Goal: Information Seeking & Learning: Learn about a topic

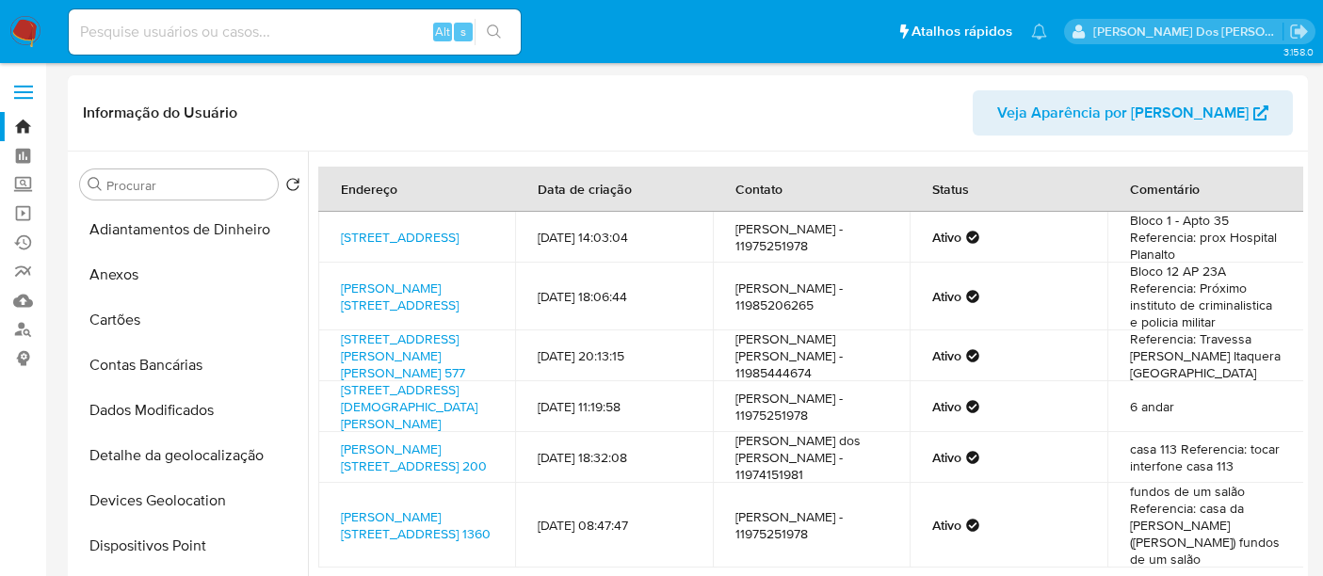
select select "10"
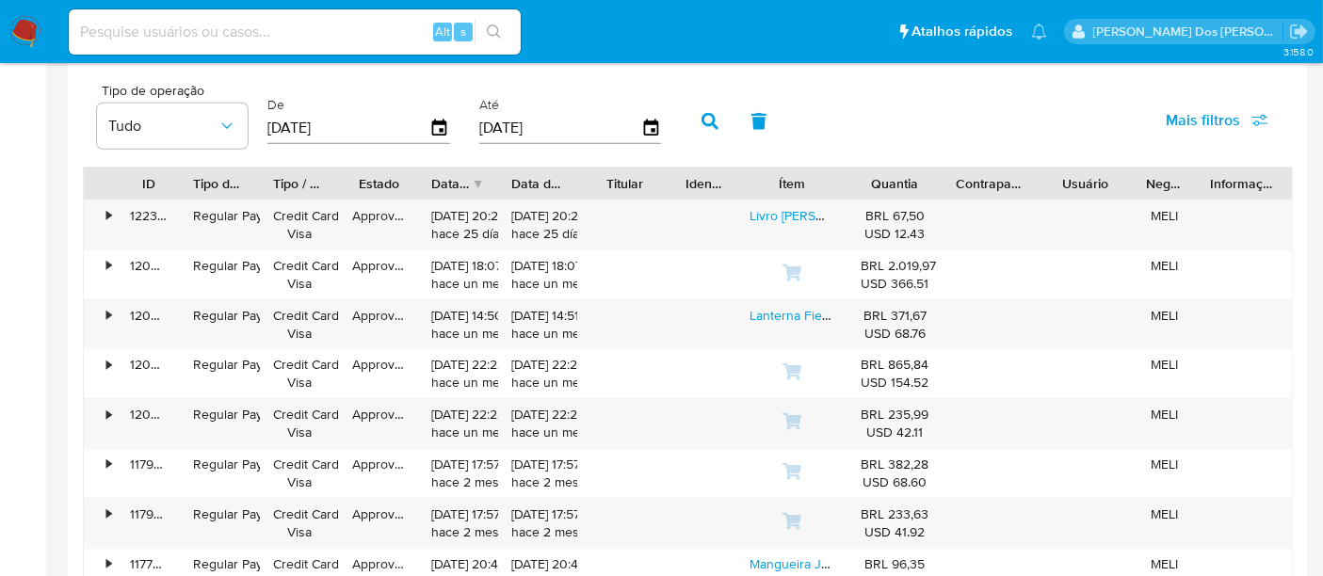
scroll to position [35, 0]
click at [306, 36] on input at bounding box center [295, 32] width 452 height 24
paste input "S1k9DCHweSnGoduUJoDNHyv0"
type input "S1k9DCHweSnGoduUJoDNHyv0"
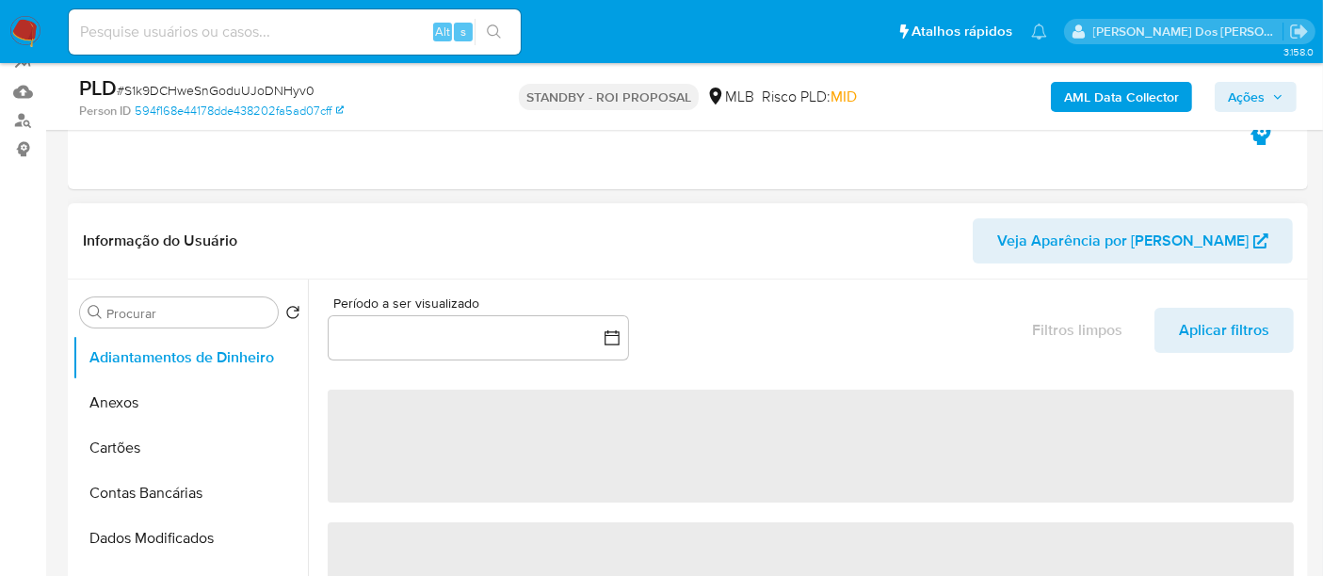
scroll to position [627, 0]
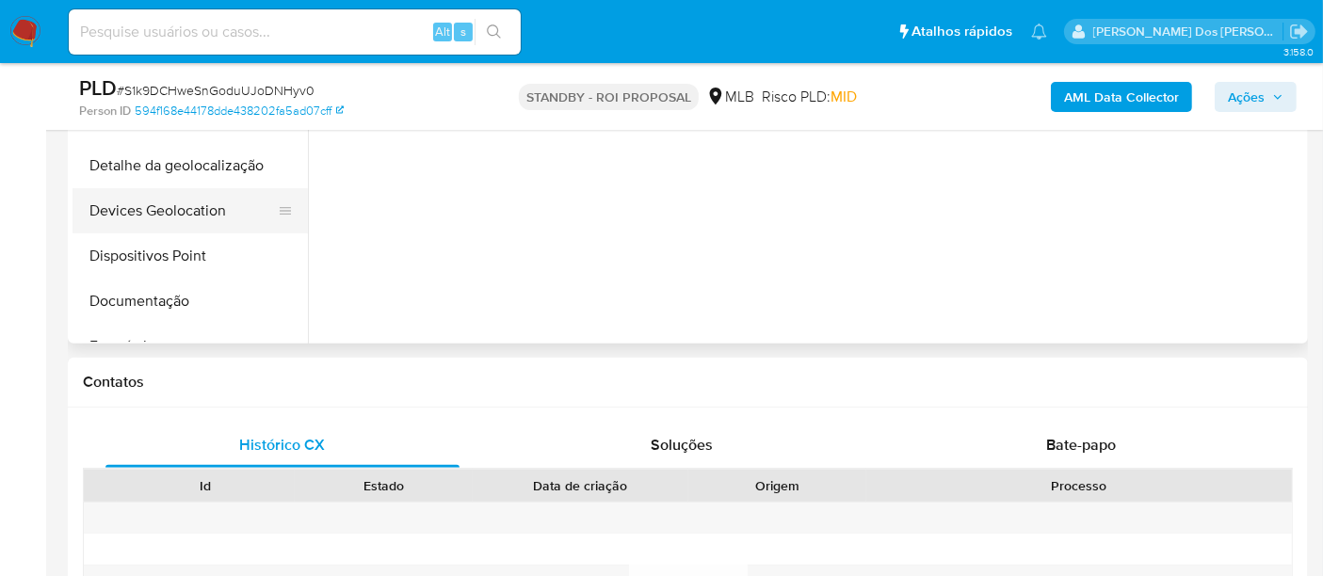
select select "10"
drag, startPoint x: 119, startPoint y: 206, endPoint x: 151, endPoint y: 221, distance: 35.4
click at [119, 206] on button "KYC" at bounding box center [183, 216] width 220 height 45
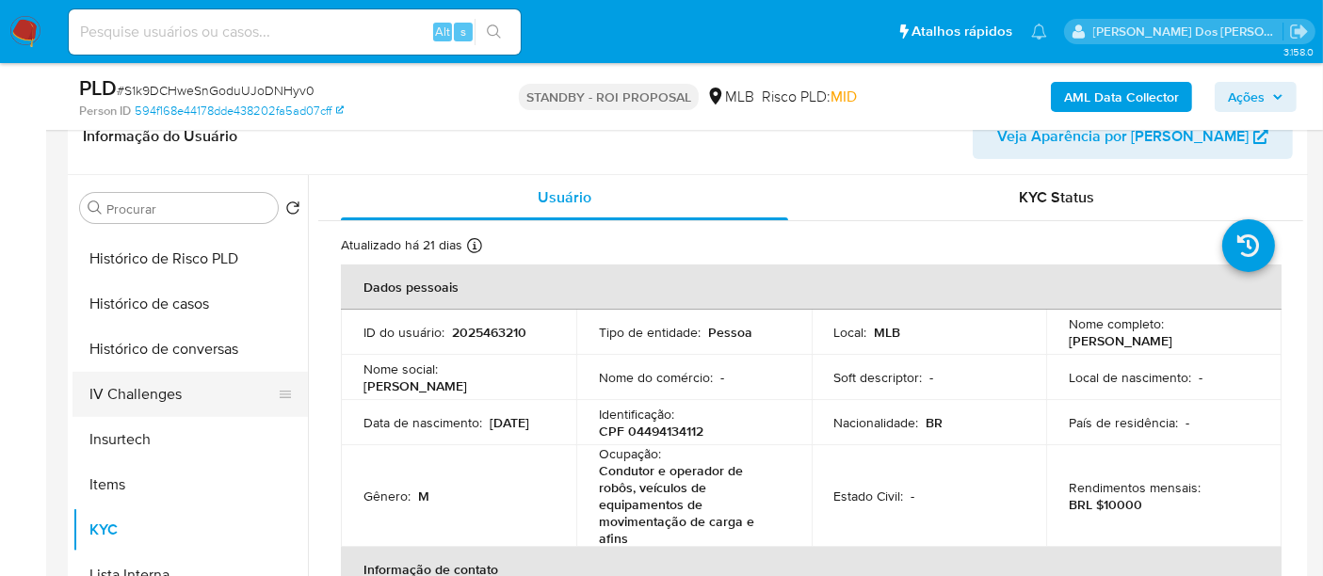
scroll to position [523, 0]
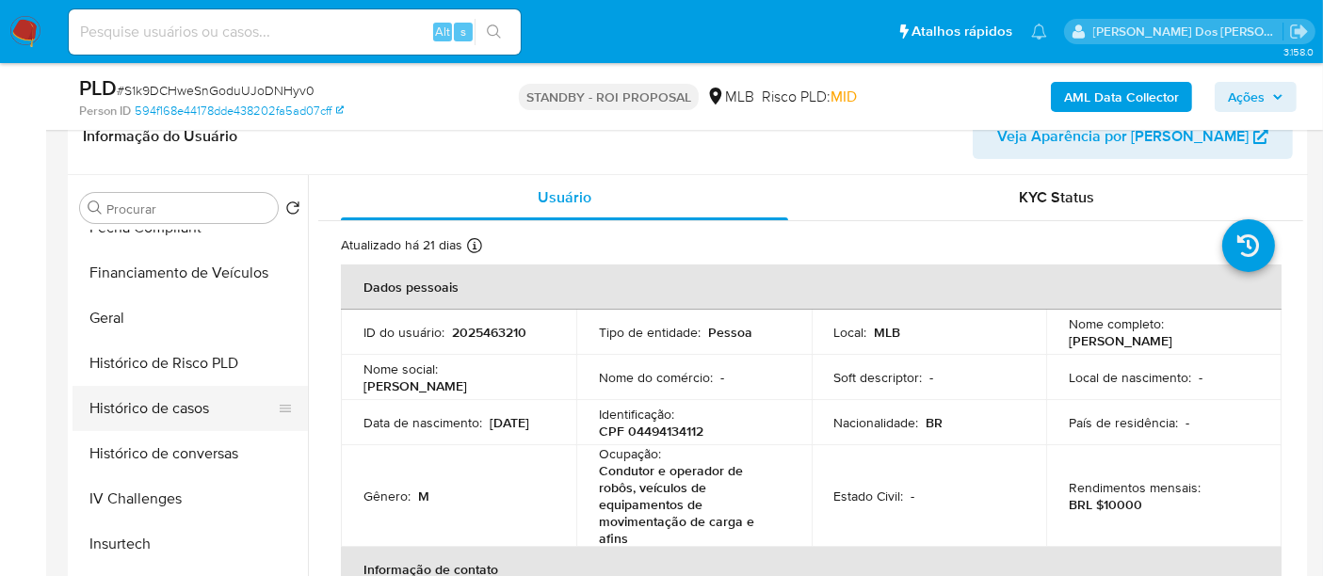
click at [186, 413] on button "Histórico de casos" at bounding box center [183, 408] width 220 height 45
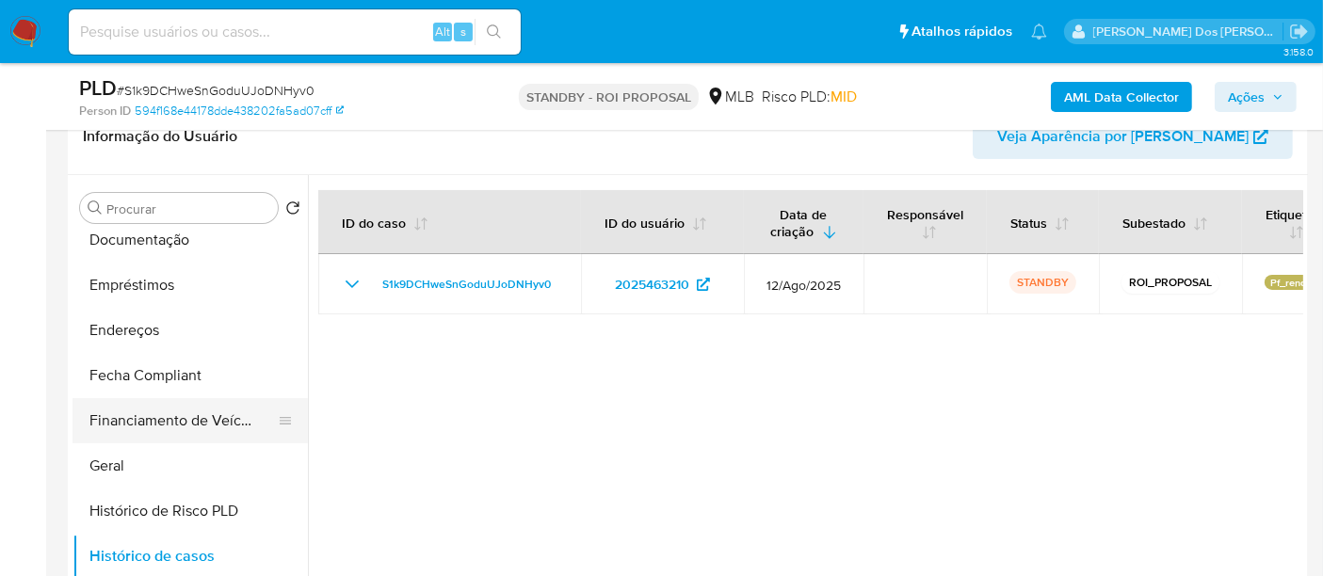
scroll to position [314, 0]
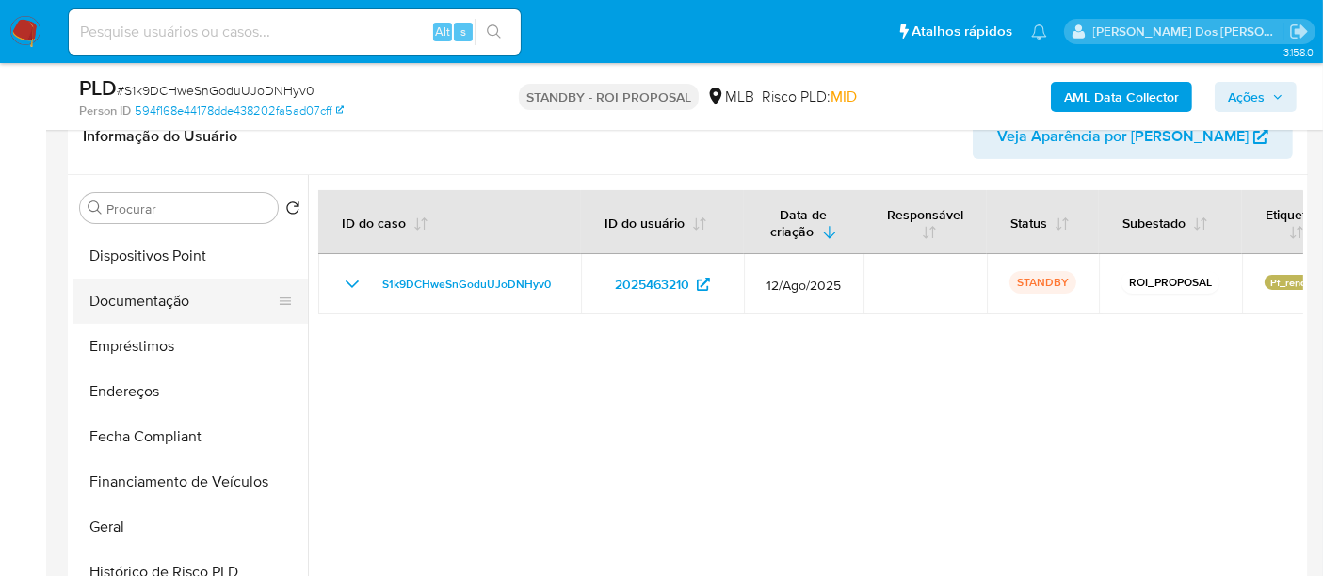
click at [170, 304] on button "Documentação" at bounding box center [183, 301] width 220 height 45
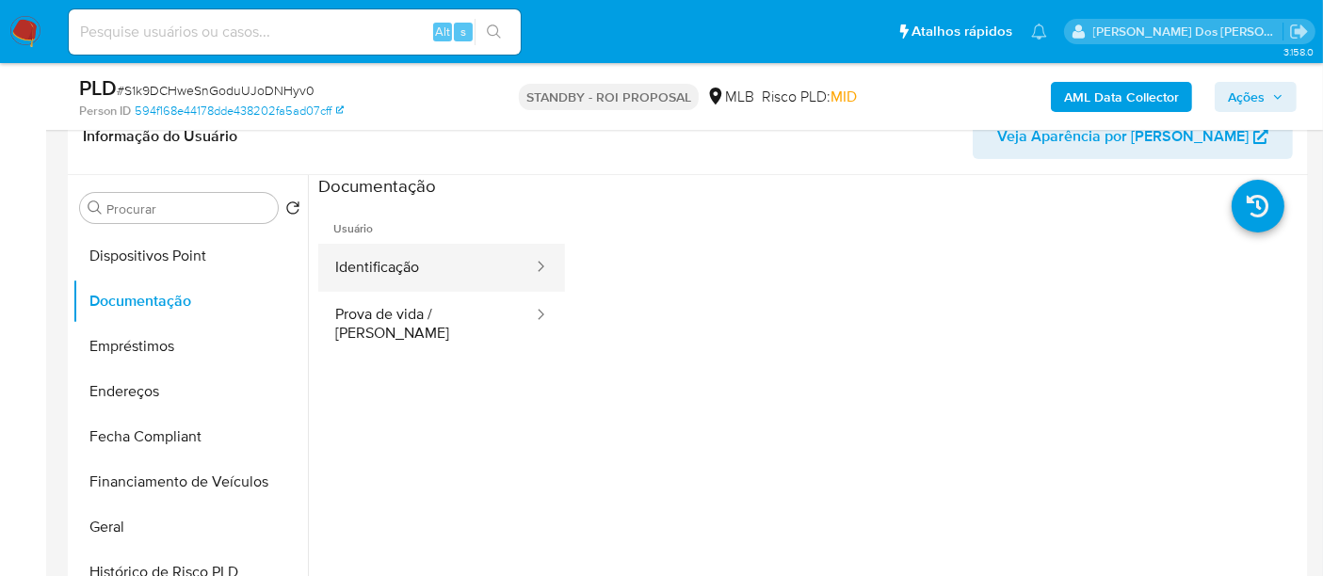
click at [387, 268] on button "Identificação" at bounding box center [426, 268] width 217 height 48
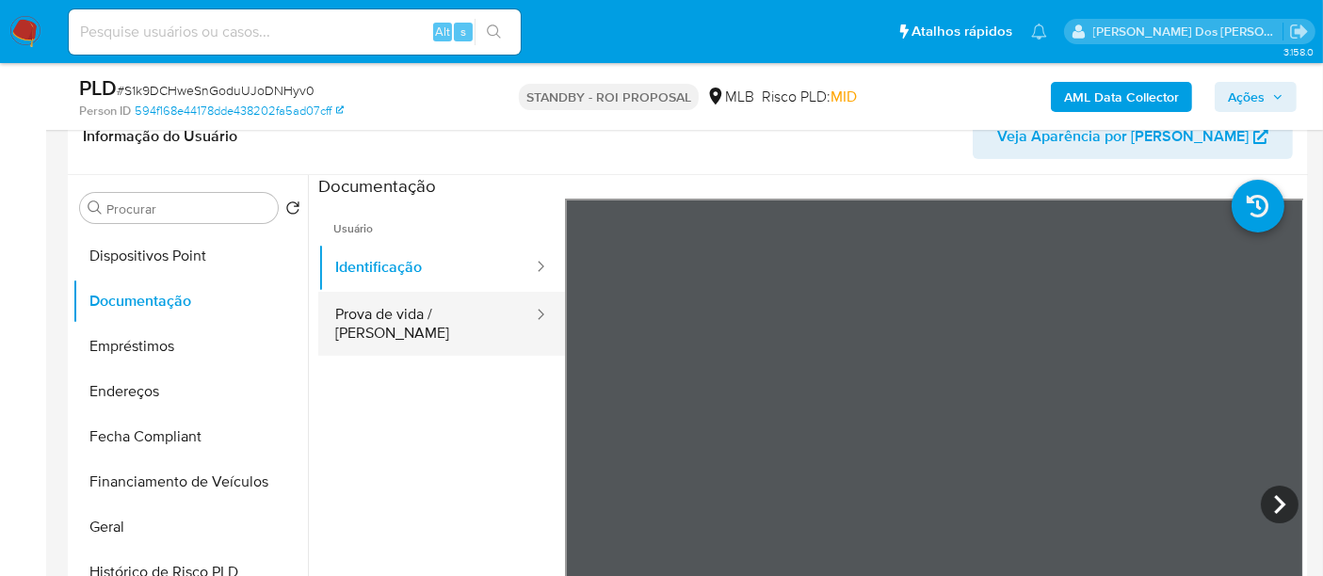
click at [459, 320] on button "Prova de vida / [PERSON_NAME]" at bounding box center [426, 324] width 217 height 64
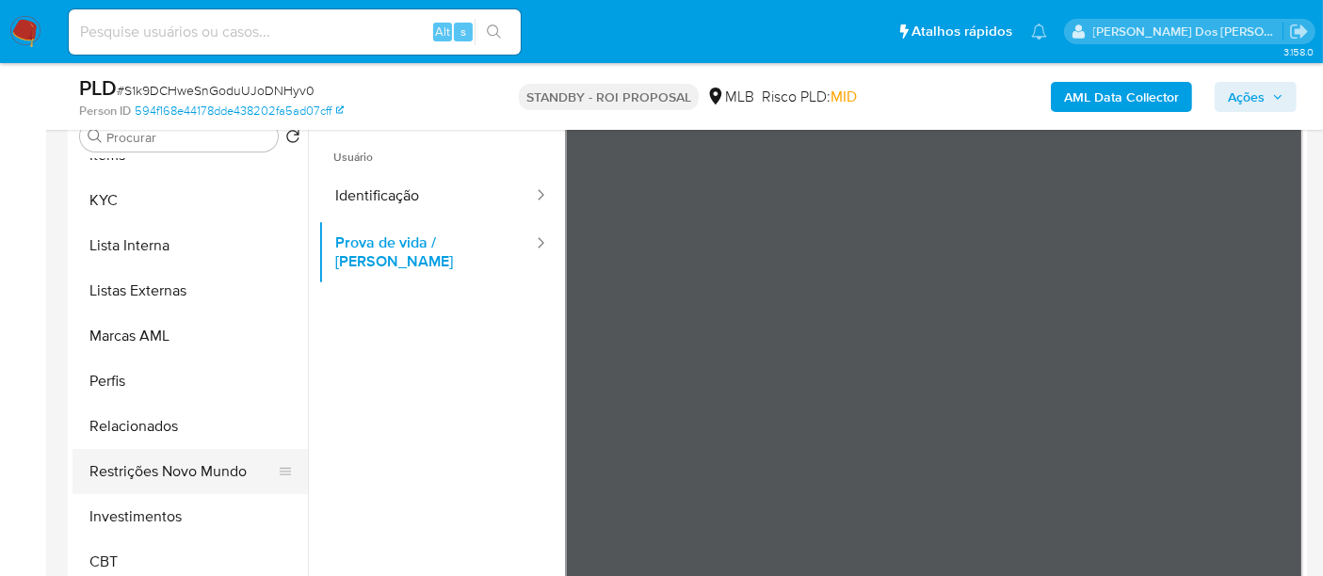
scroll to position [418, 0]
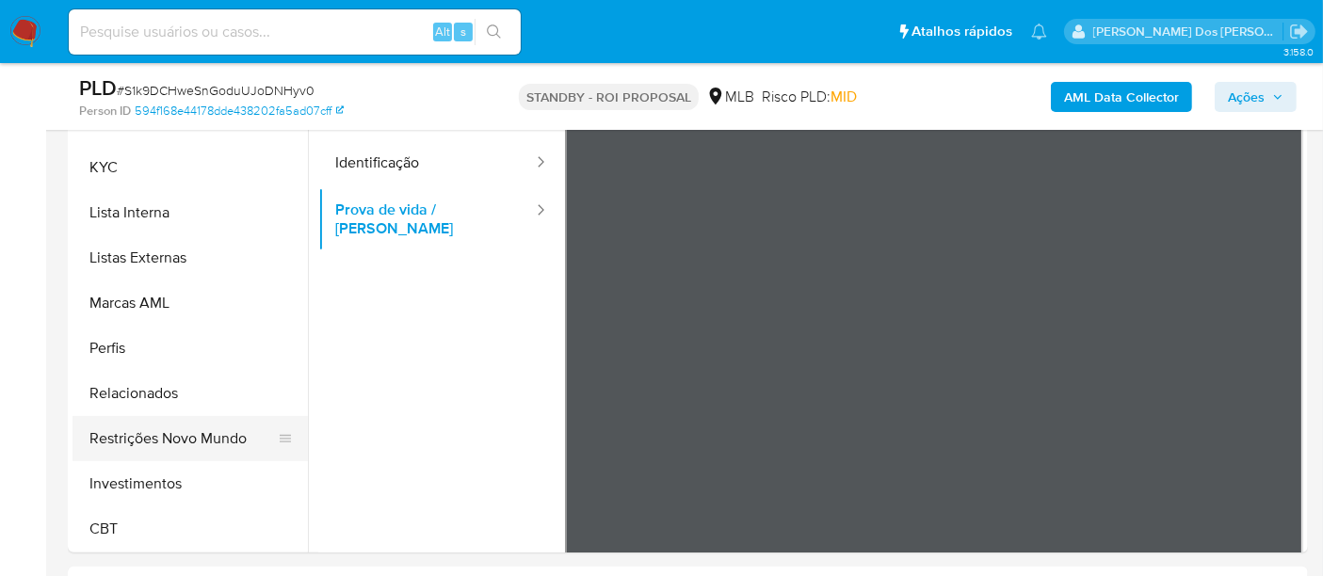
click at [205, 446] on button "Restrições Novo Mundo" at bounding box center [183, 438] width 220 height 45
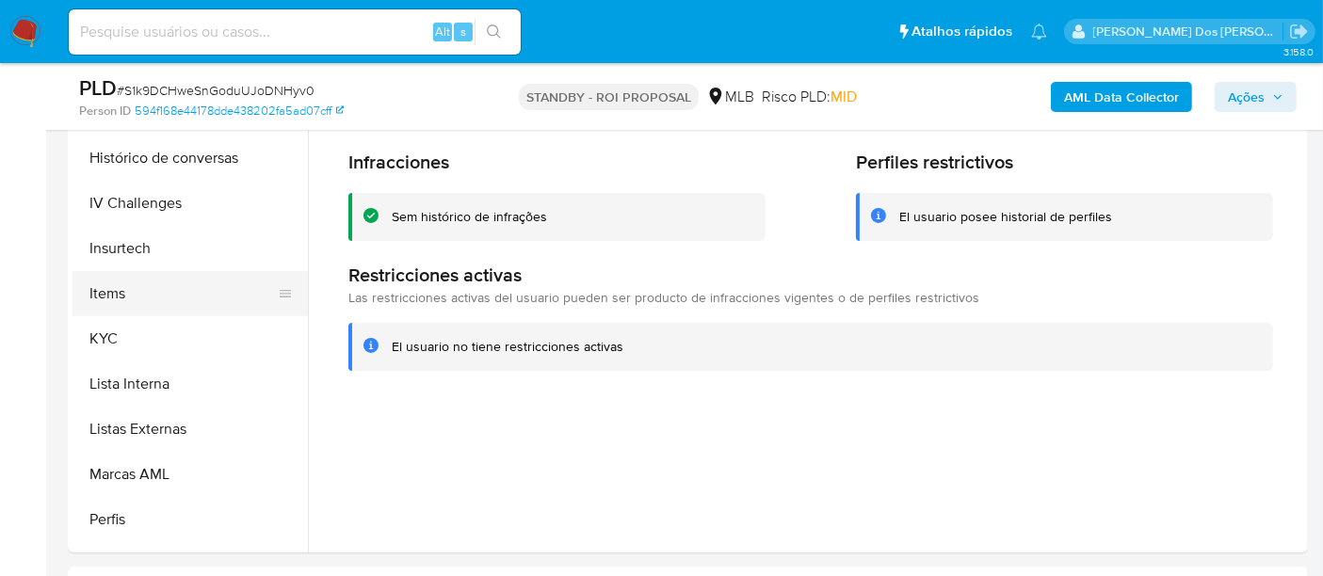
scroll to position [572, 0]
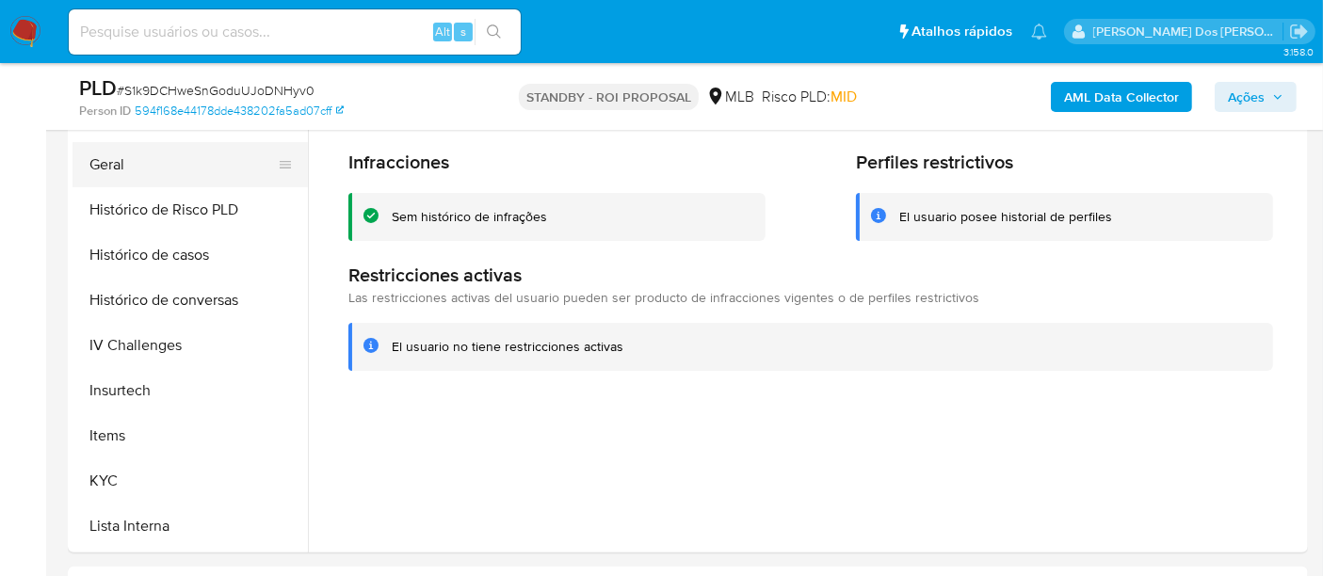
click at [114, 173] on button "Geral" at bounding box center [183, 164] width 220 height 45
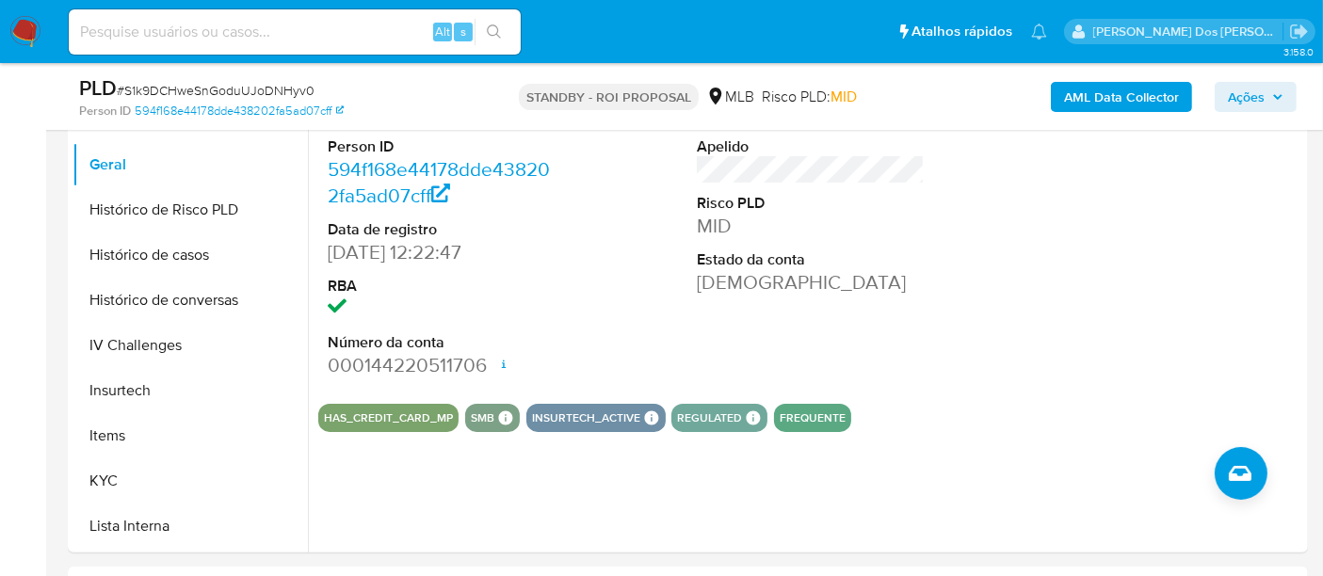
click at [288, 30] on input at bounding box center [295, 32] width 452 height 24
paste input "0RgjsAyq36Re2ejOH1TJvqHC"
type input "0RgjsAyq36Re2ejOH1TJvqHC"
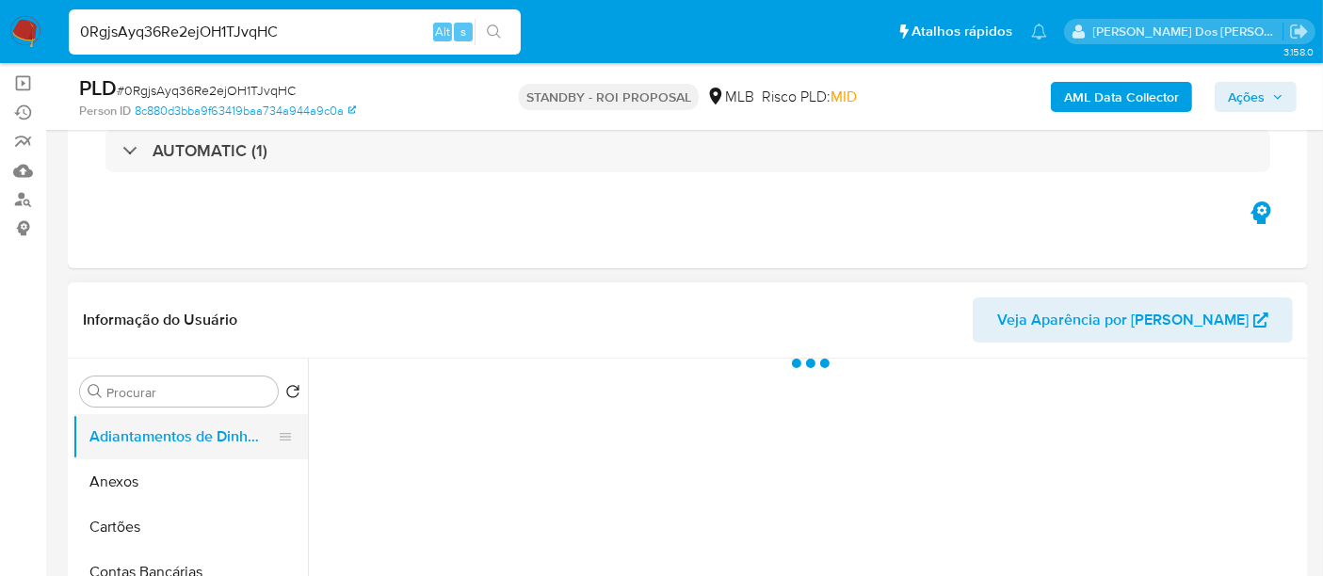
scroll to position [314, 0]
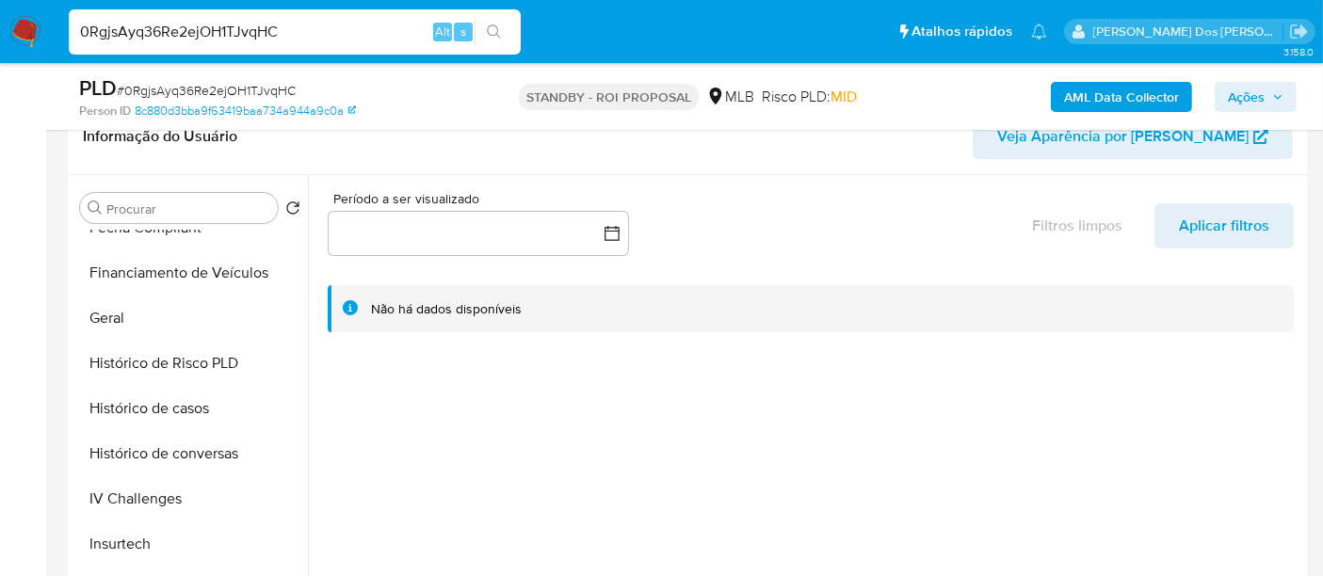
select select "10"
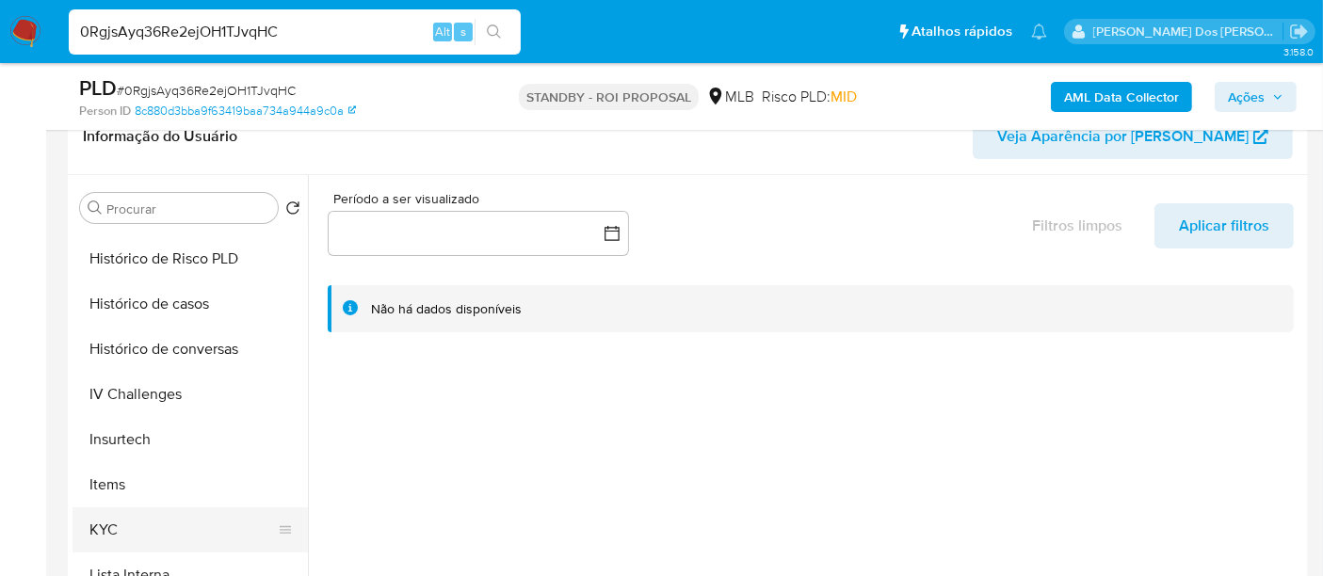
scroll to position [836, 0]
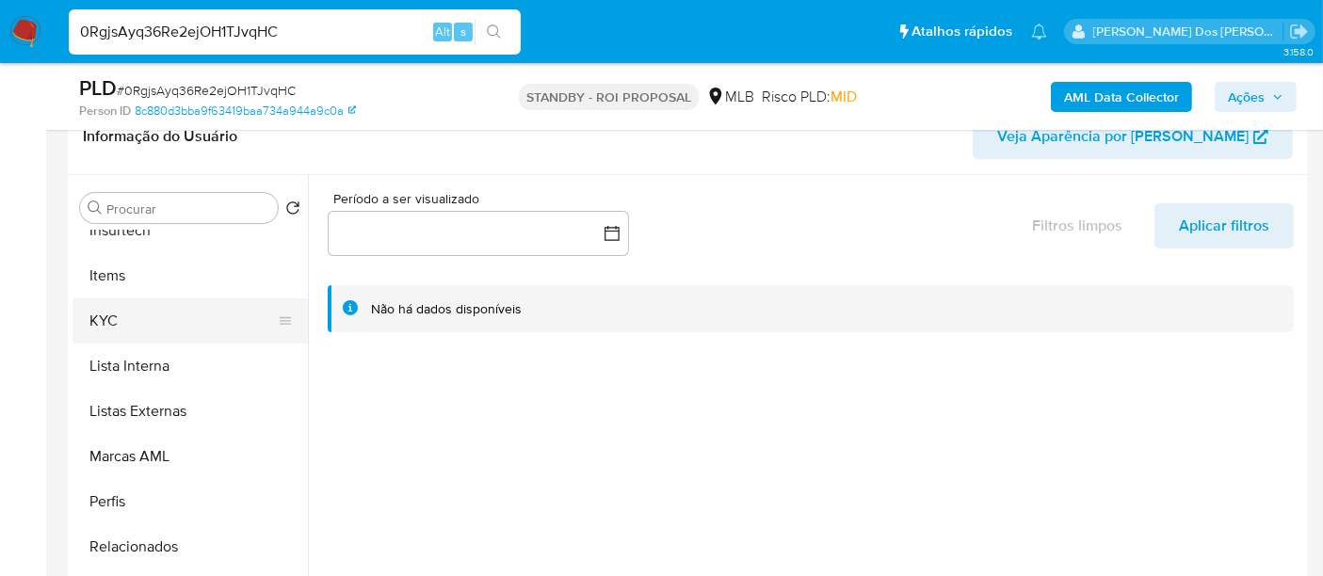
click at [93, 326] on button "KYC" at bounding box center [183, 321] width 220 height 45
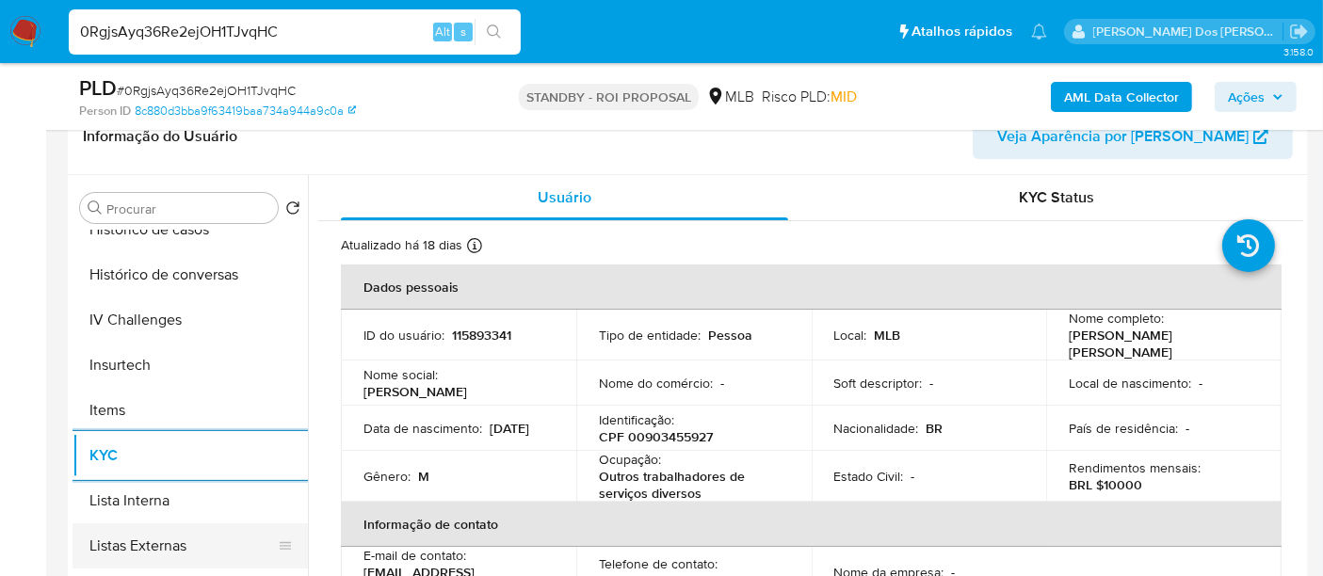
scroll to position [523, 0]
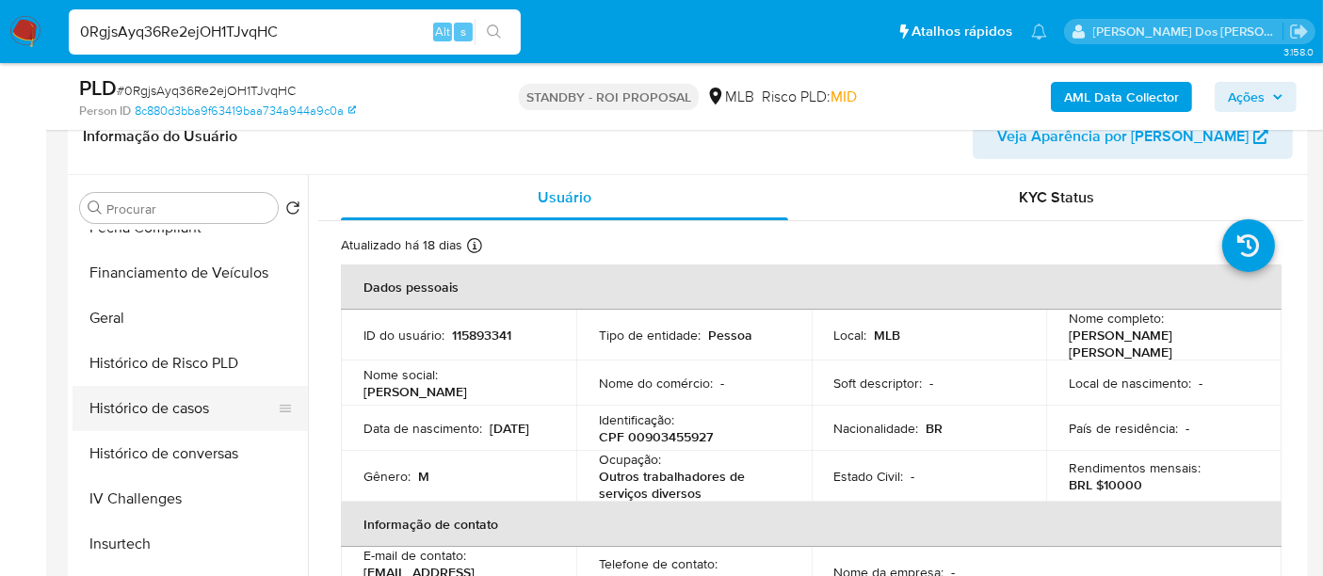
click at [164, 405] on button "Histórico de casos" at bounding box center [183, 408] width 220 height 45
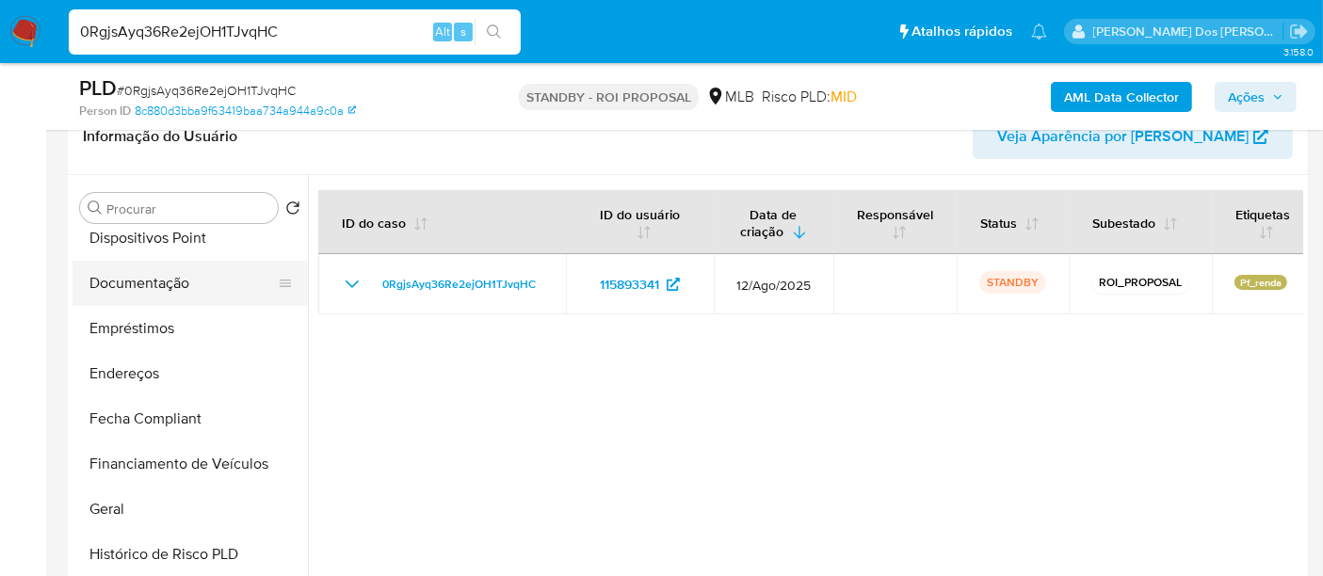
scroll to position [209, 0]
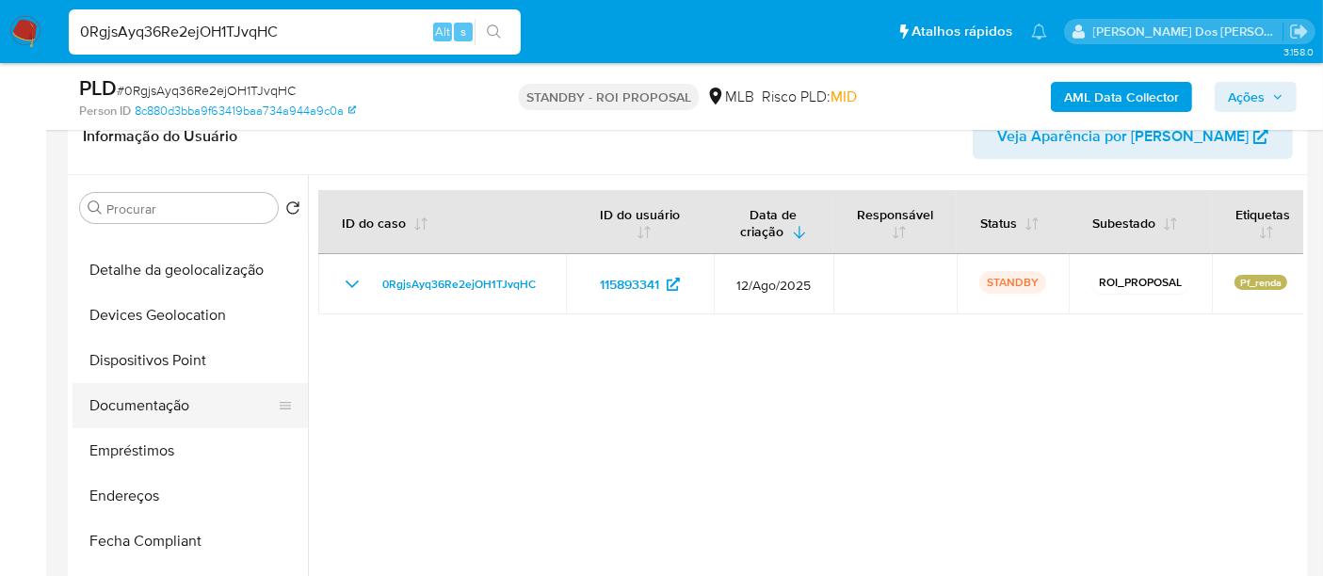
click at [123, 398] on button "Documentação" at bounding box center [183, 405] width 220 height 45
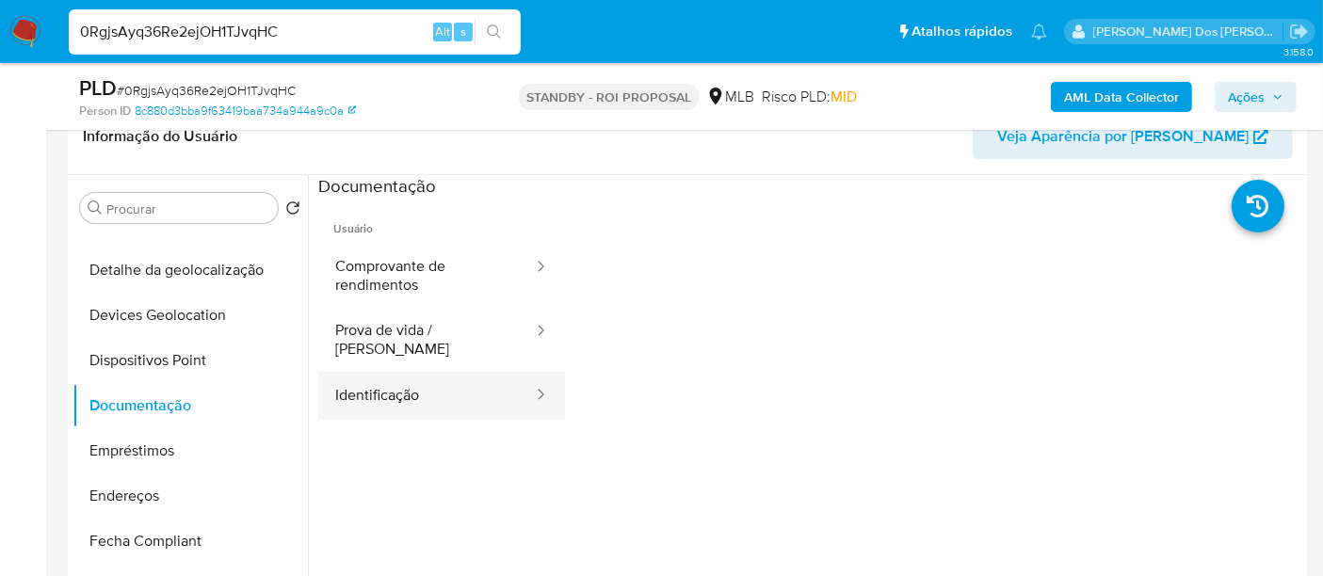
click at [411, 376] on button "Identificação" at bounding box center [426, 396] width 217 height 48
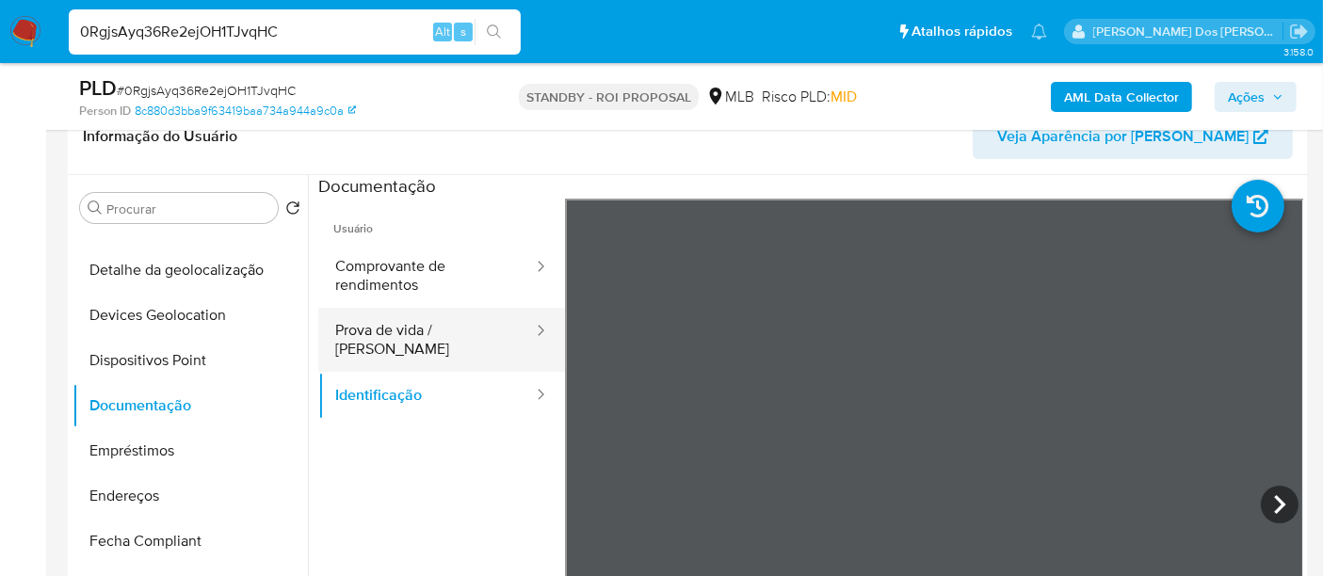
click at [440, 330] on button "Prova de vida / [PERSON_NAME]" at bounding box center [426, 340] width 217 height 64
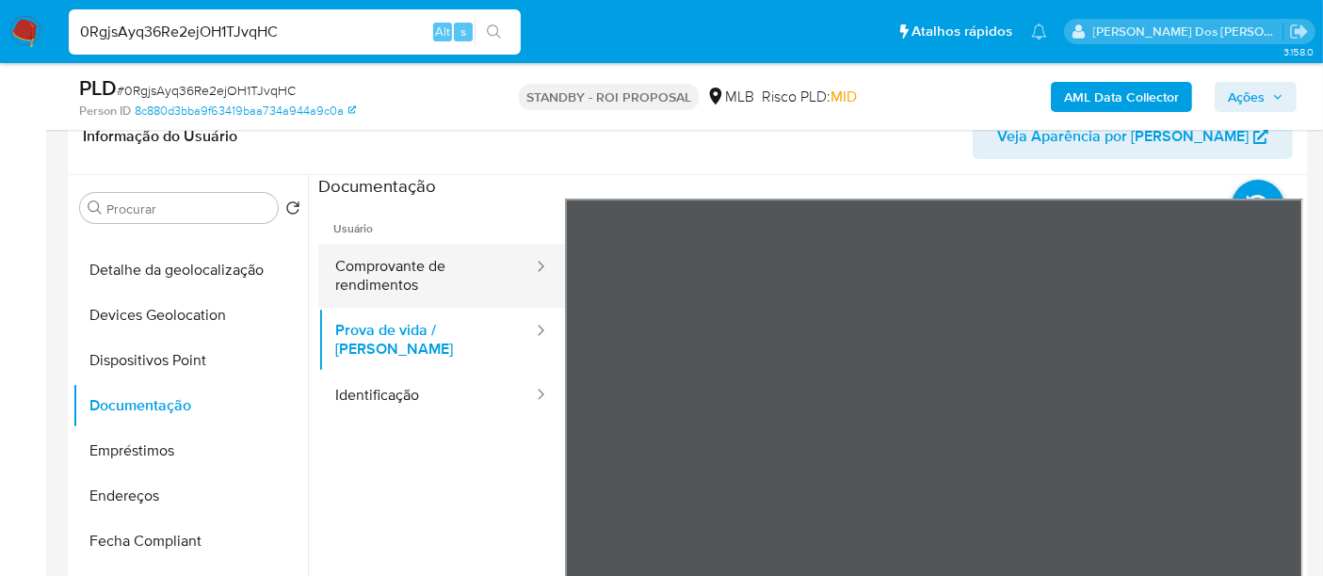
click at [394, 263] on button "Comprovante de rendimentos" at bounding box center [426, 276] width 217 height 64
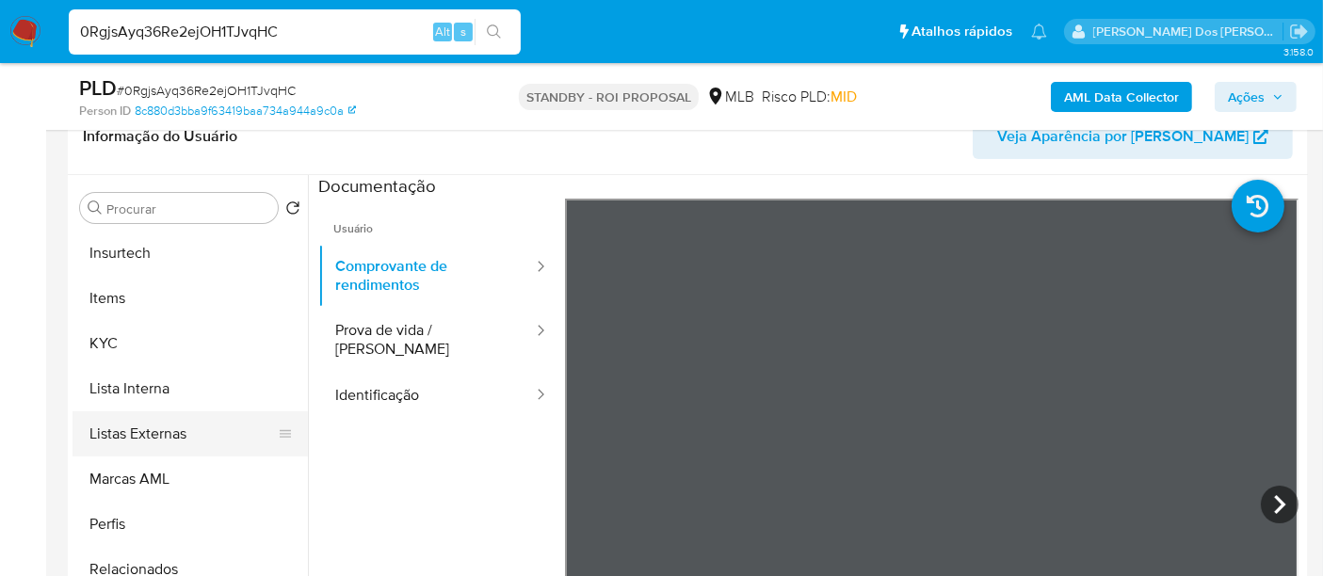
scroll to position [885, 0]
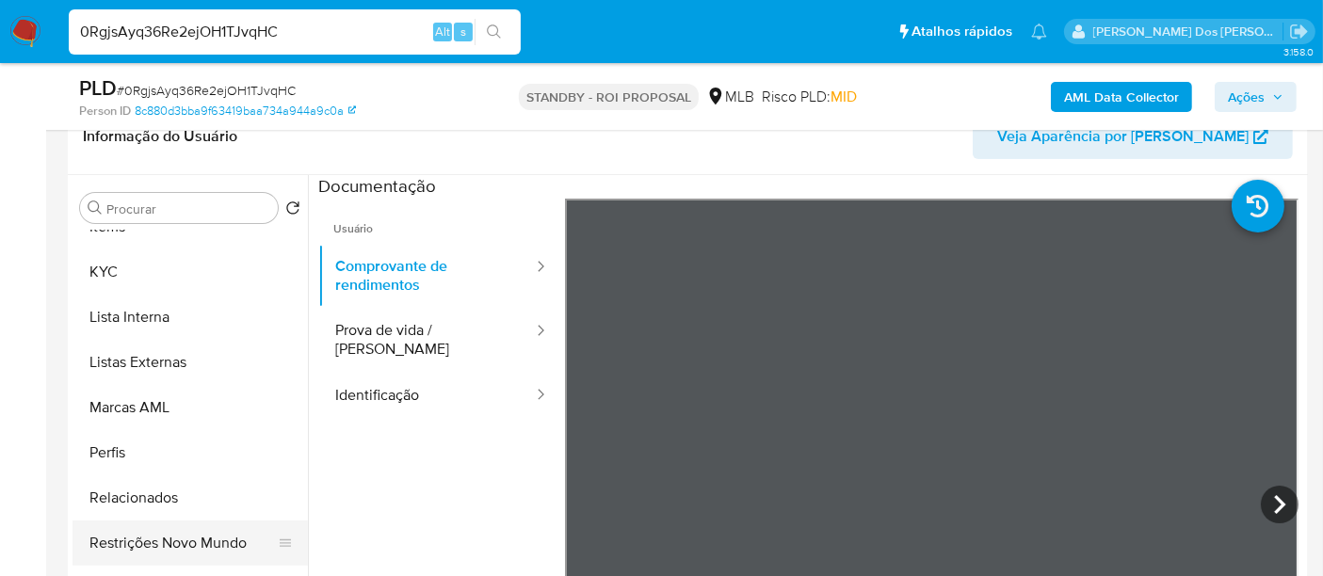
click at [211, 534] on button "Restrições Novo Mundo" at bounding box center [183, 543] width 220 height 45
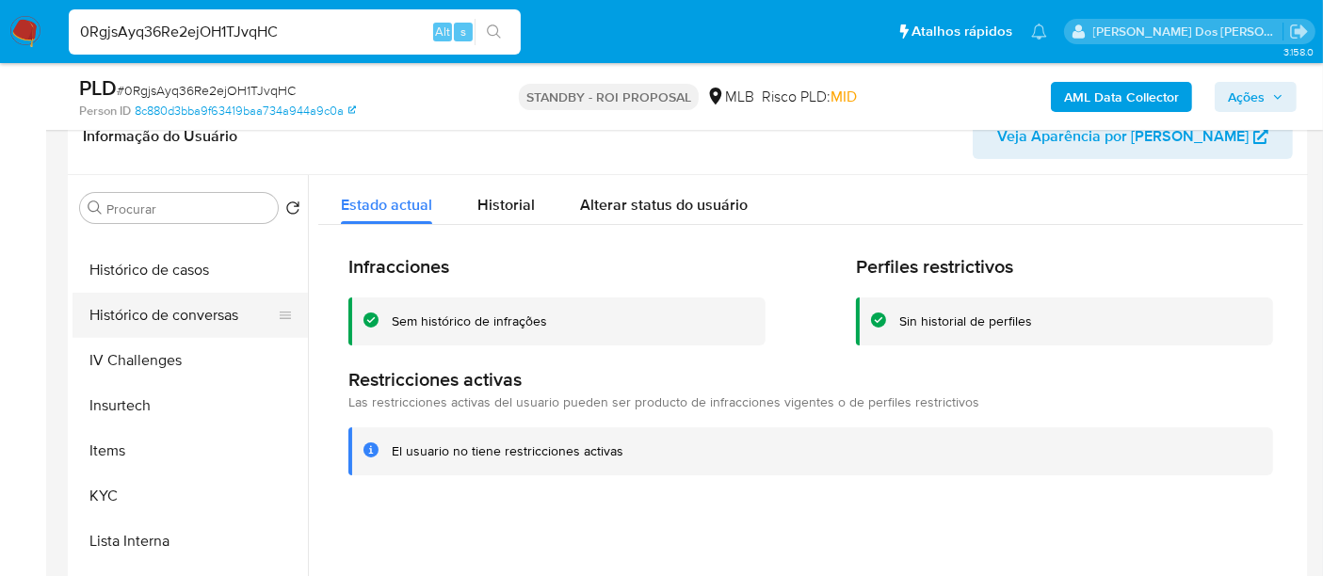
scroll to position [572, 0]
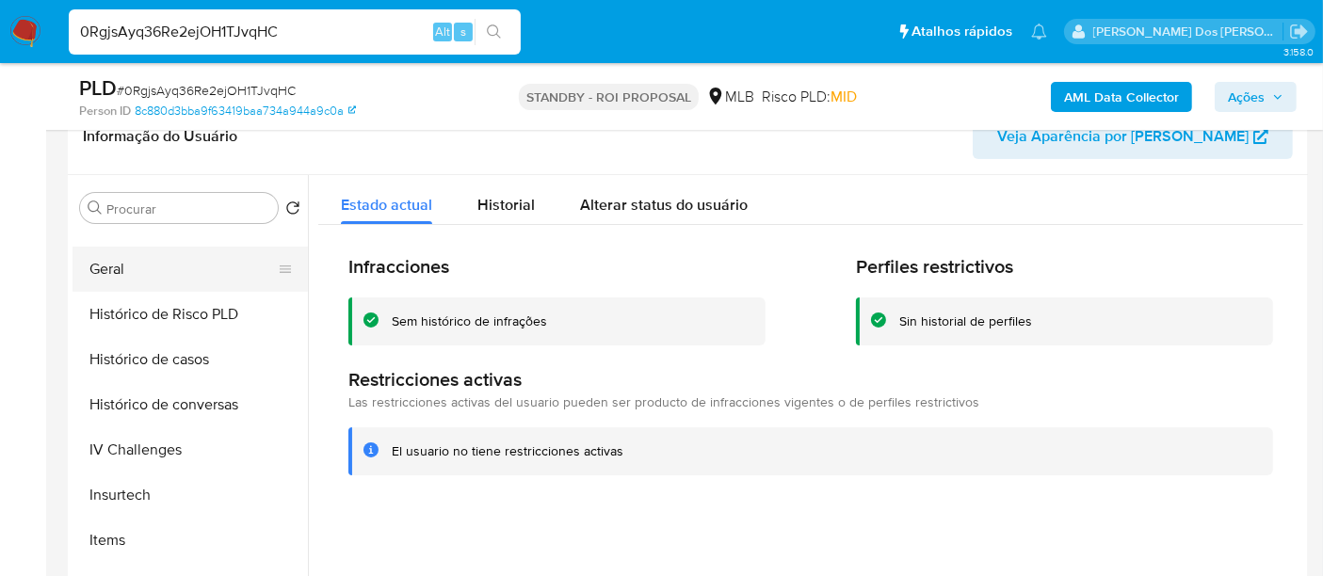
click at [93, 265] on button "Geral" at bounding box center [183, 269] width 220 height 45
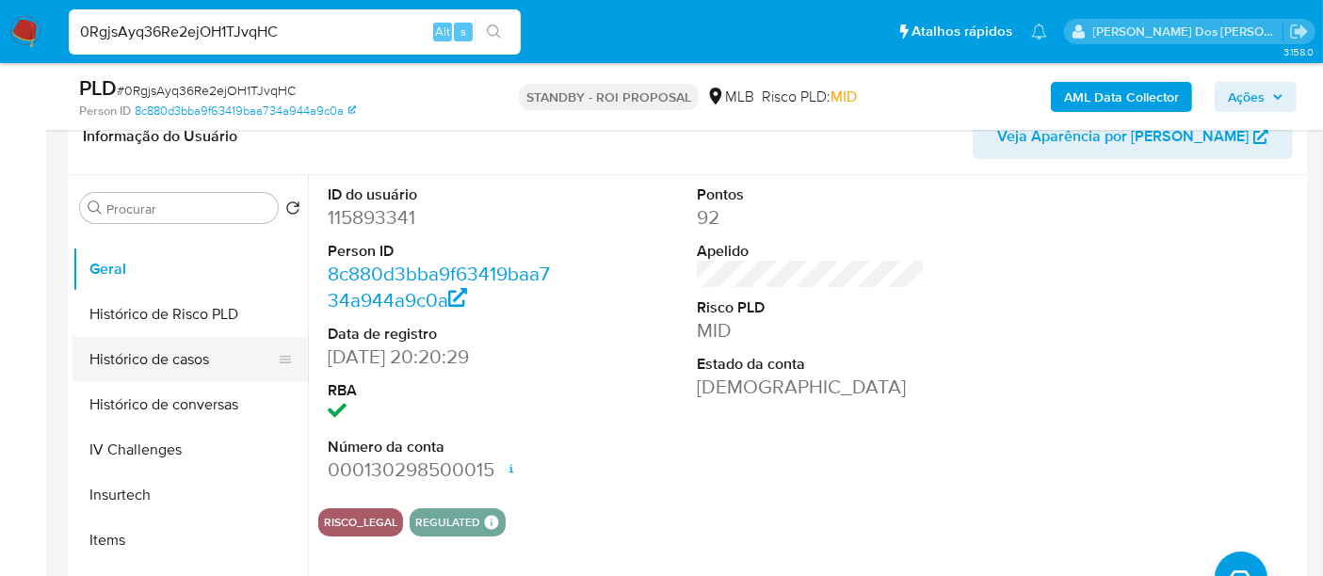
scroll to position [676, 0]
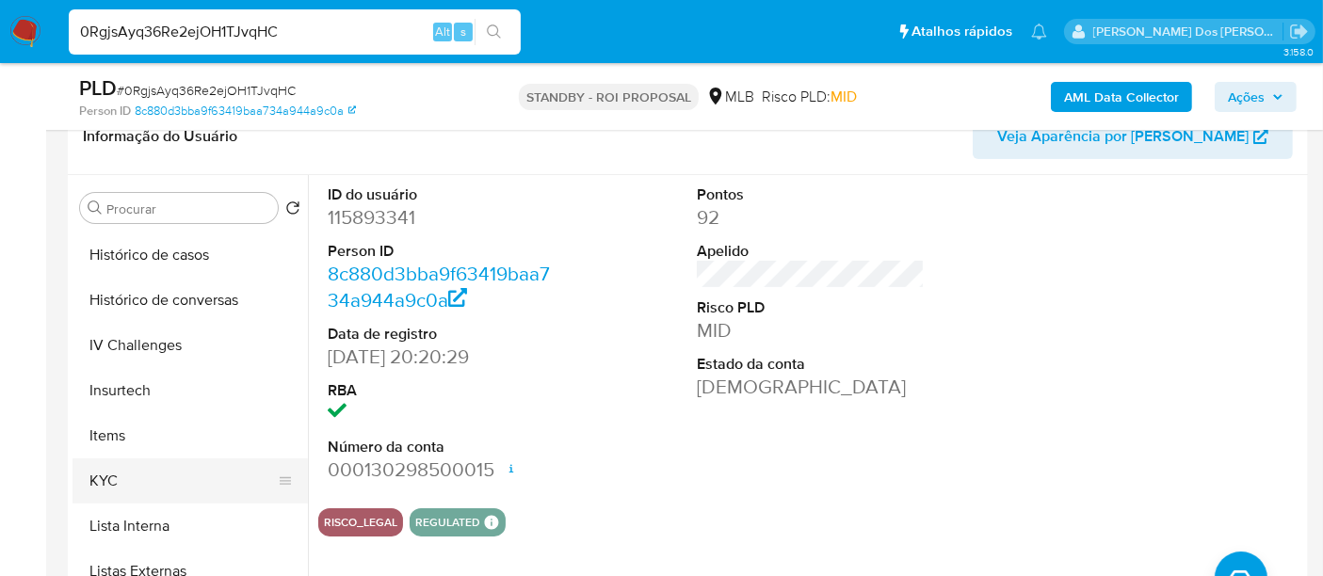
click at [107, 484] on button "KYC" at bounding box center [183, 481] width 220 height 45
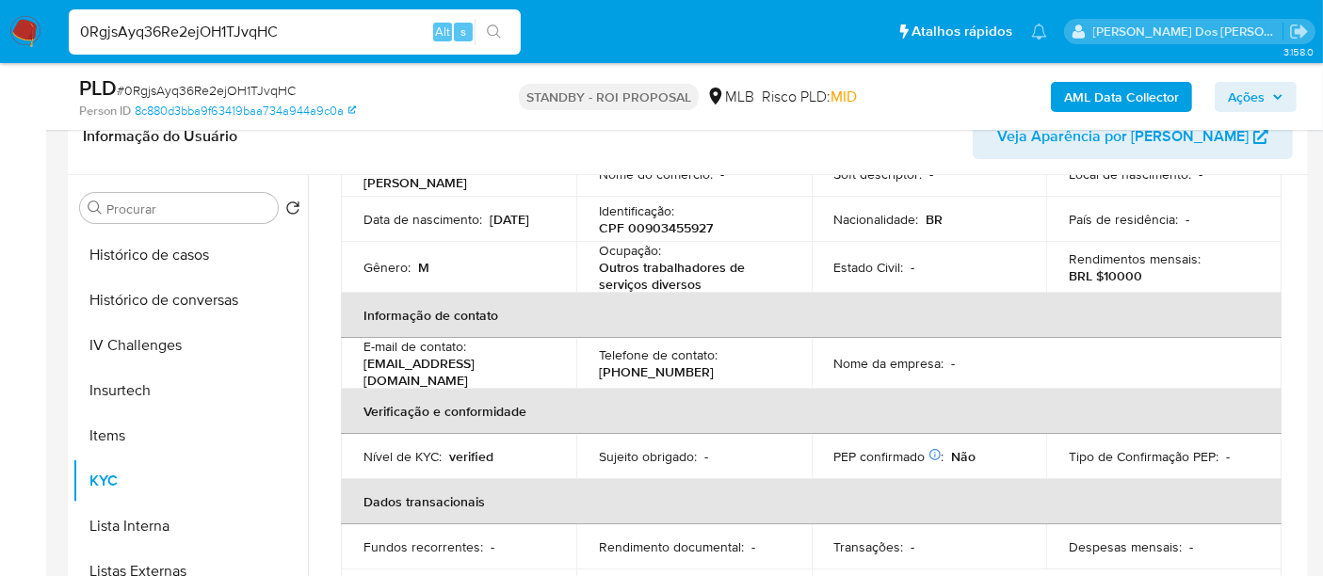
scroll to position [0, 0]
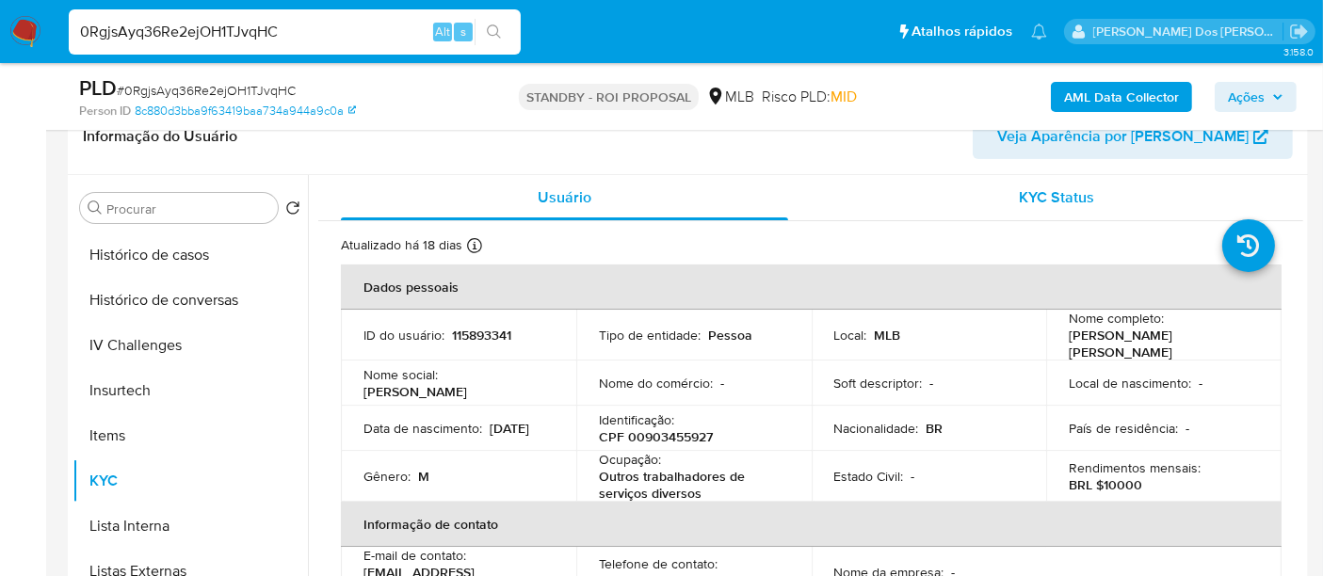
click at [1059, 193] on span "KYC Status" at bounding box center [1057, 198] width 75 height 22
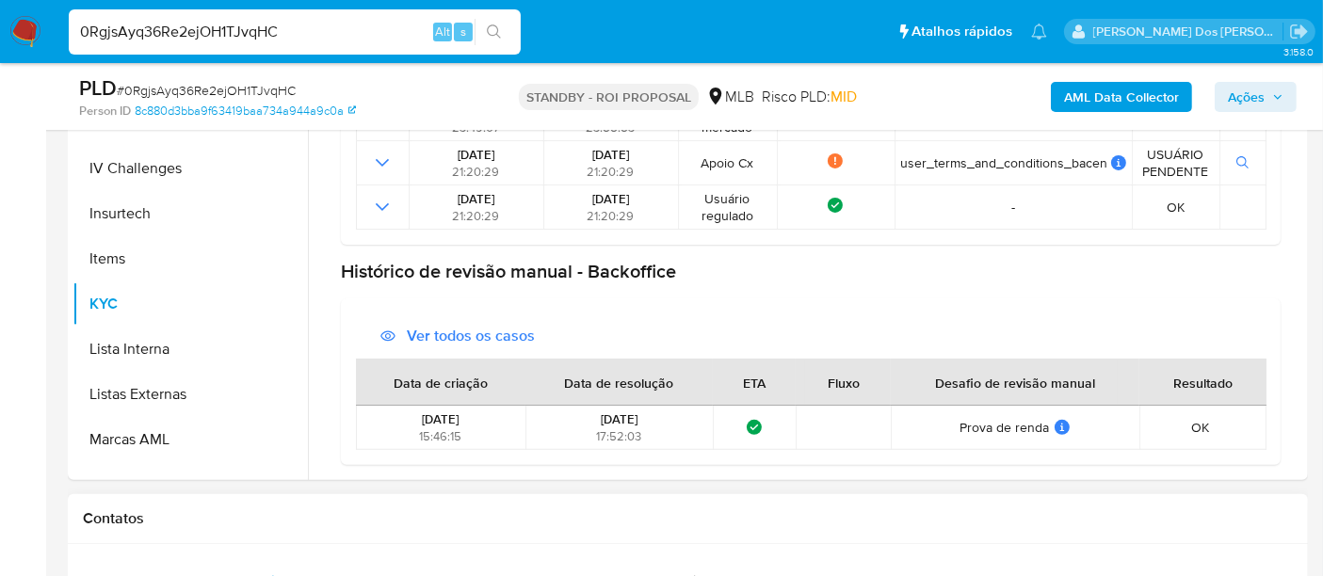
scroll to position [732, 0]
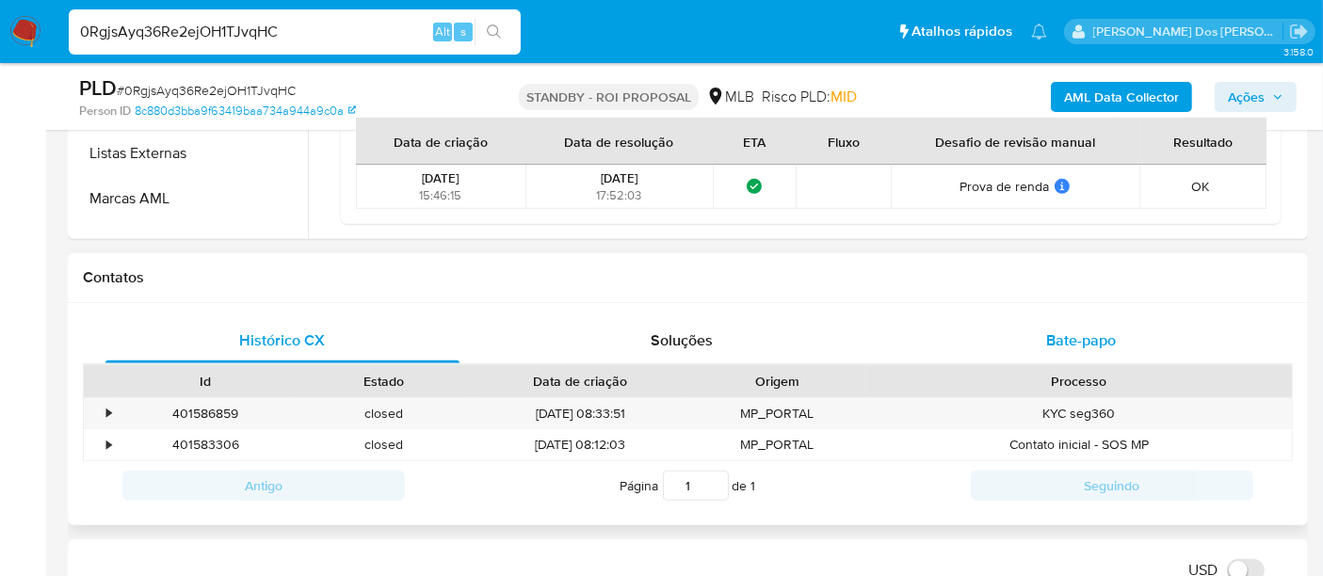
click at [1097, 344] on span "Bate-papo" at bounding box center [1082, 341] width 70 height 22
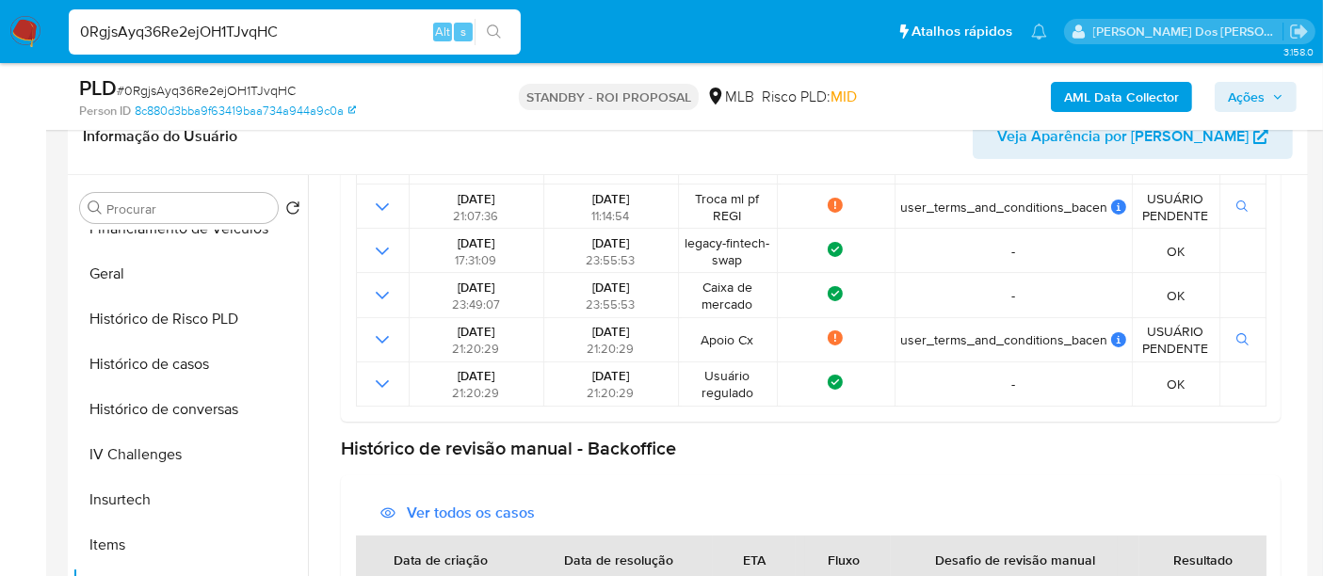
scroll to position [363, 0]
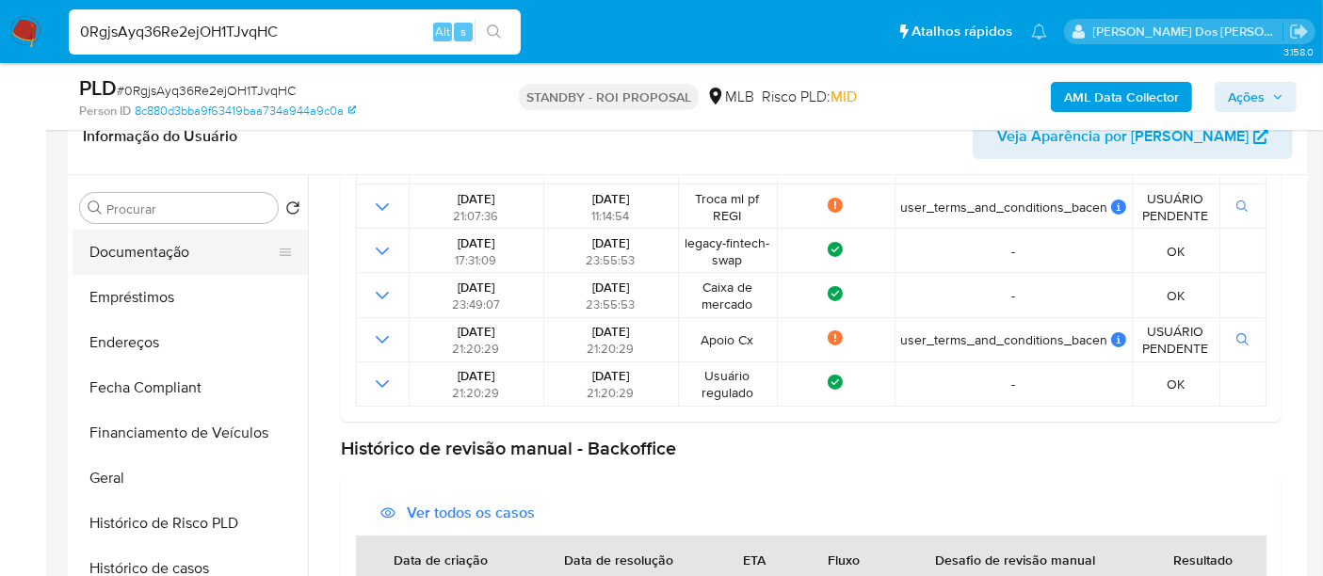
click at [148, 260] on button "Documentação" at bounding box center [183, 252] width 220 height 45
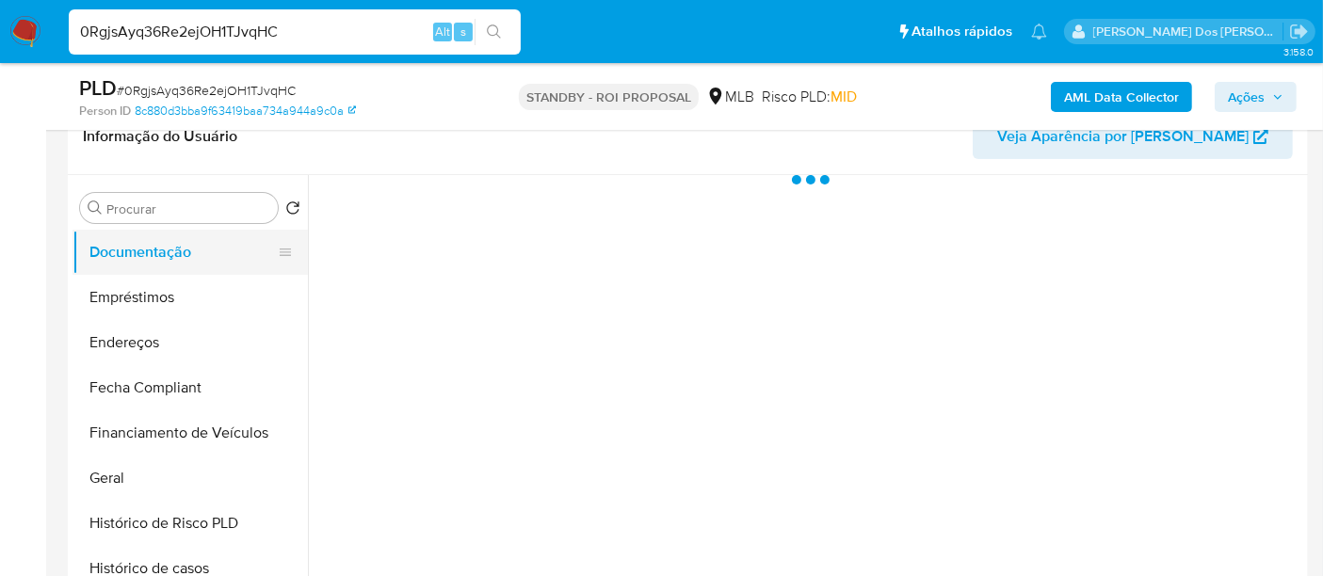
scroll to position [0, 0]
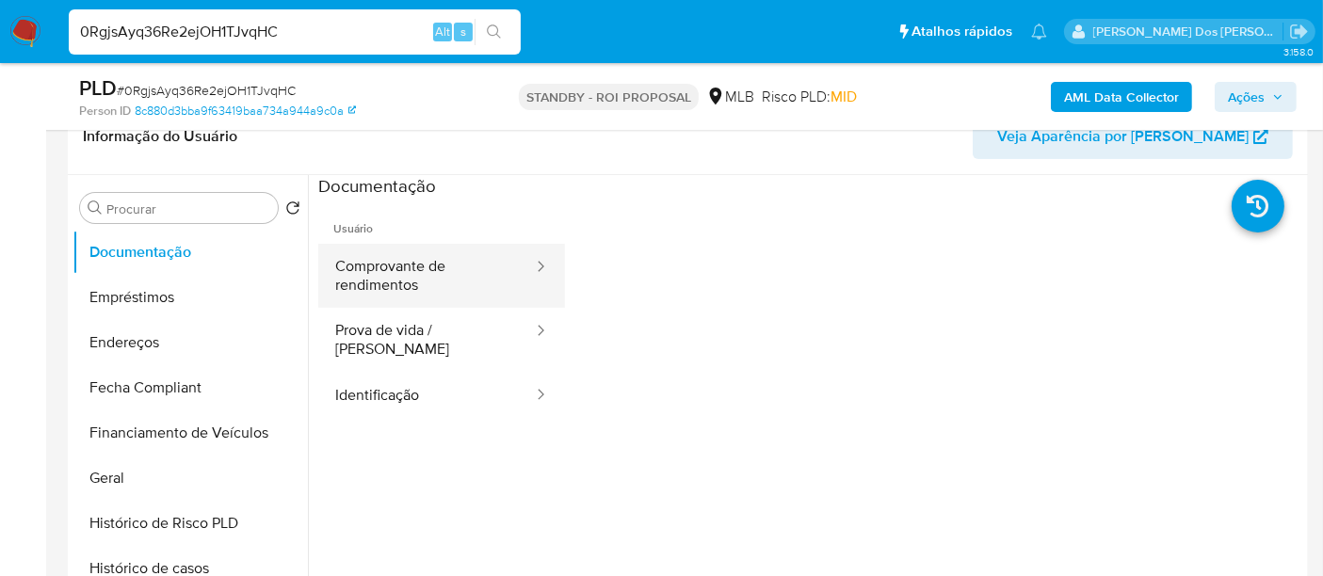
click at [376, 285] on button "Comprovante de rendimentos" at bounding box center [426, 276] width 217 height 64
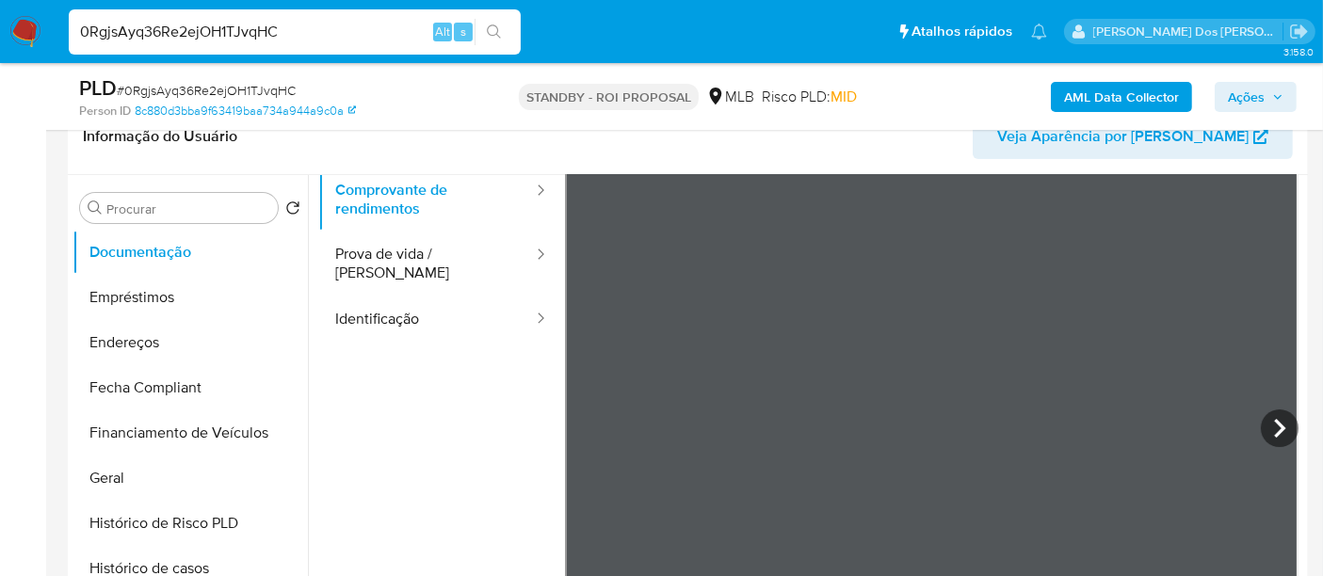
scroll to position [105, 0]
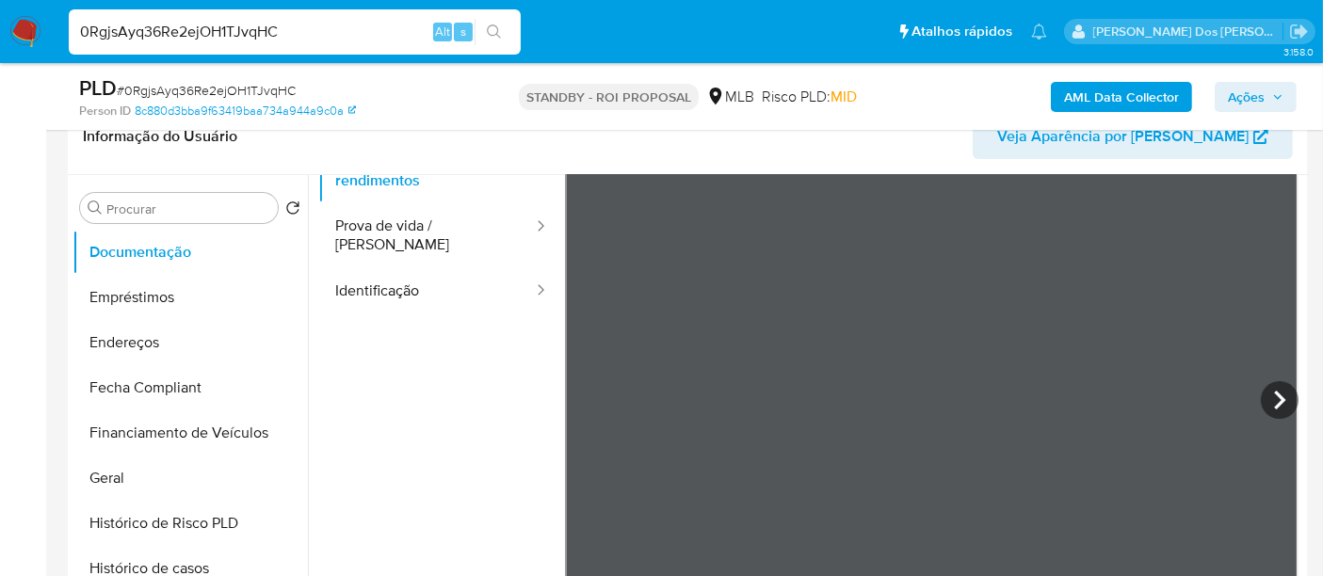
click at [293, 41] on input "0RgjsAyq36Re2ejOH1TJvqHC" at bounding box center [295, 32] width 452 height 24
paste input "FGxhyR3UNcptjWePWkUiCndd"
type input "FGxhyR3UNcptjWePWkUiCndd"
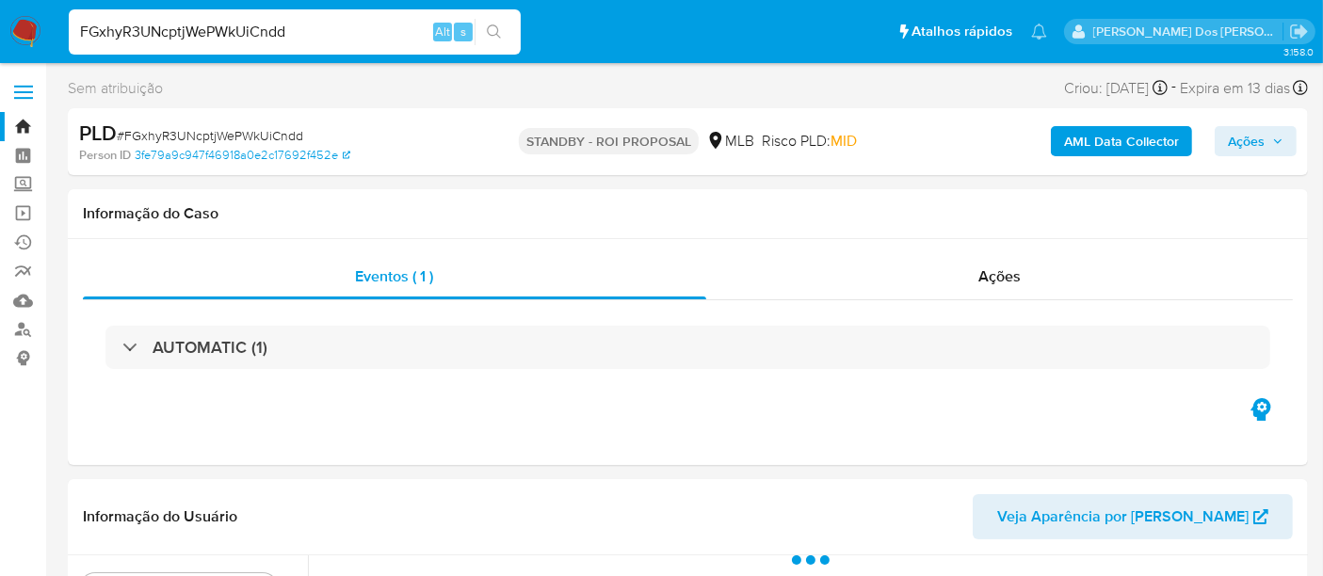
click at [340, 31] on input "FGxhyR3UNcptjWePWkUiCndd" at bounding box center [295, 32] width 452 height 24
select select "10"
type input "msaluha@yahoo.com"
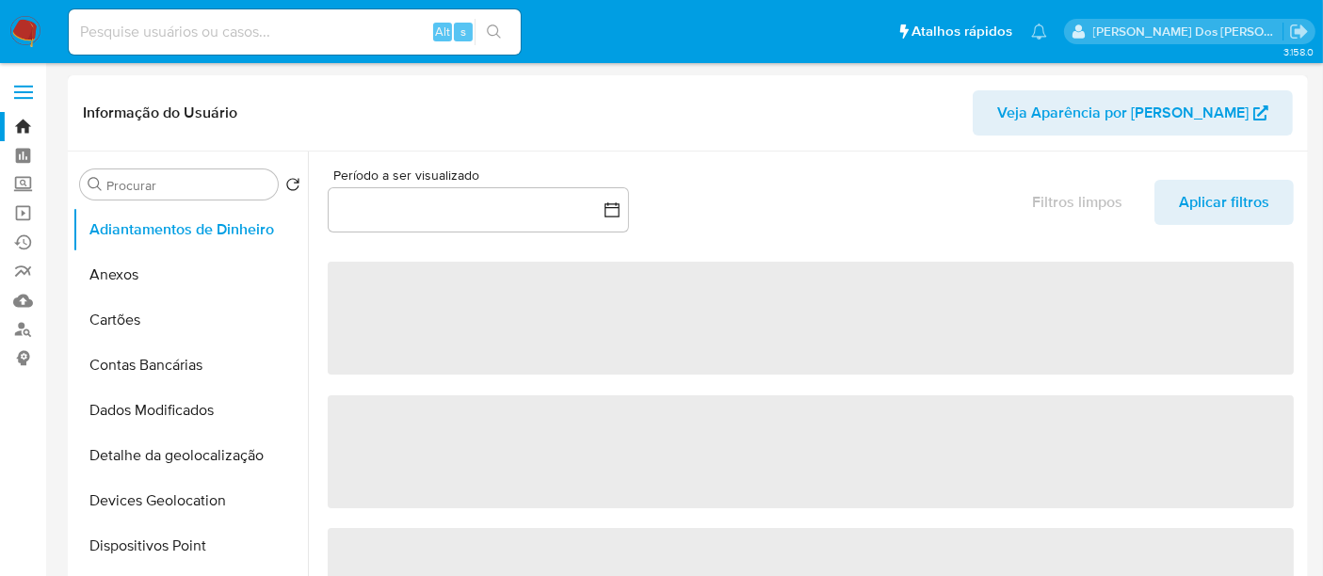
select select "10"
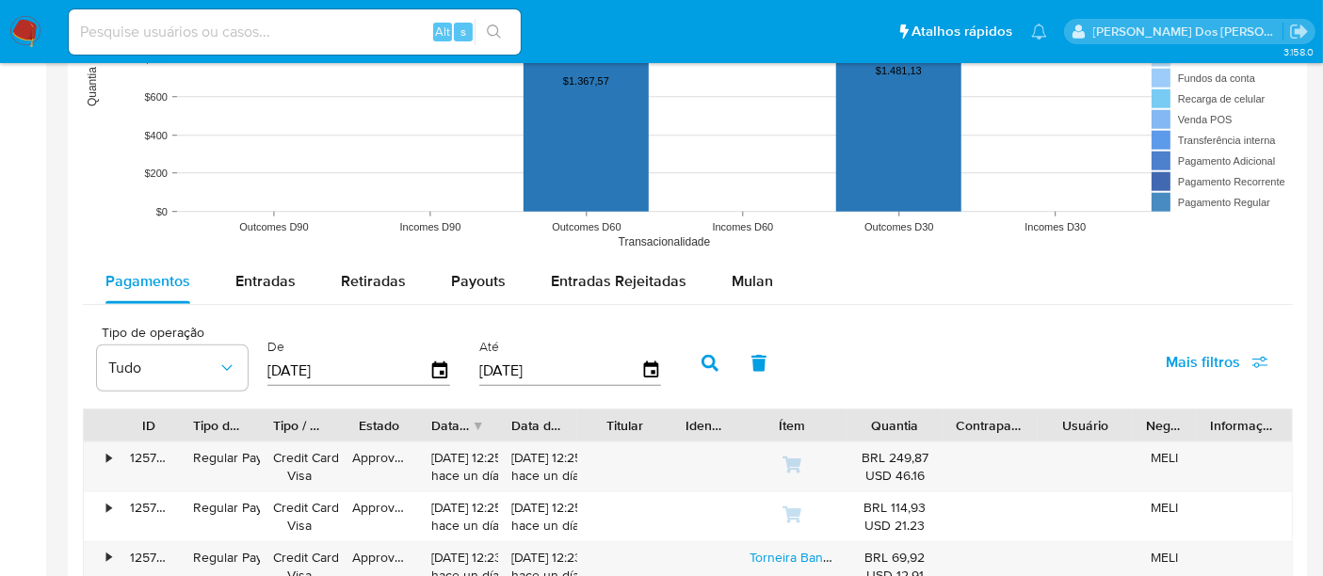
scroll to position [1569, 0]
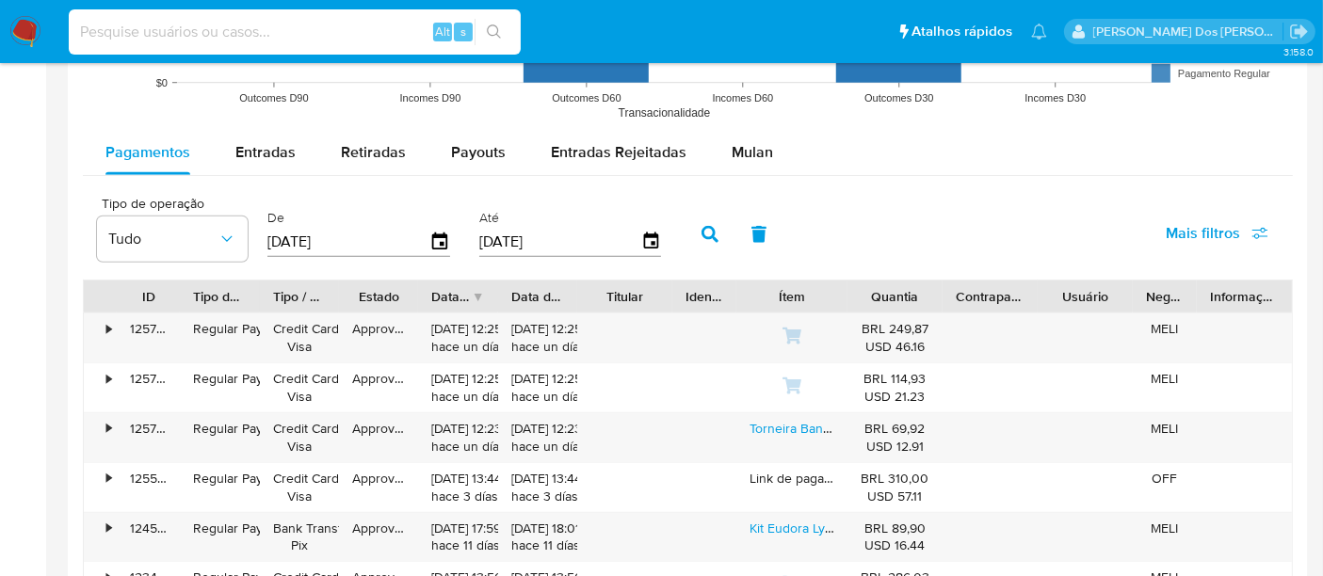
click at [358, 36] on input at bounding box center [295, 32] width 452 height 24
type input "renatolopesfilho1011@gmail.com"
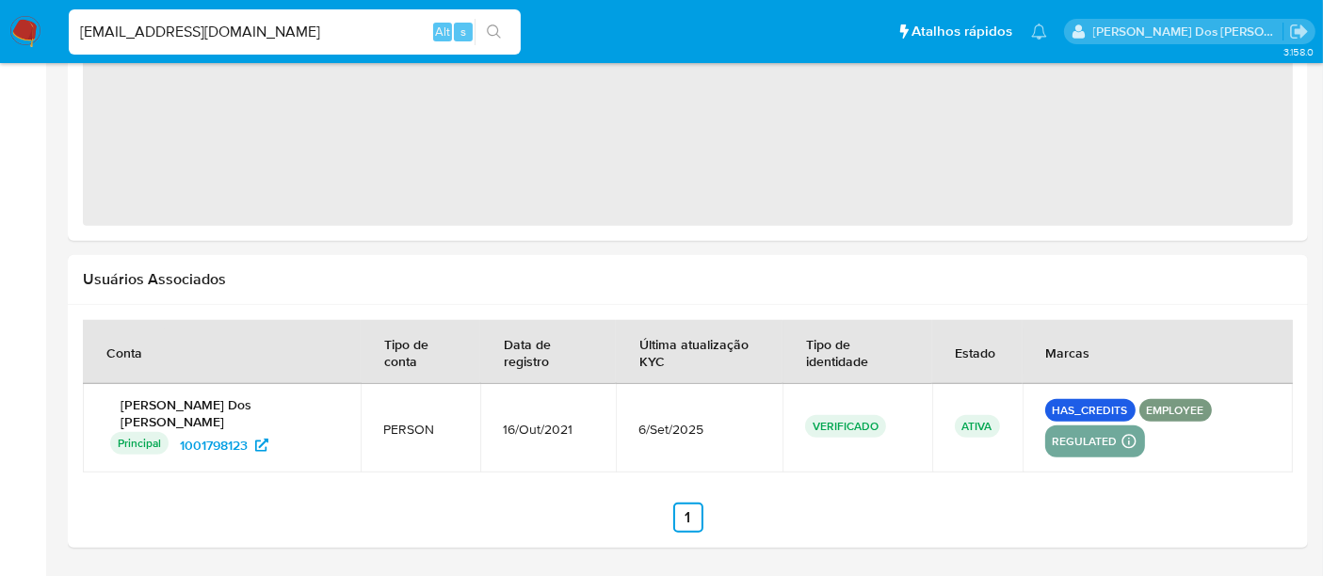
select select "10"
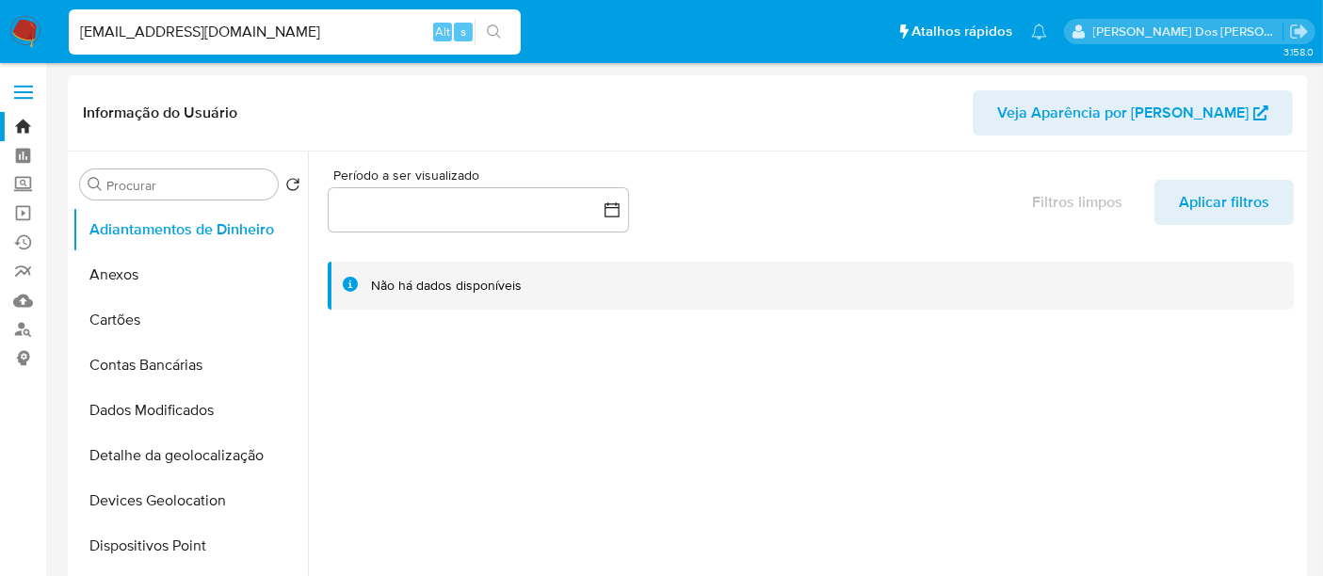
click at [220, 37] on input "renatolopesfilho1011@gmail.com" at bounding box center [295, 32] width 452 height 24
click at [219, 37] on input "renatolopesfilho1011@gmail.com" at bounding box center [295, 32] width 452 height 24
paste input "FGxhyR3UNcptjWePWkUiCndd"
type input "FGxhyR3UNcptjWePWkUiCndd"
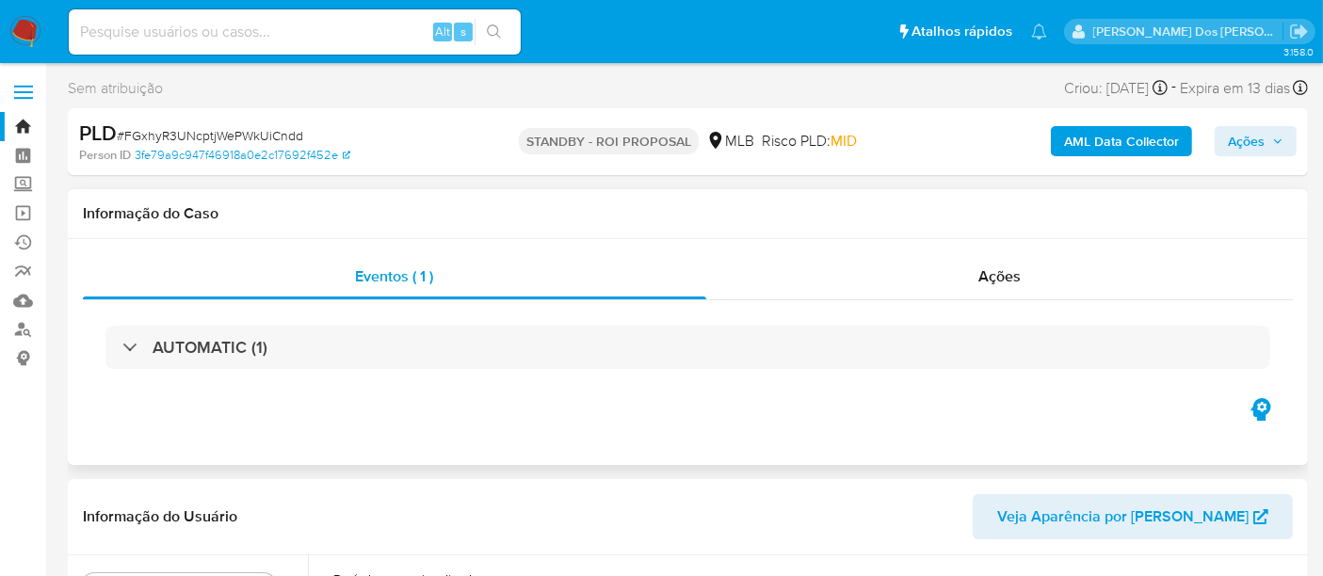
select select "10"
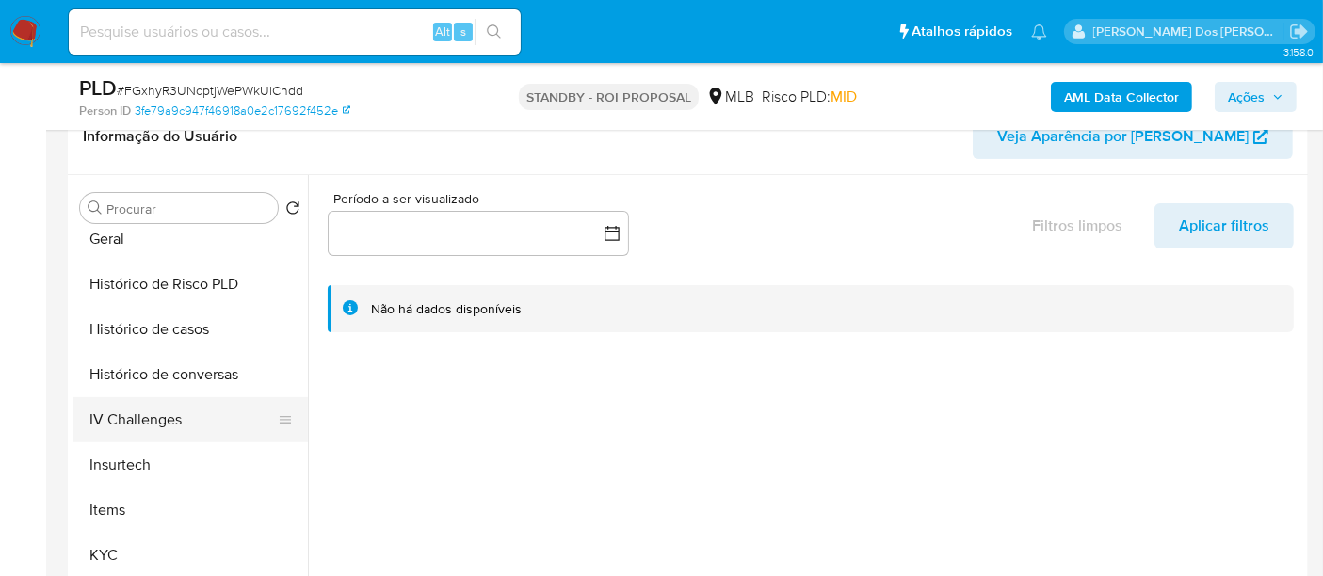
scroll to position [627, 0]
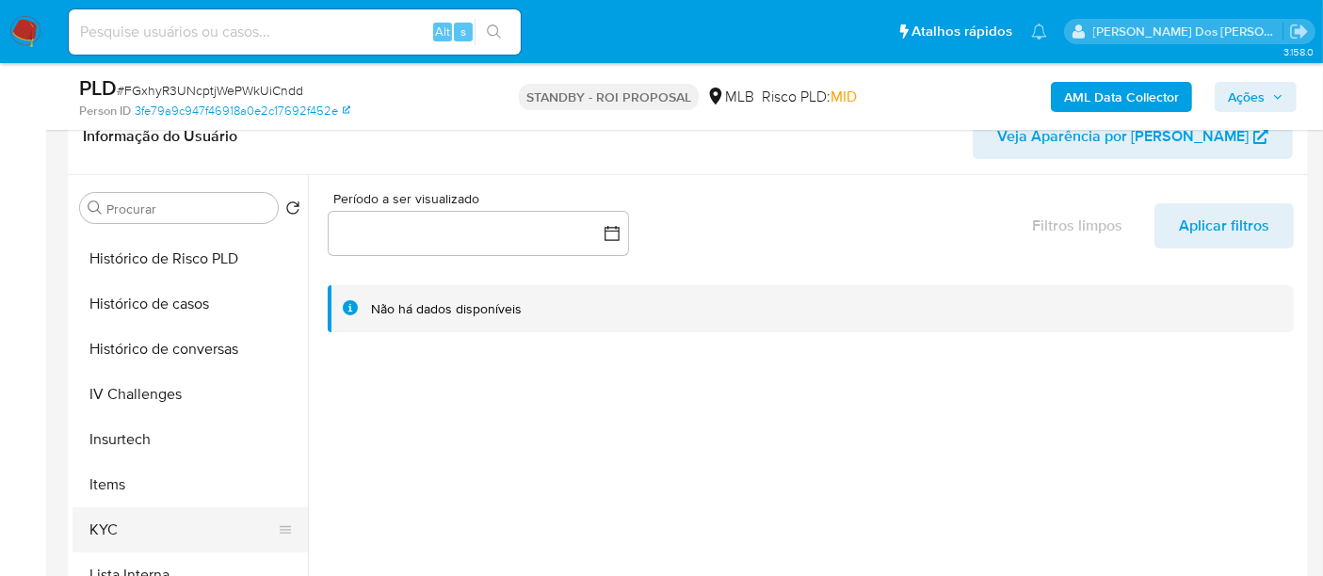
click at [99, 524] on button "KYC" at bounding box center [183, 530] width 220 height 45
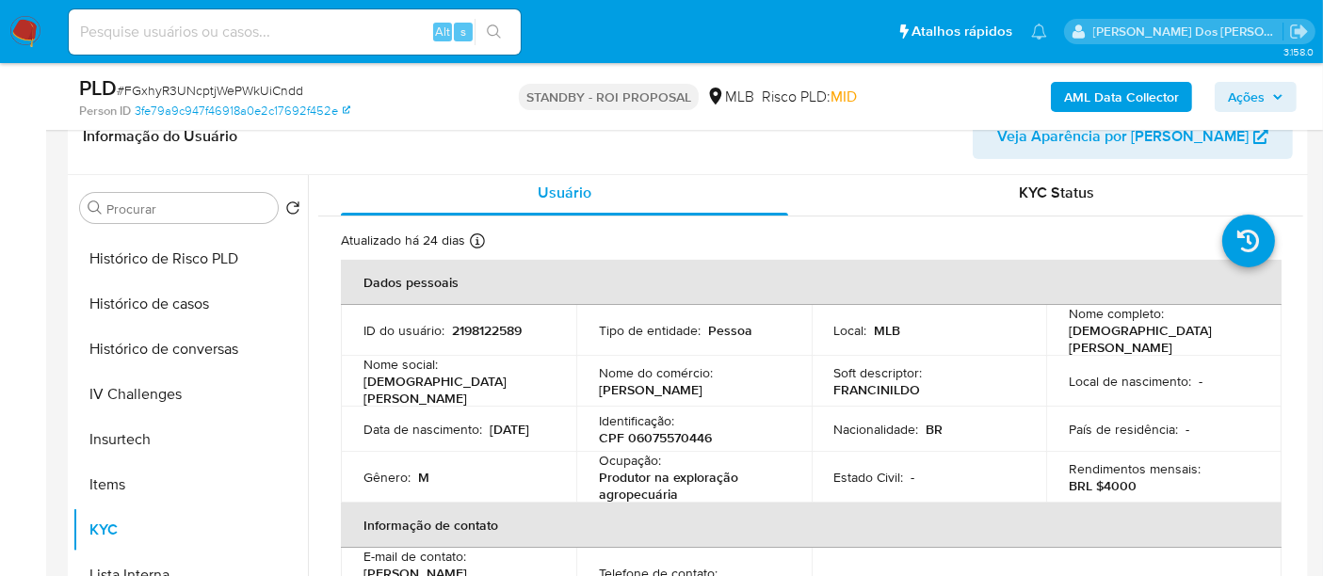
scroll to position [0, 0]
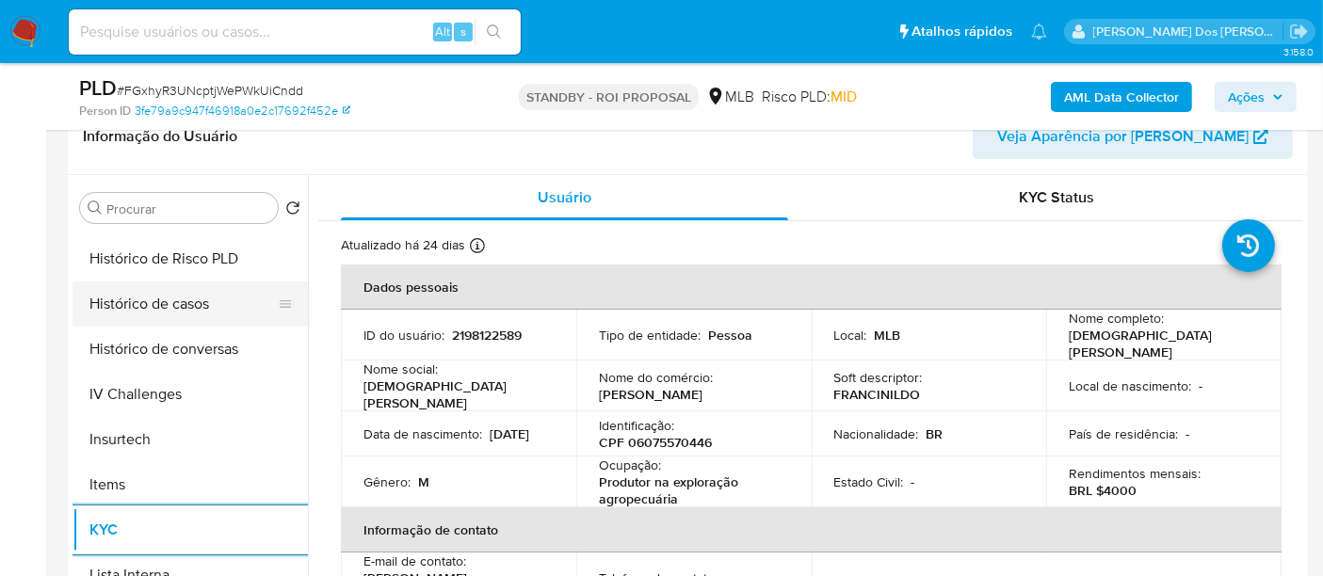
click at [175, 300] on button "Histórico de casos" at bounding box center [183, 304] width 220 height 45
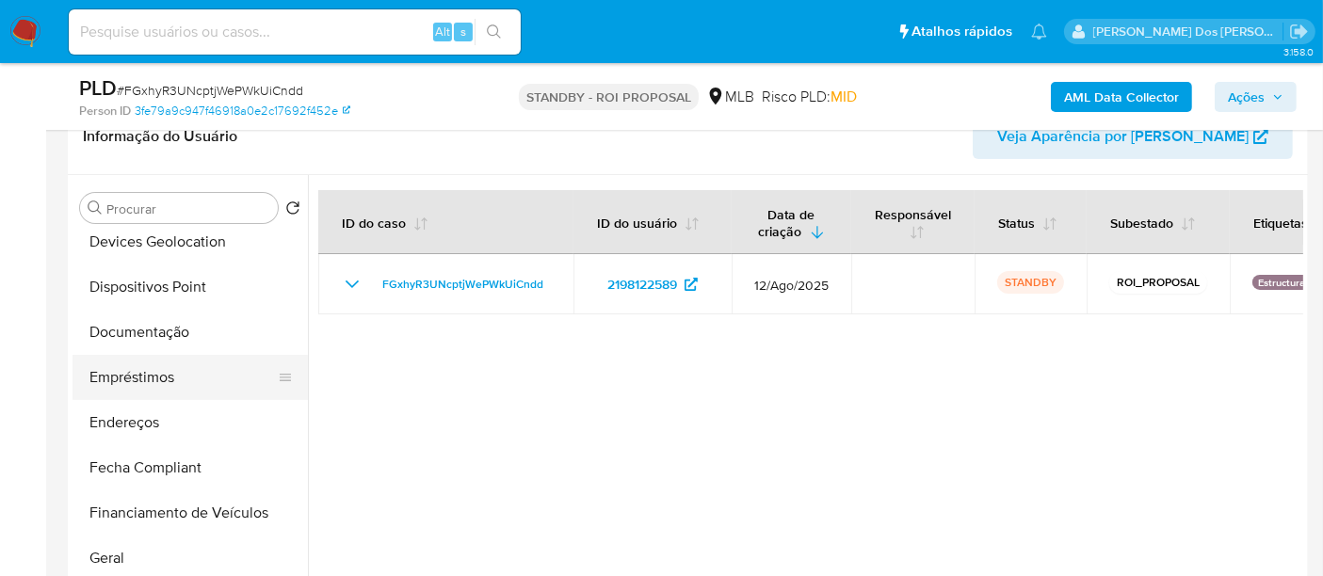
scroll to position [209, 0]
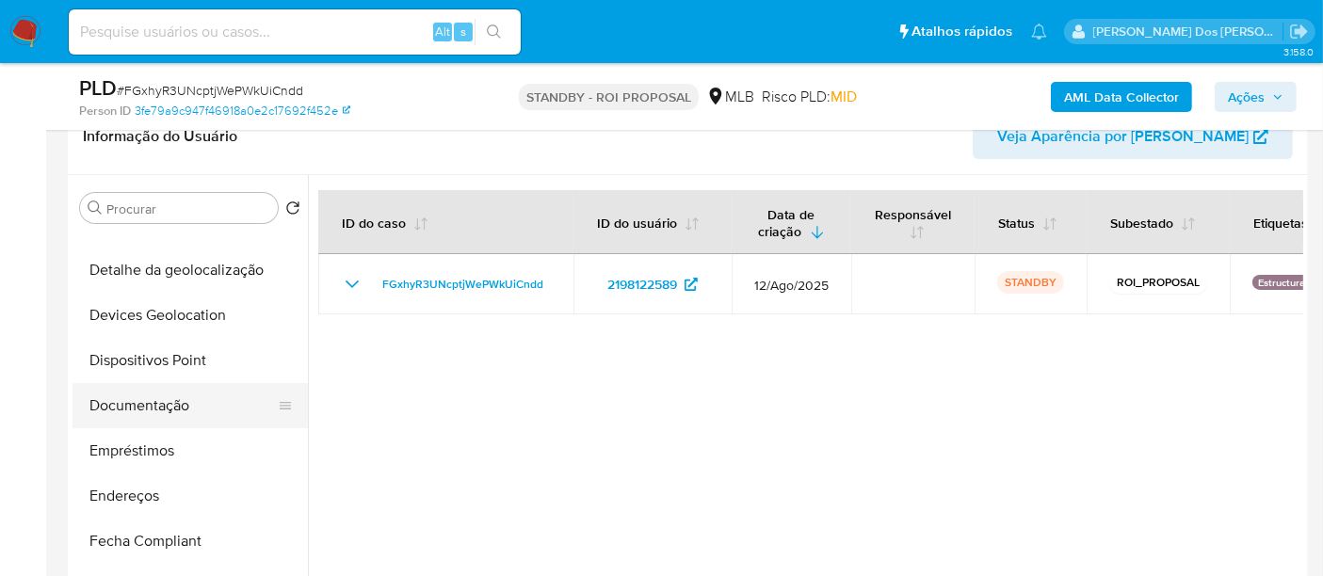
click at [161, 407] on button "Documentação" at bounding box center [183, 405] width 220 height 45
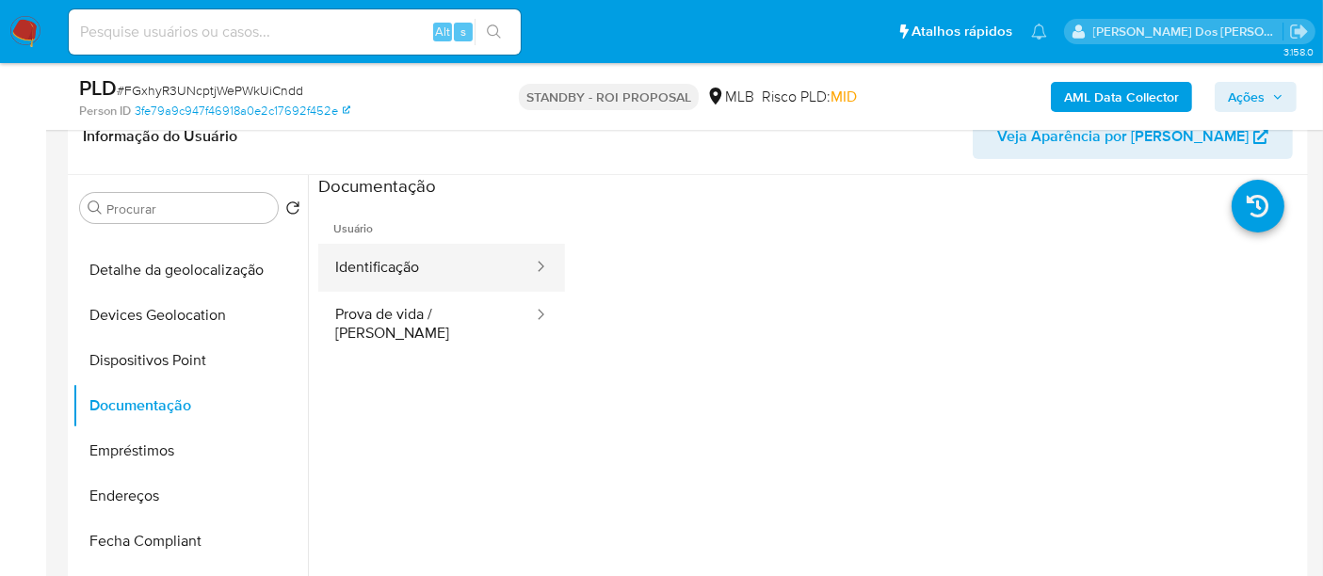
click at [388, 275] on button "Identificação" at bounding box center [426, 268] width 217 height 48
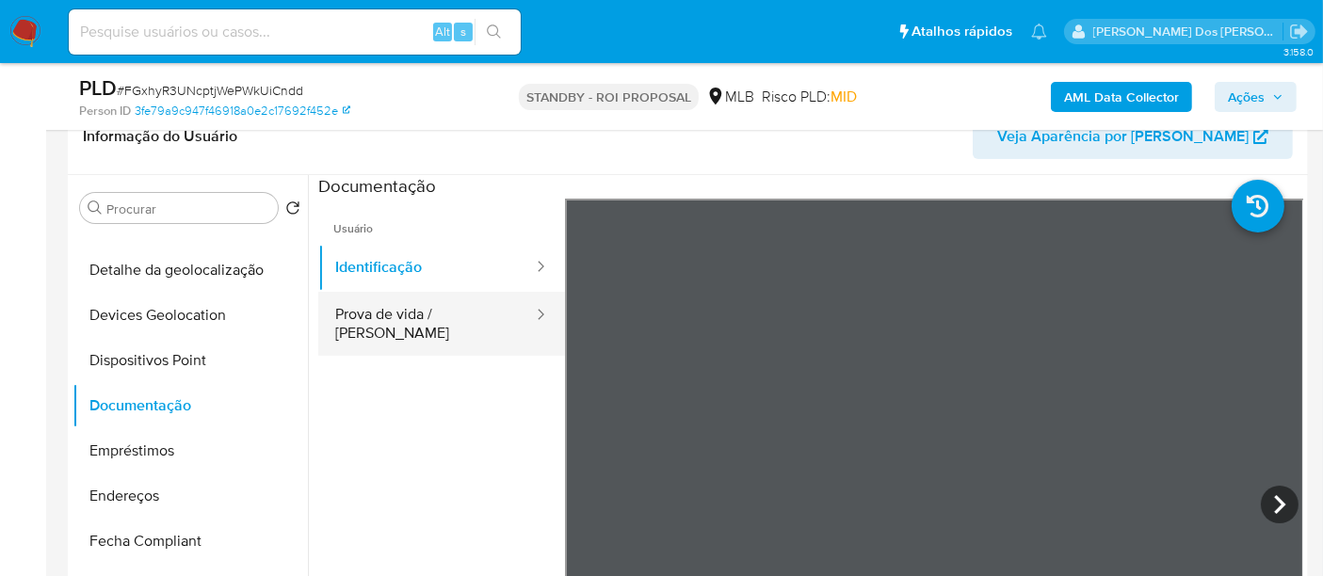
click at [445, 302] on button "Prova de vida / [PERSON_NAME]" at bounding box center [426, 324] width 217 height 64
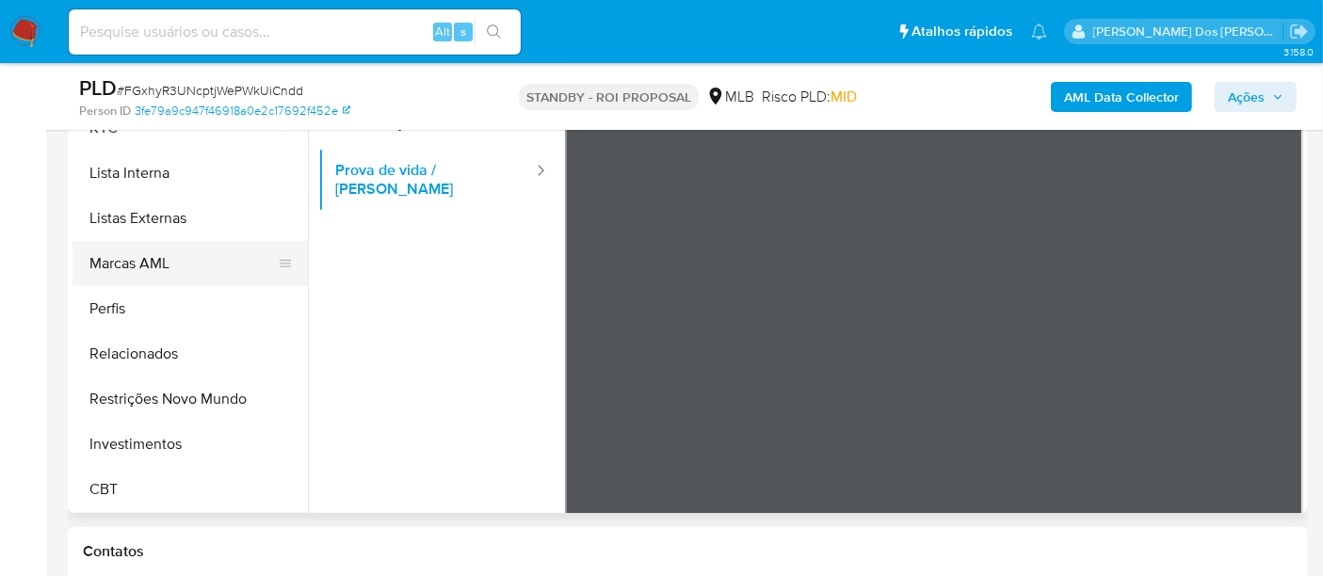
scroll to position [523, 0]
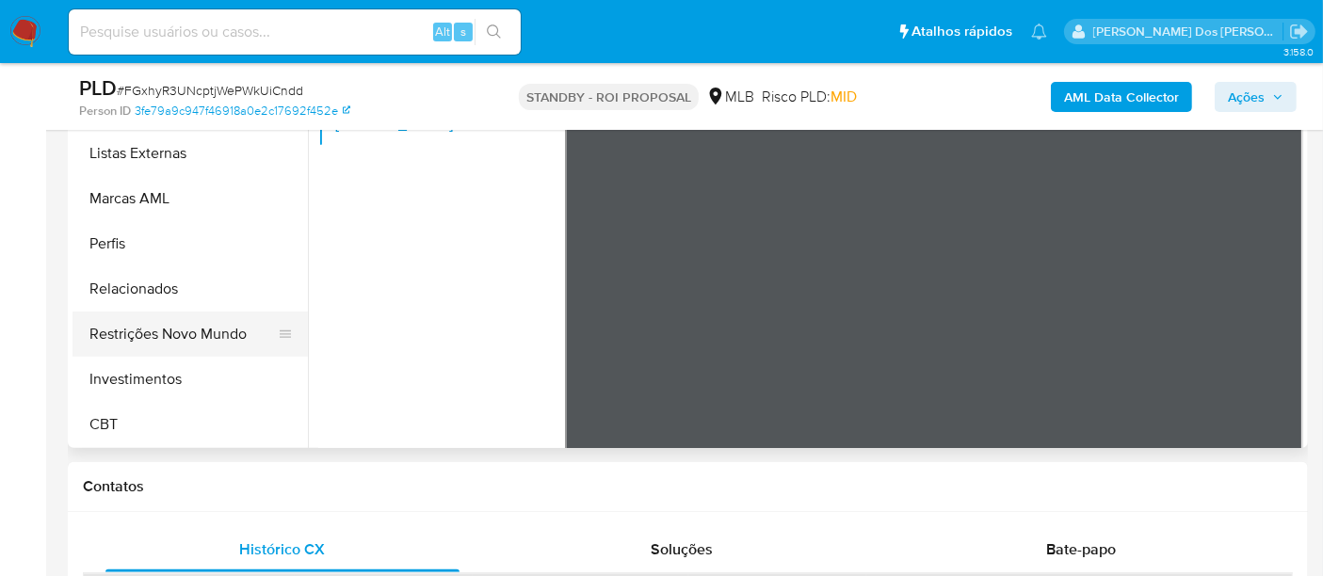
click at [196, 327] on button "Restrições Novo Mundo" at bounding box center [183, 334] width 220 height 45
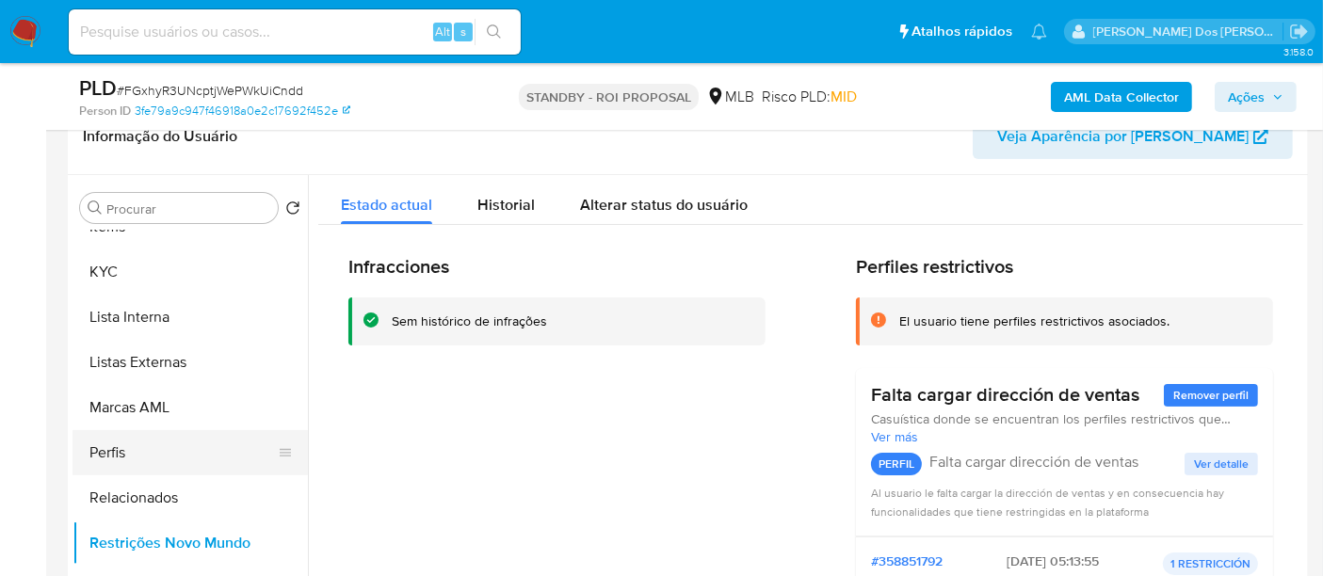
scroll to position [572, 0]
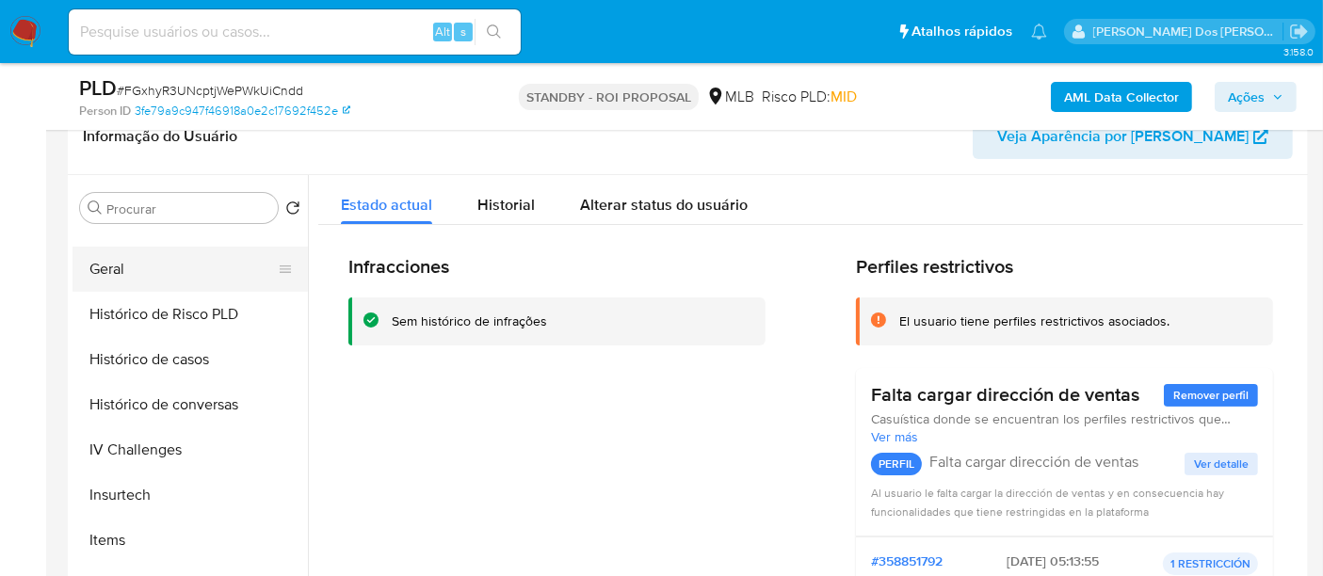
click at [115, 281] on button "Geral" at bounding box center [183, 269] width 220 height 45
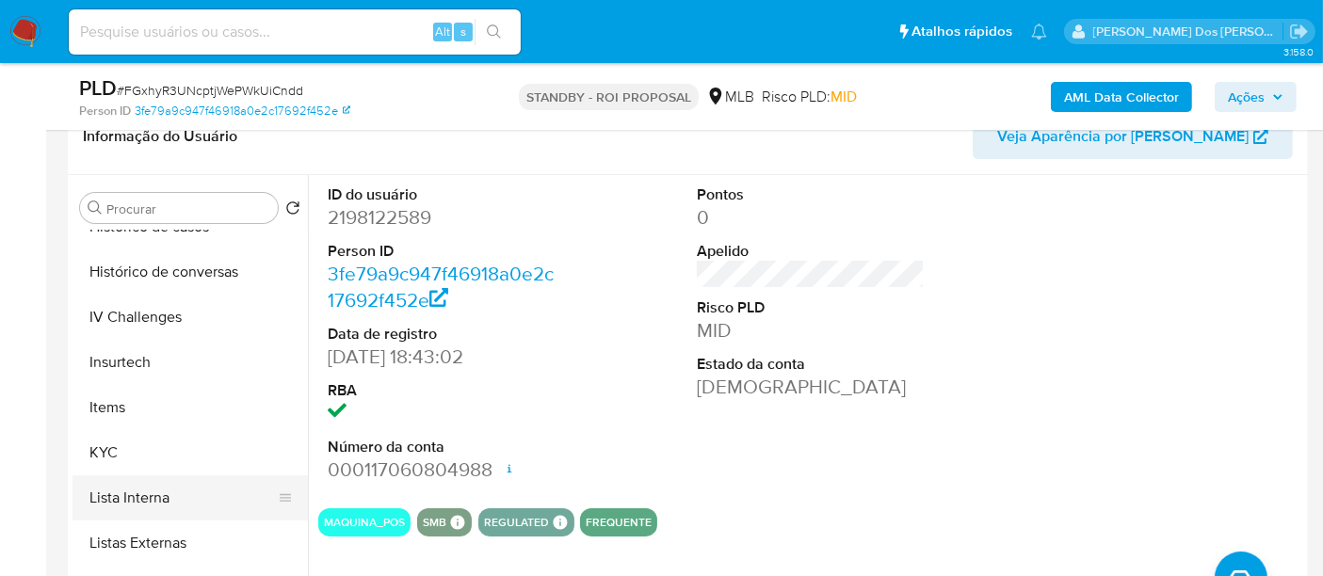
scroll to position [781, 0]
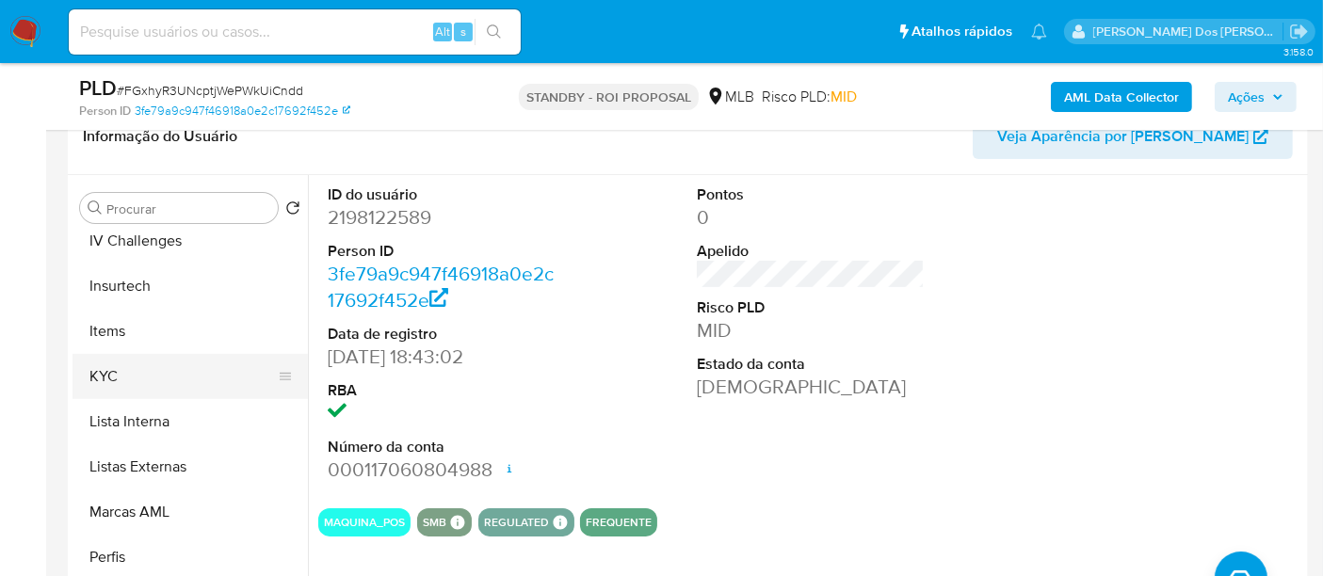
click at [111, 366] on button "KYC" at bounding box center [183, 376] width 220 height 45
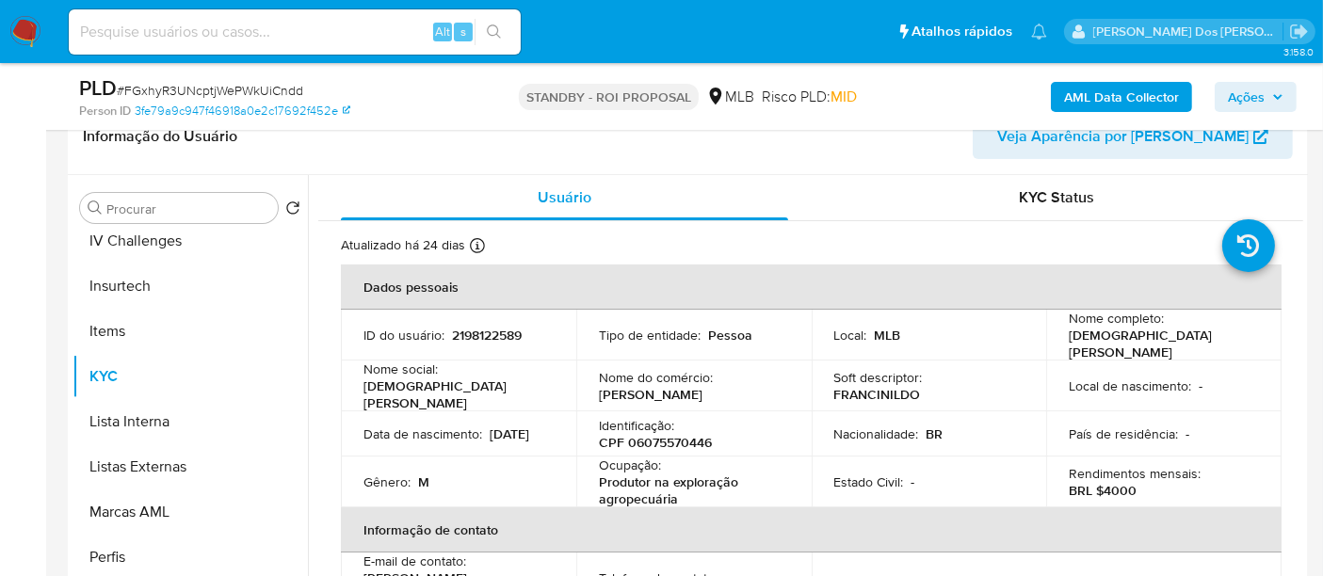
click at [329, 35] on input at bounding box center [295, 32] width 452 height 24
paste input "LZ19WemI5oVkdvqWHgmscQw8"
type input "LZ19WemI5oVkdvqWHgmscQw8"
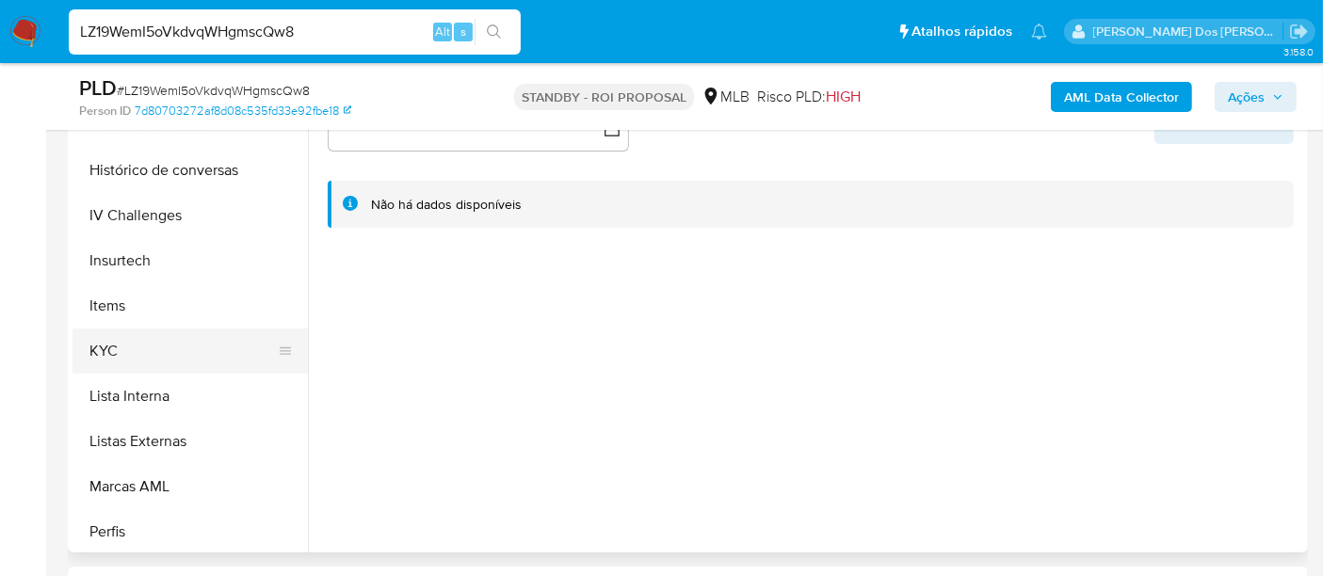
scroll to position [732, 0]
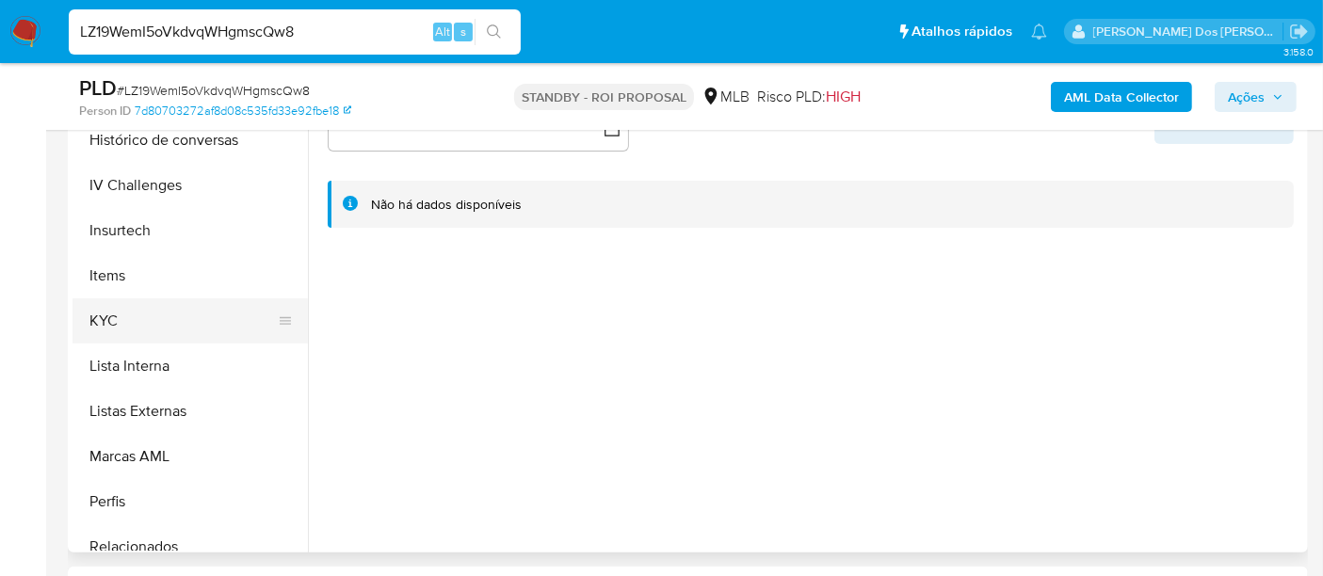
select select "10"
click at [109, 330] on button "KYC" at bounding box center [183, 321] width 220 height 45
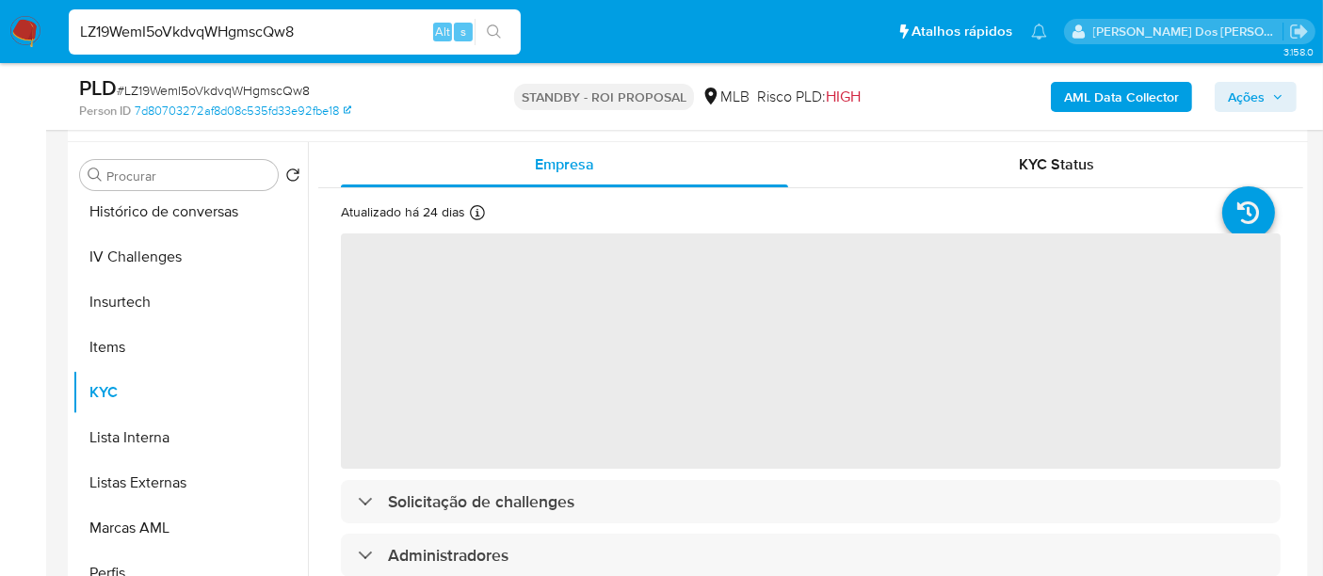
scroll to position [314, 0]
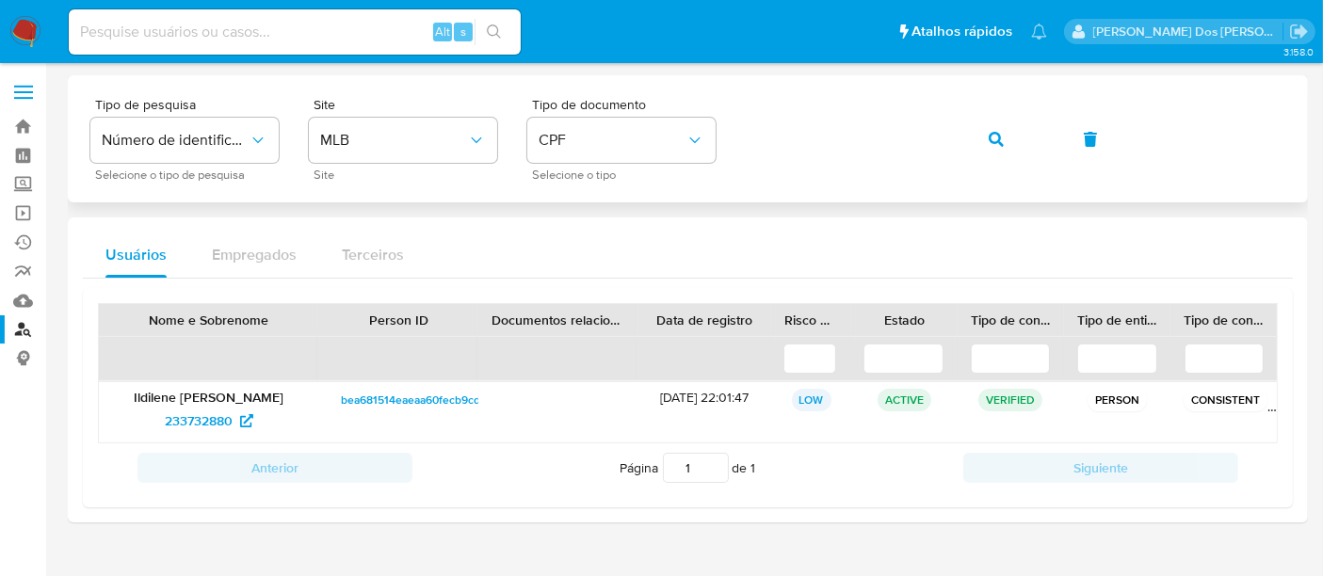
drag, startPoint x: 979, startPoint y: 145, endPoint x: 990, endPoint y: 145, distance: 11.3
click at [989, 145] on button "button" at bounding box center [997, 139] width 64 height 45
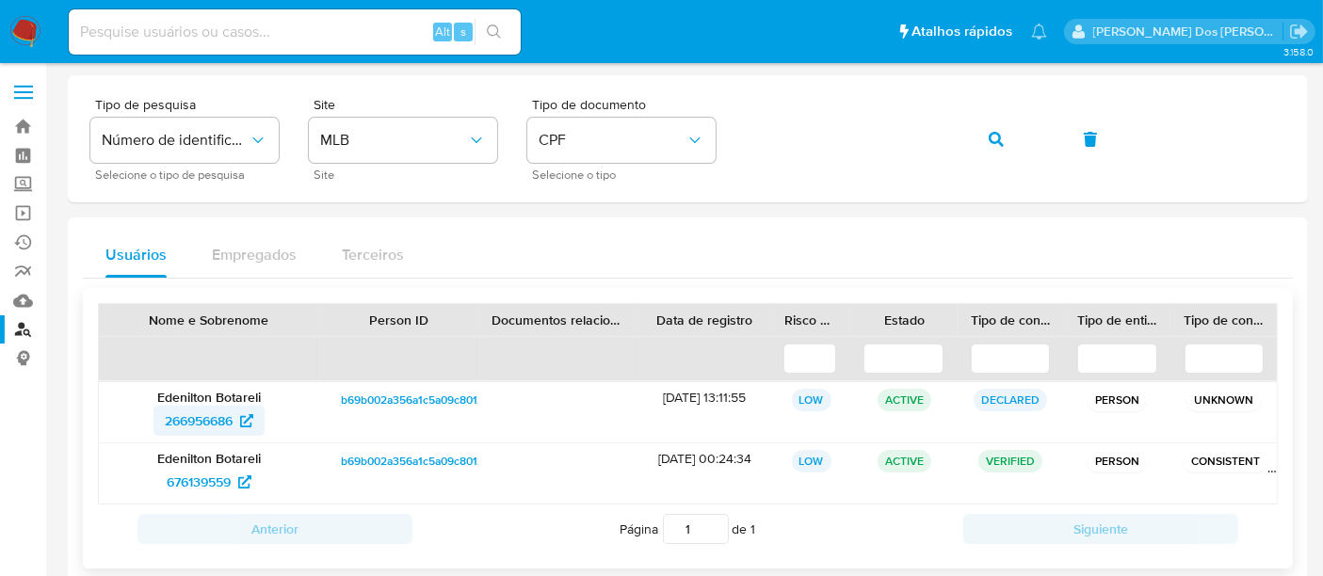
click at [215, 420] on span "266956686" at bounding box center [199, 421] width 68 height 30
click at [174, 476] on span "676139559" at bounding box center [199, 482] width 64 height 30
click at [1005, 131] on button "button" at bounding box center [997, 139] width 64 height 45
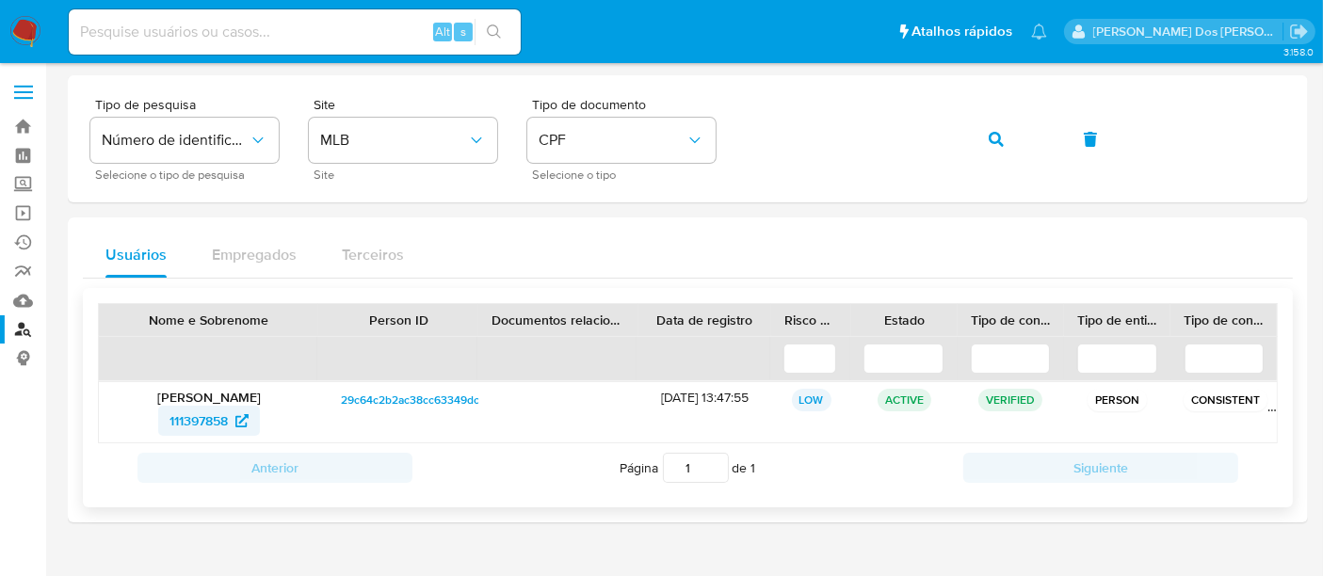
click at [192, 422] on span "111397858" at bounding box center [199, 421] width 58 height 30
click at [984, 141] on button "button" at bounding box center [997, 139] width 64 height 45
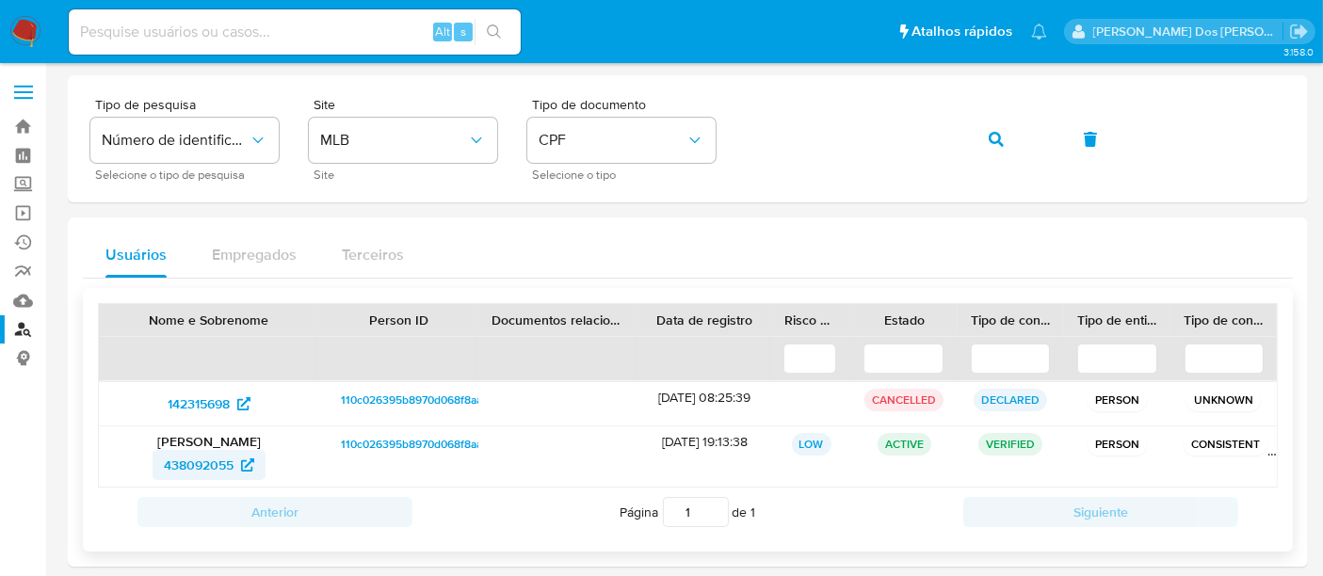
click at [207, 460] on span "438092055" at bounding box center [199, 465] width 70 height 30
click at [187, 399] on span "142315698" at bounding box center [199, 404] width 62 height 30
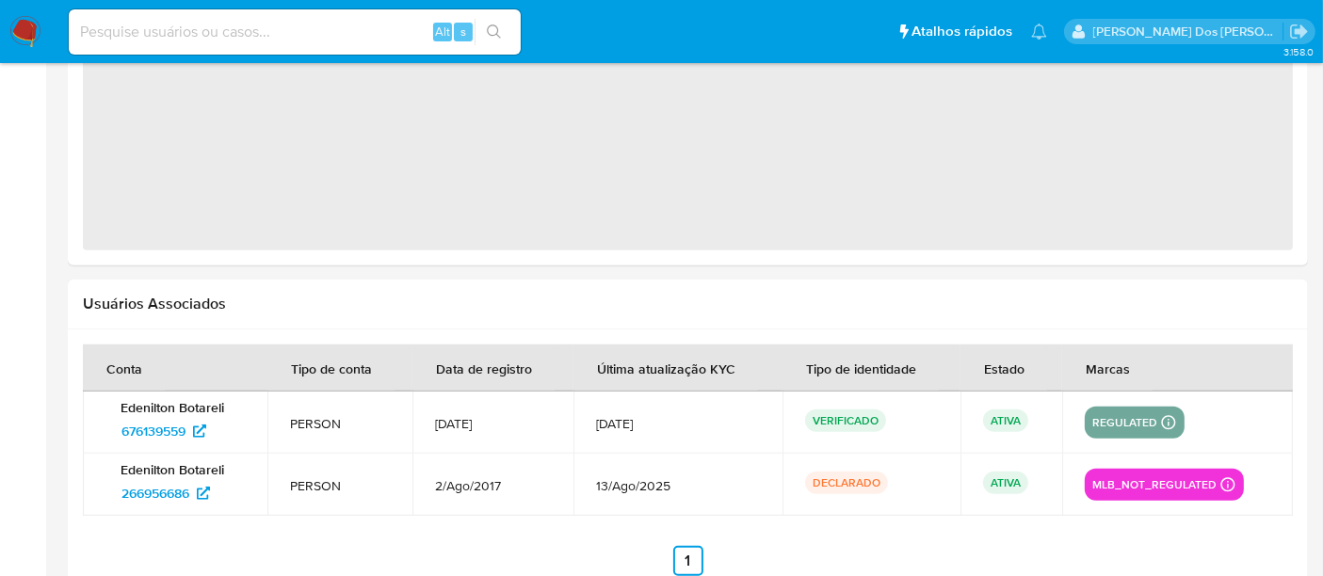
select select "10"
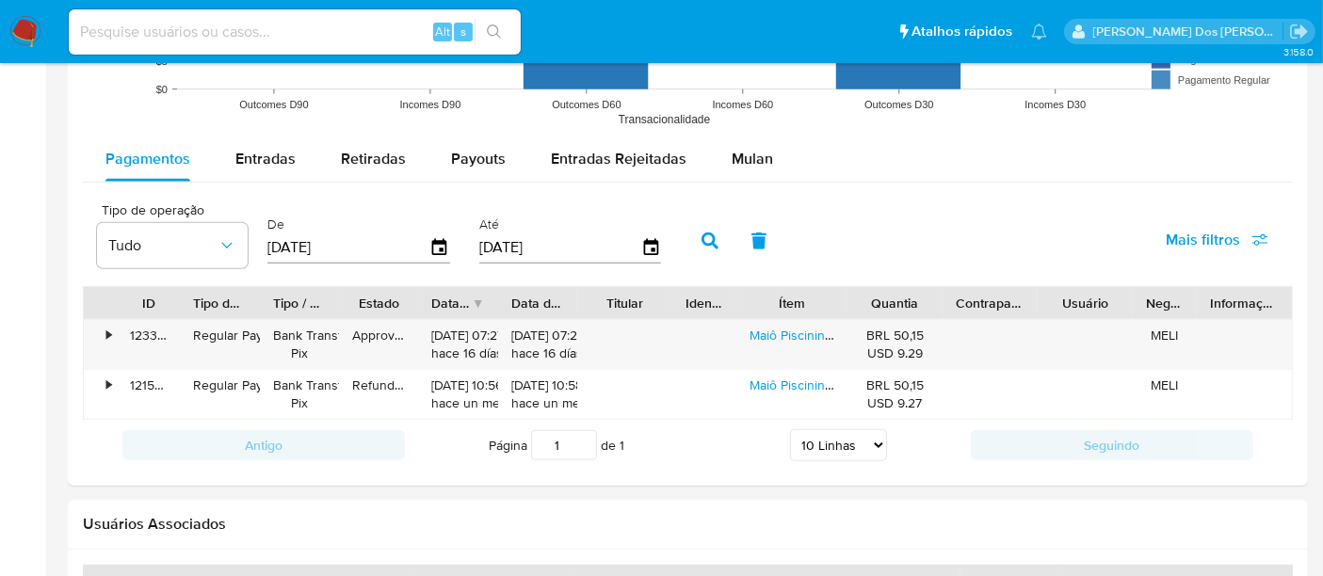
scroll to position [1568, 0]
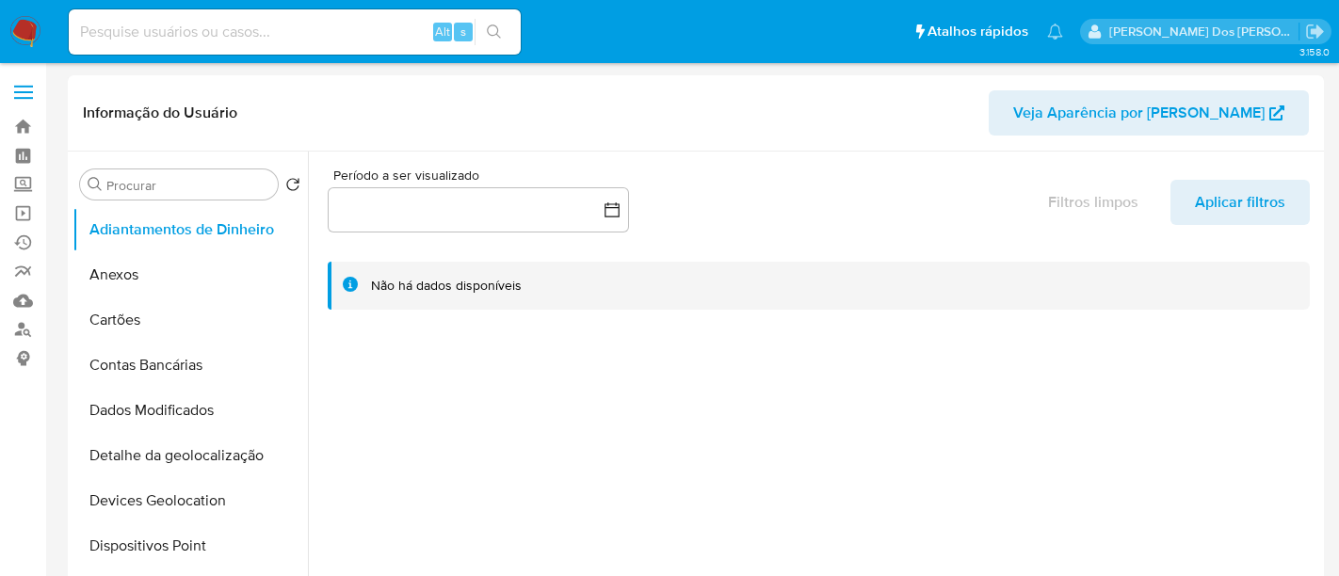
select select "10"
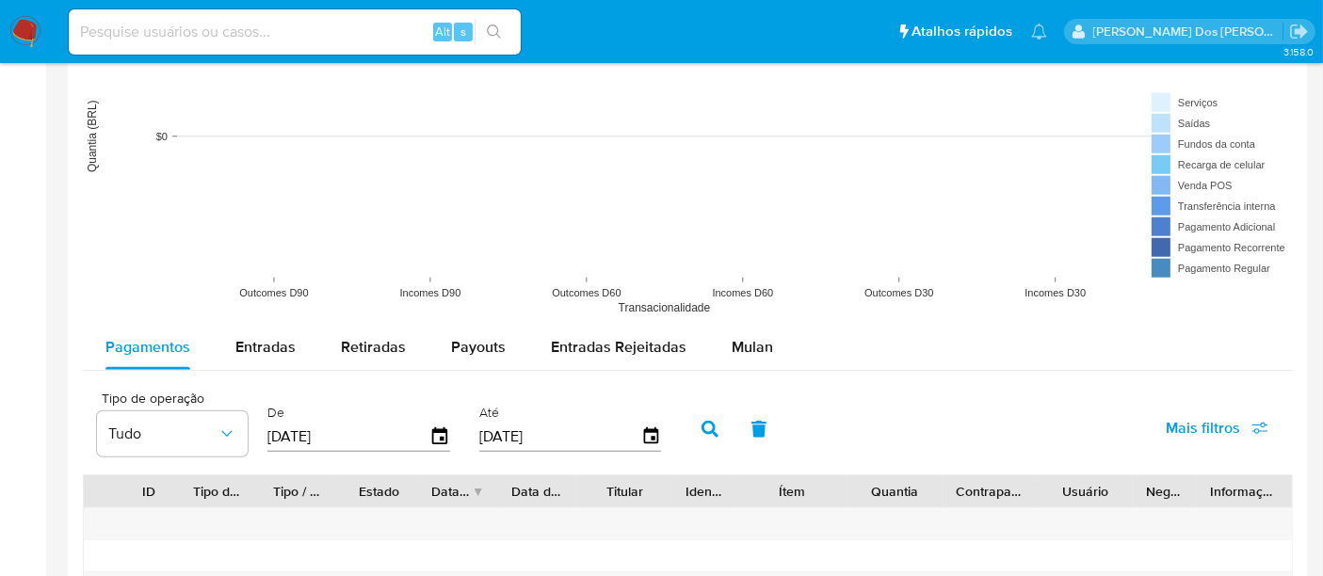
scroll to position [1151, 0]
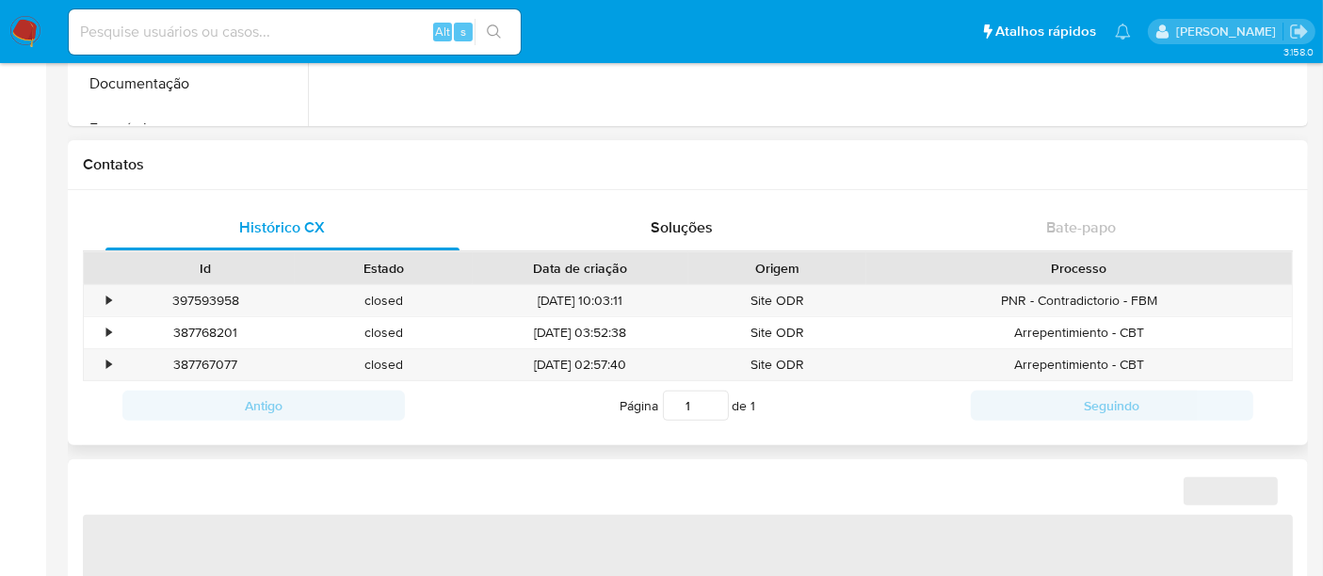
select select "10"
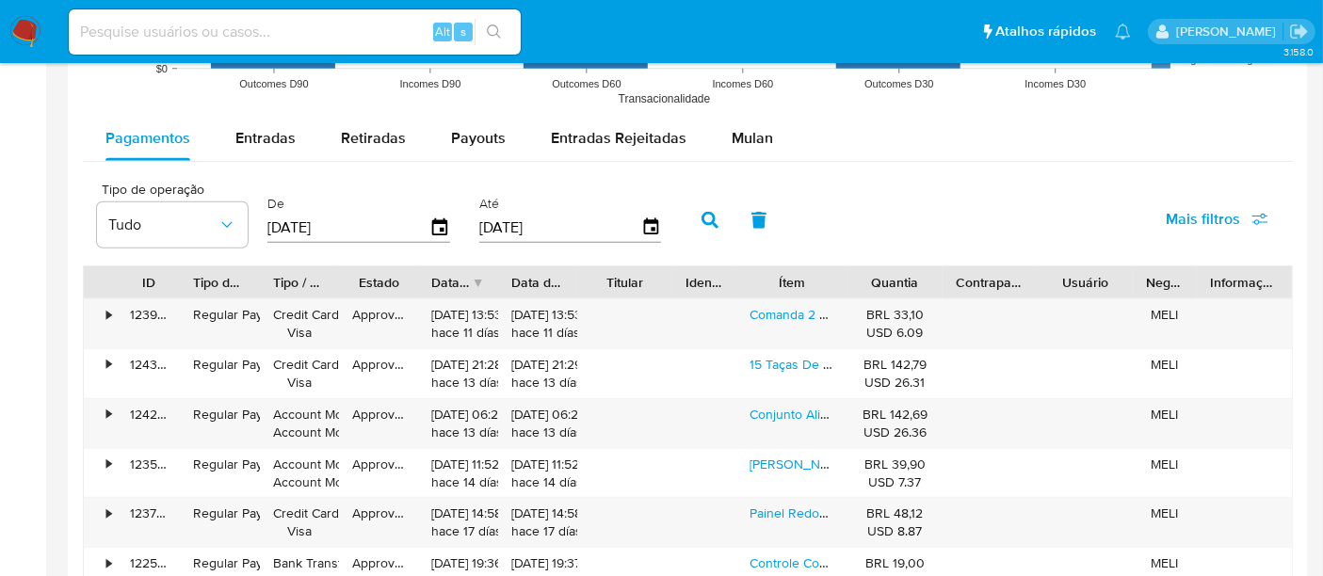
scroll to position [1674, 0]
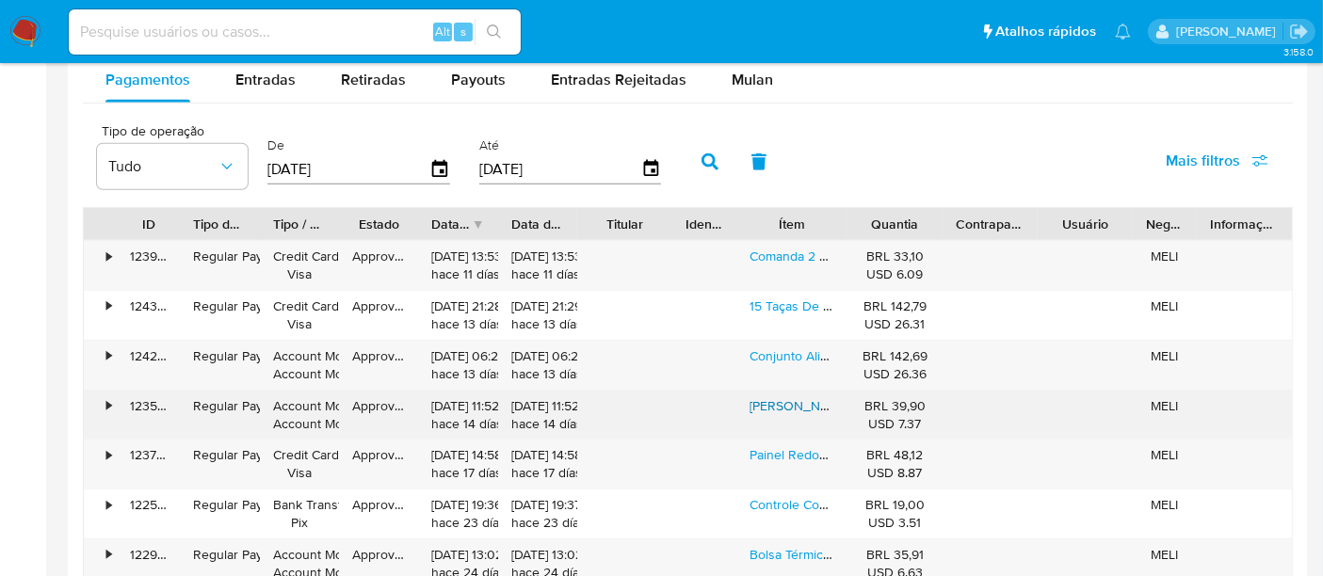
click at [774, 397] on link "Maxxi Anel Dourado Flor Preta Fashion Geek Ajustavel" at bounding box center [928, 406] width 356 height 19
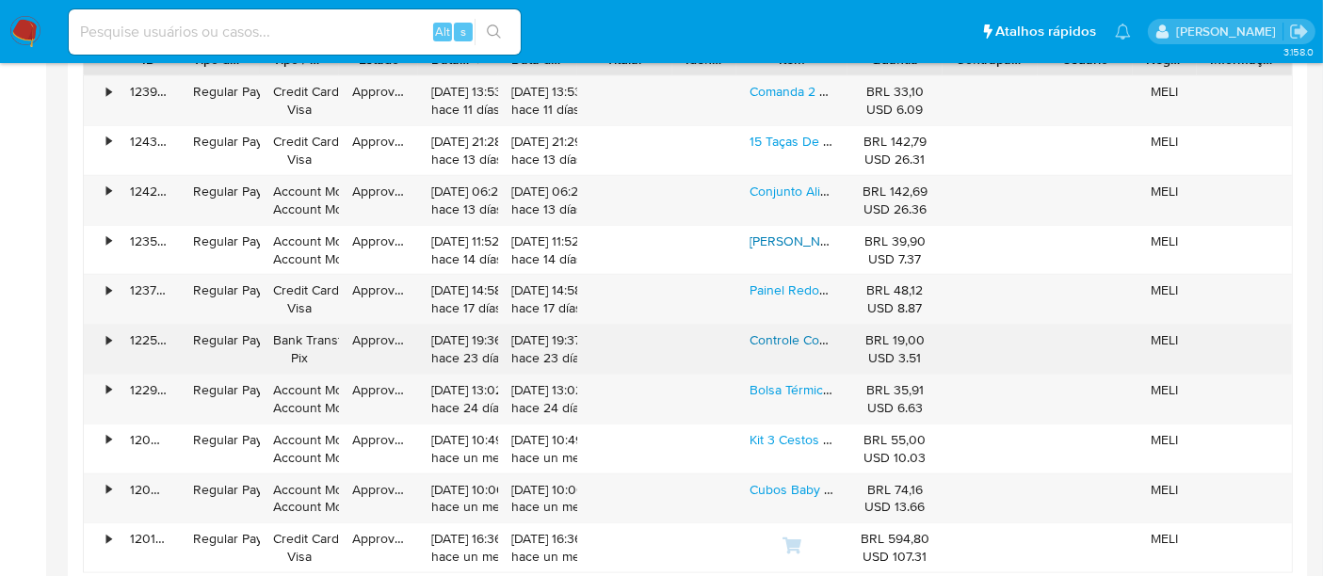
scroll to position [1884, 0]
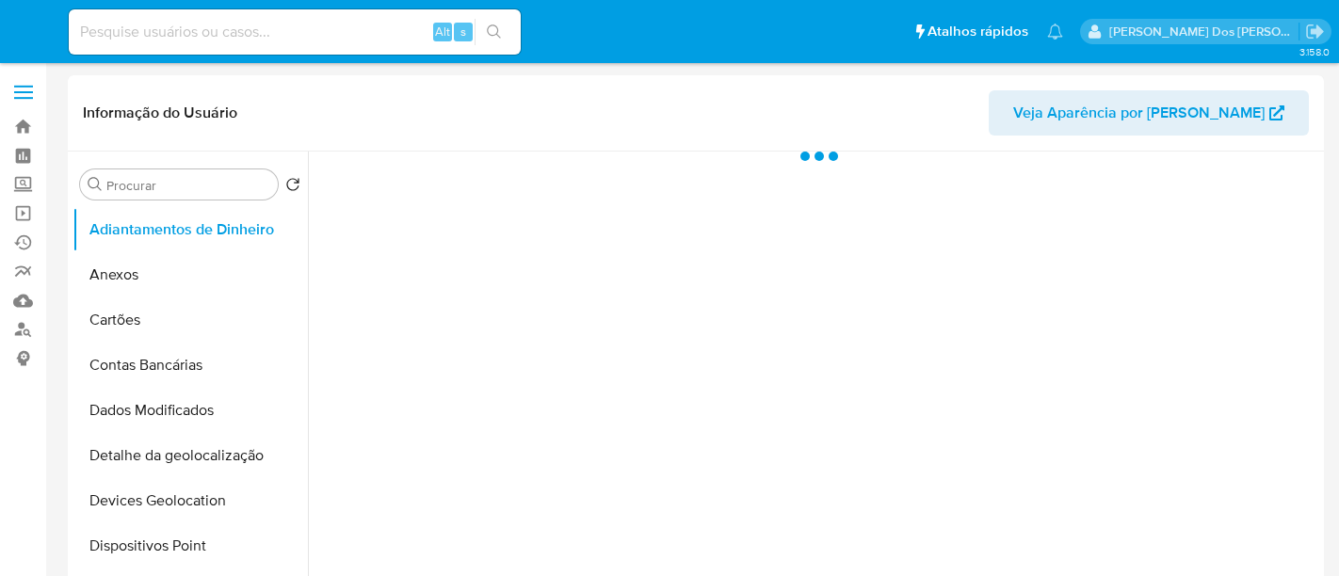
select select "10"
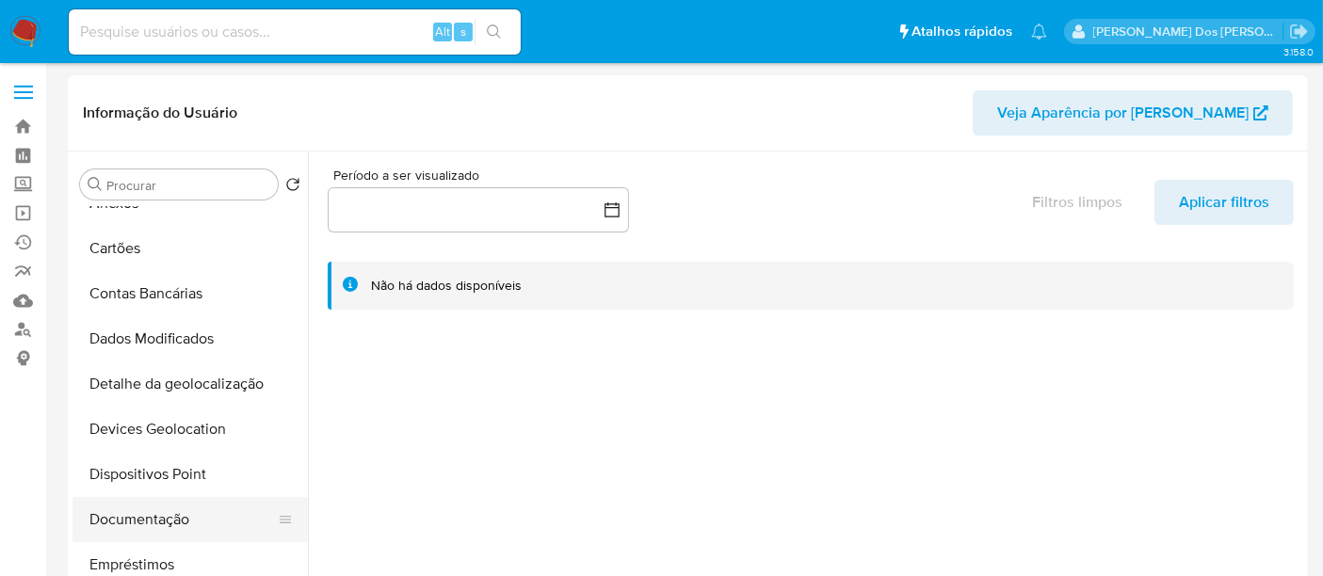
scroll to position [105, 0]
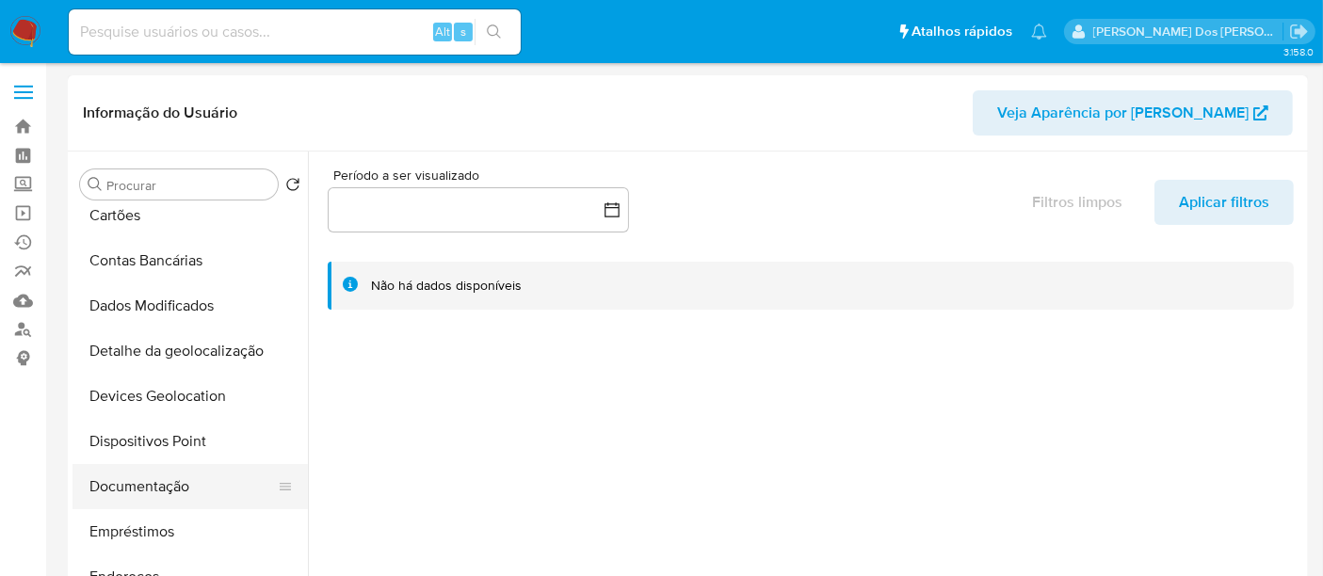
click at [153, 489] on button "Documentação" at bounding box center [183, 486] width 220 height 45
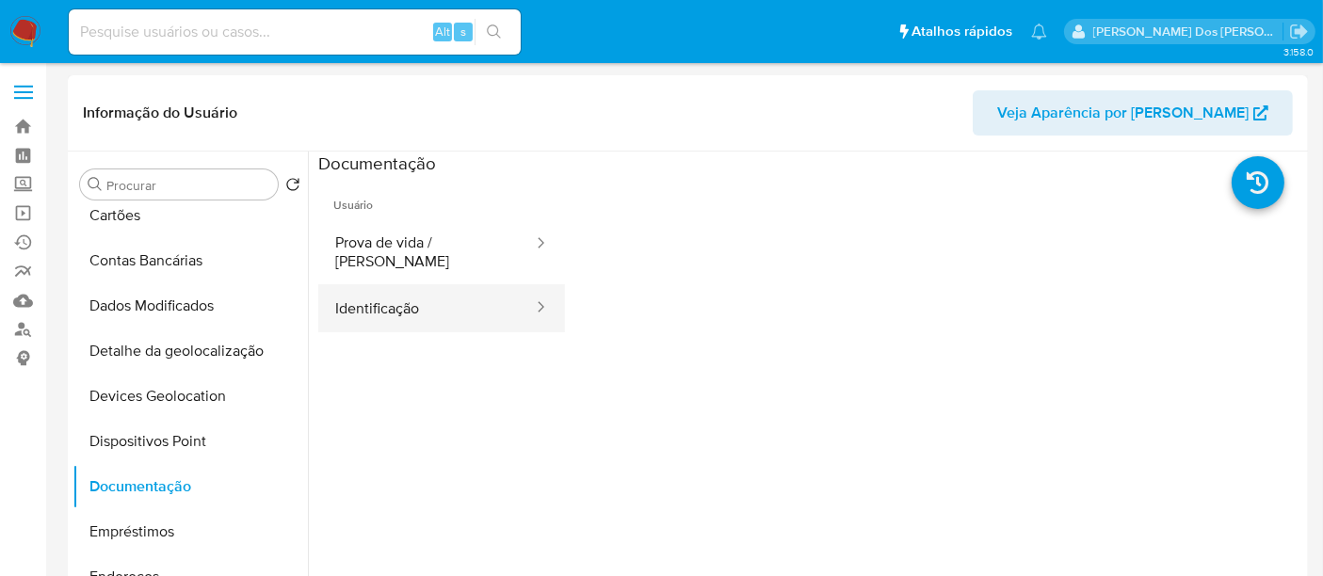
click at [376, 300] on button "Identificação" at bounding box center [426, 308] width 217 height 48
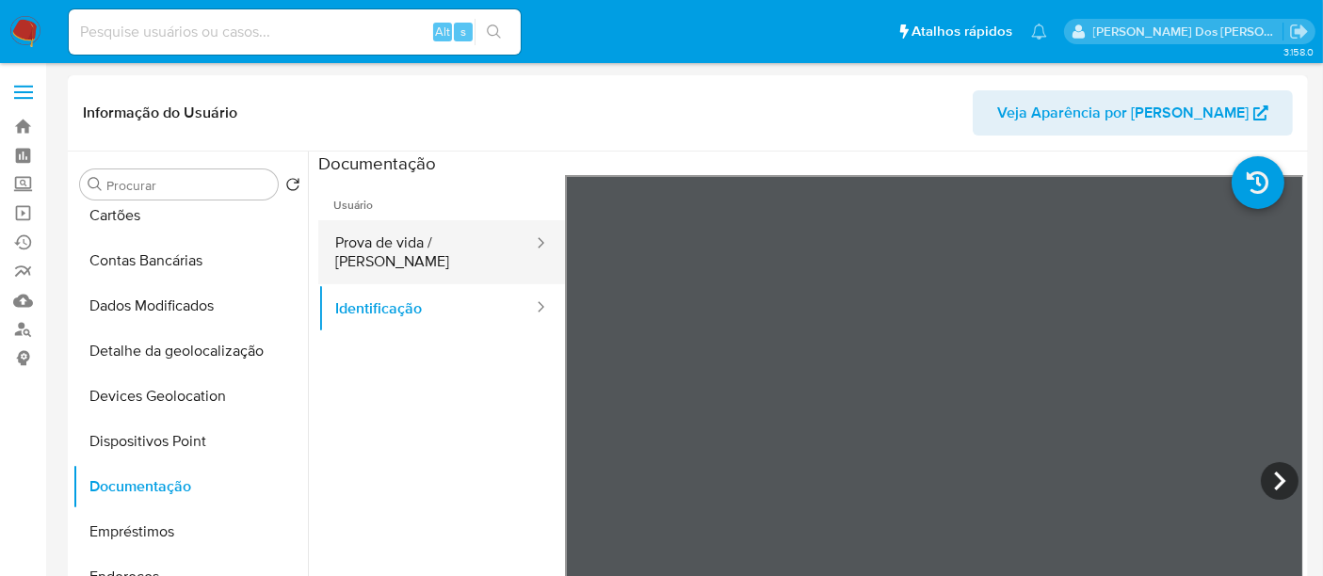
click at [424, 240] on button "Prova de vida / Selfie" at bounding box center [426, 252] width 217 height 64
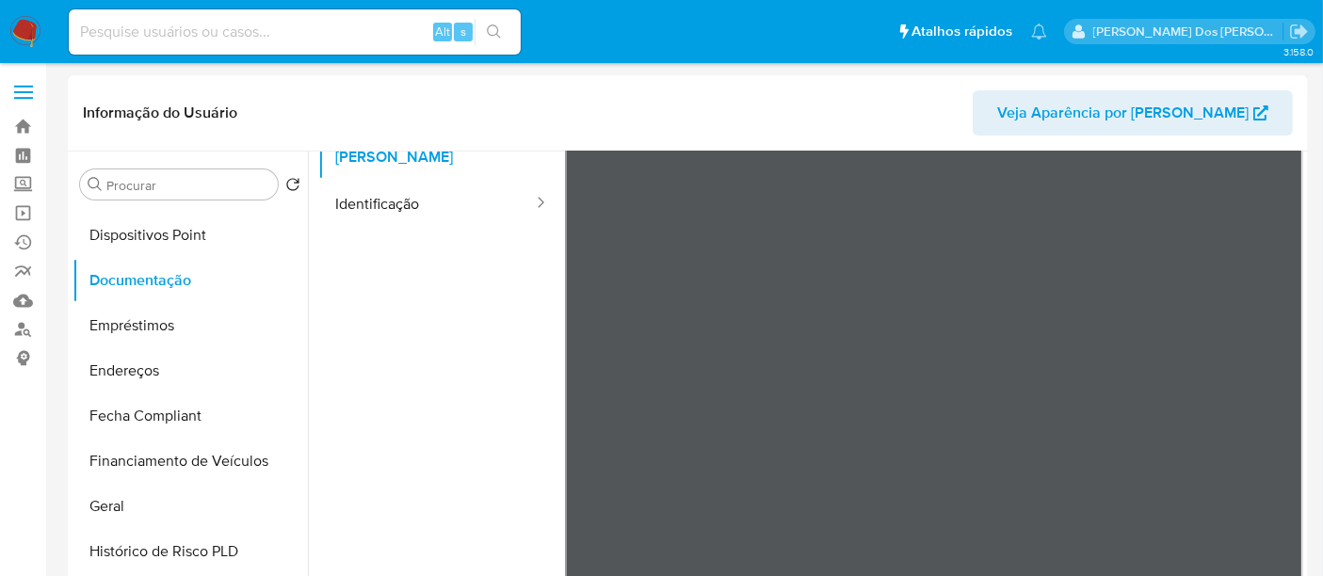
scroll to position [314, 0]
click at [161, 369] on button "Endereços" at bounding box center [183, 368] width 220 height 45
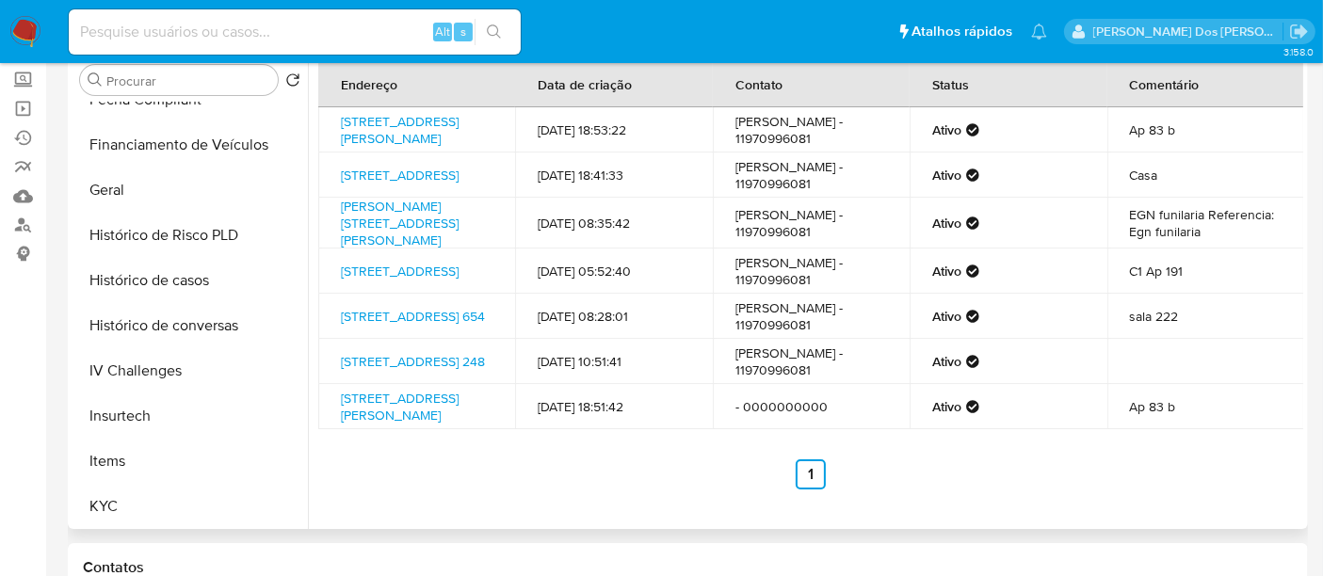
scroll to position [732, 0]
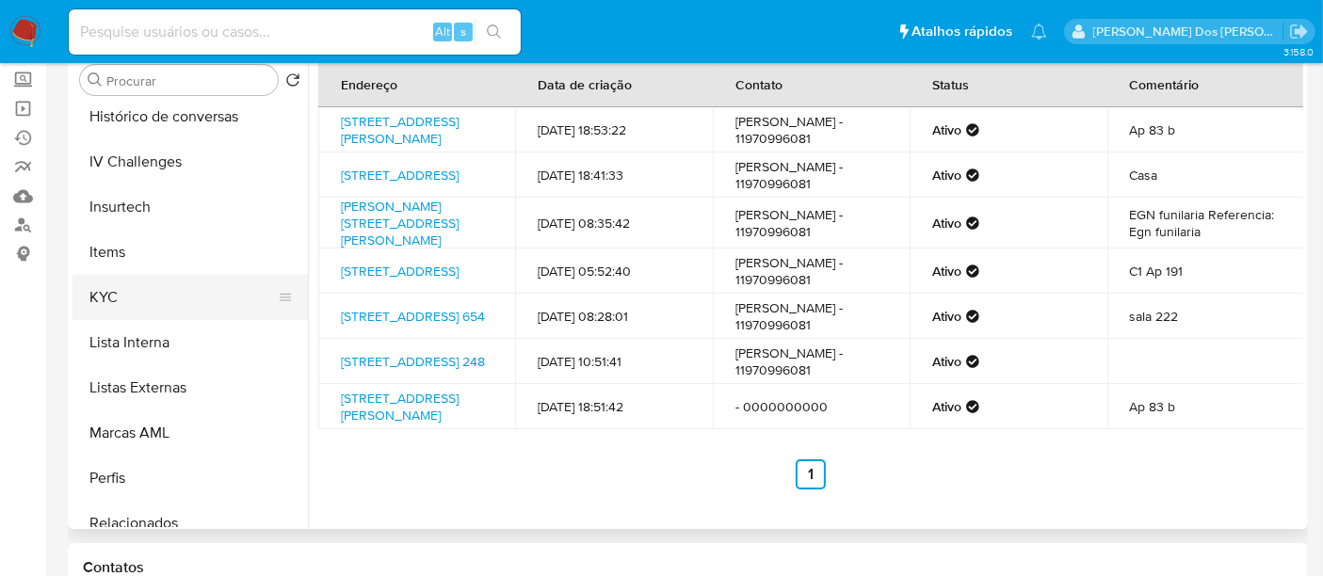
click at [102, 292] on button "KYC" at bounding box center [183, 297] width 220 height 45
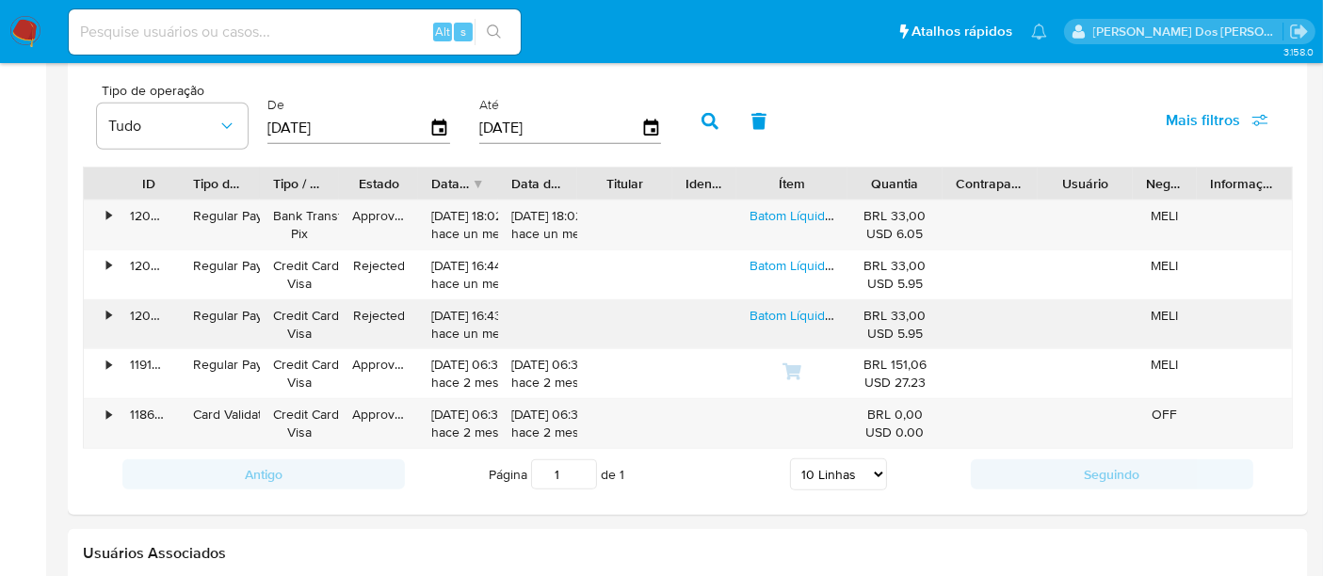
scroll to position [1674, 0]
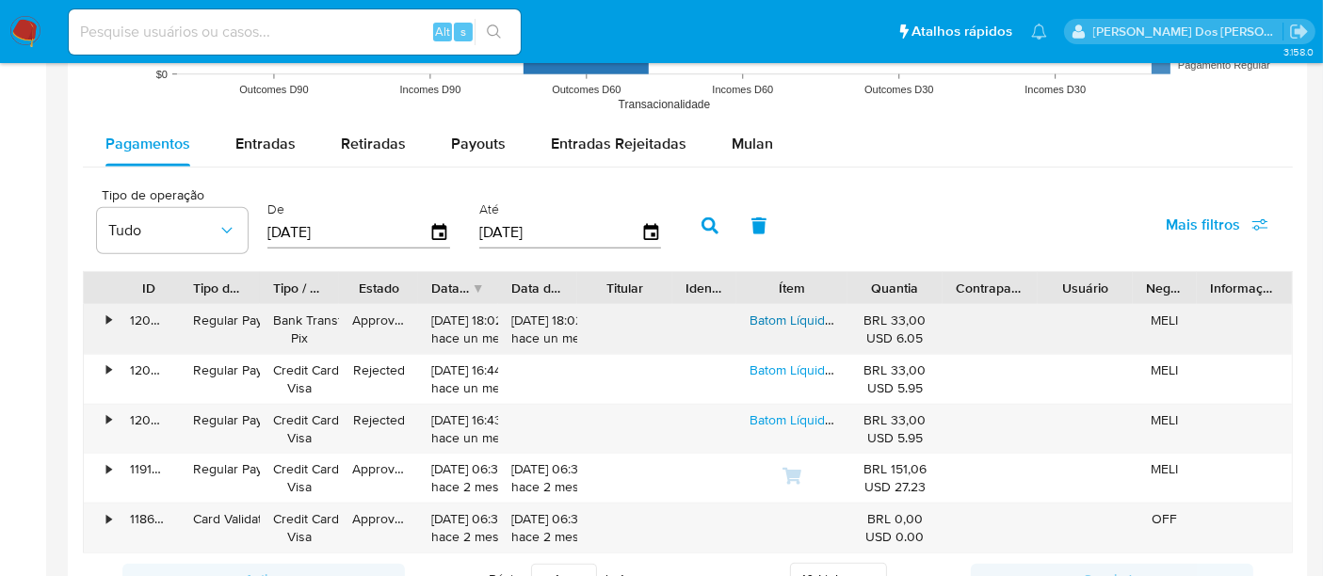
click at [772, 318] on link "Batom Líquido Niina Secrets Rose Gardênia 4ml - Eudora" at bounding box center [952, 320] width 405 height 19
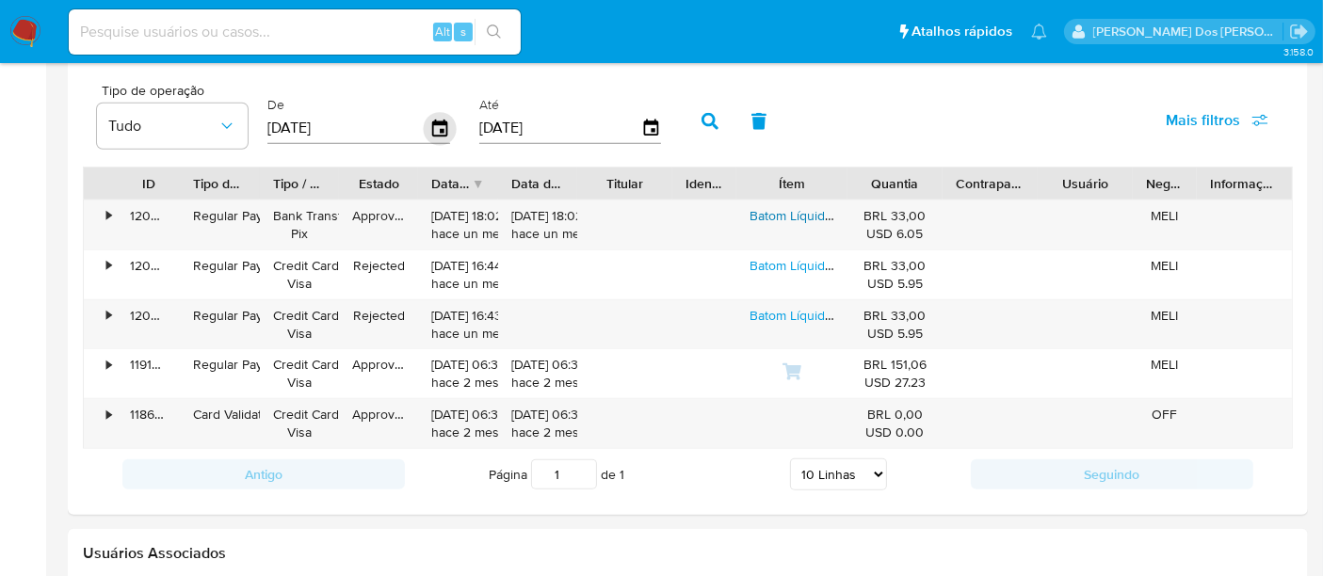
click at [430, 123] on icon "button" at bounding box center [440, 128] width 33 height 33
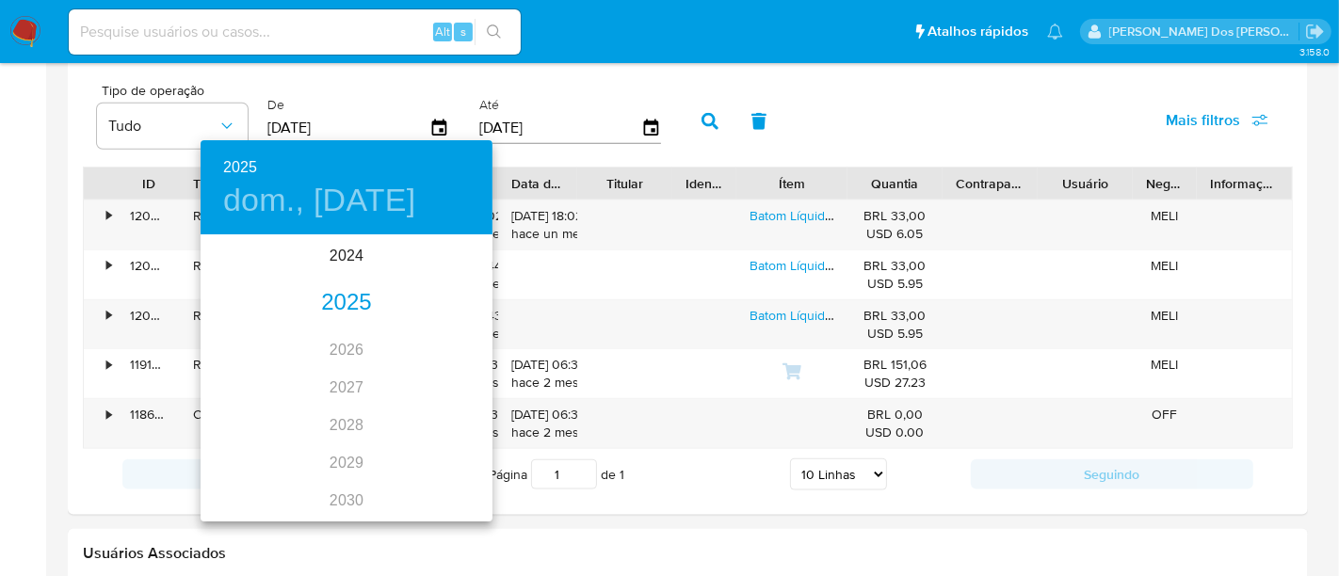
click at [363, 291] on div "2025" at bounding box center [347, 303] width 292 height 38
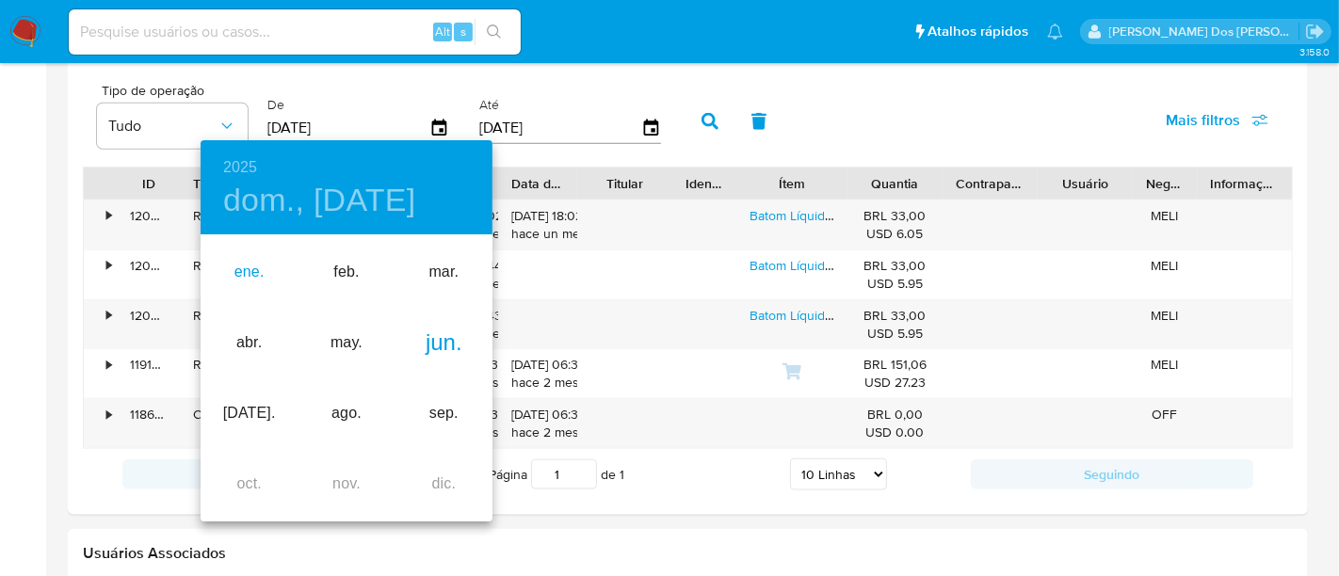
click at [234, 265] on div "ene." at bounding box center [249, 272] width 97 height 71
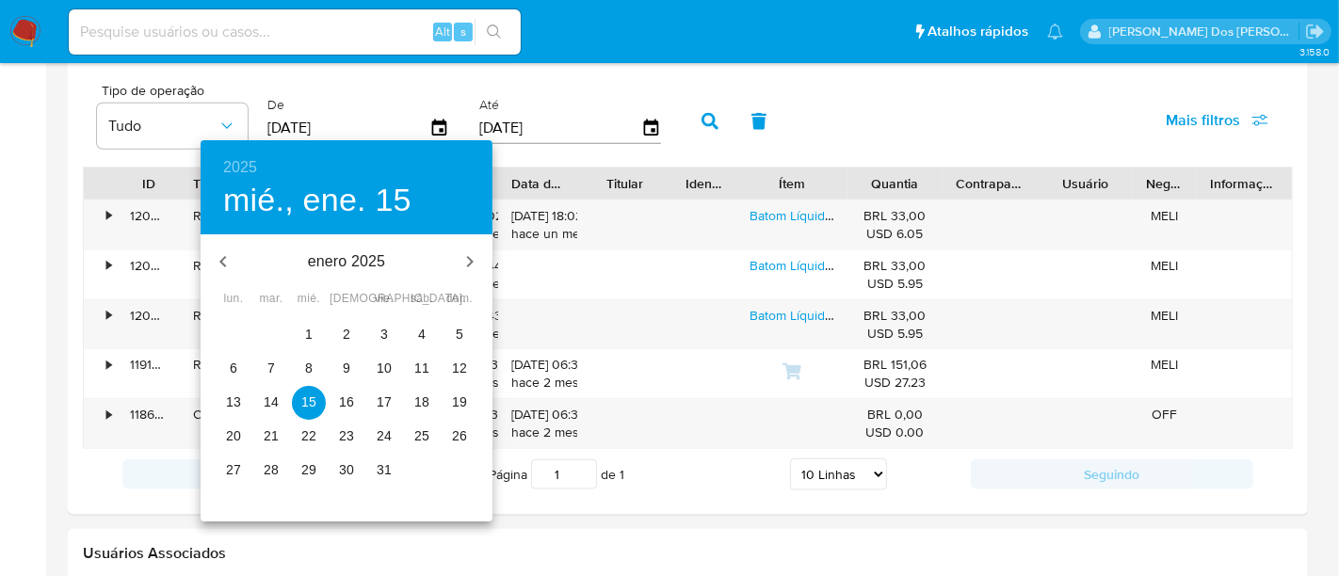
click at [298, 327] on span "1" at bounding box center [309, 334] width 34 height 19
type input "01/01/2025"
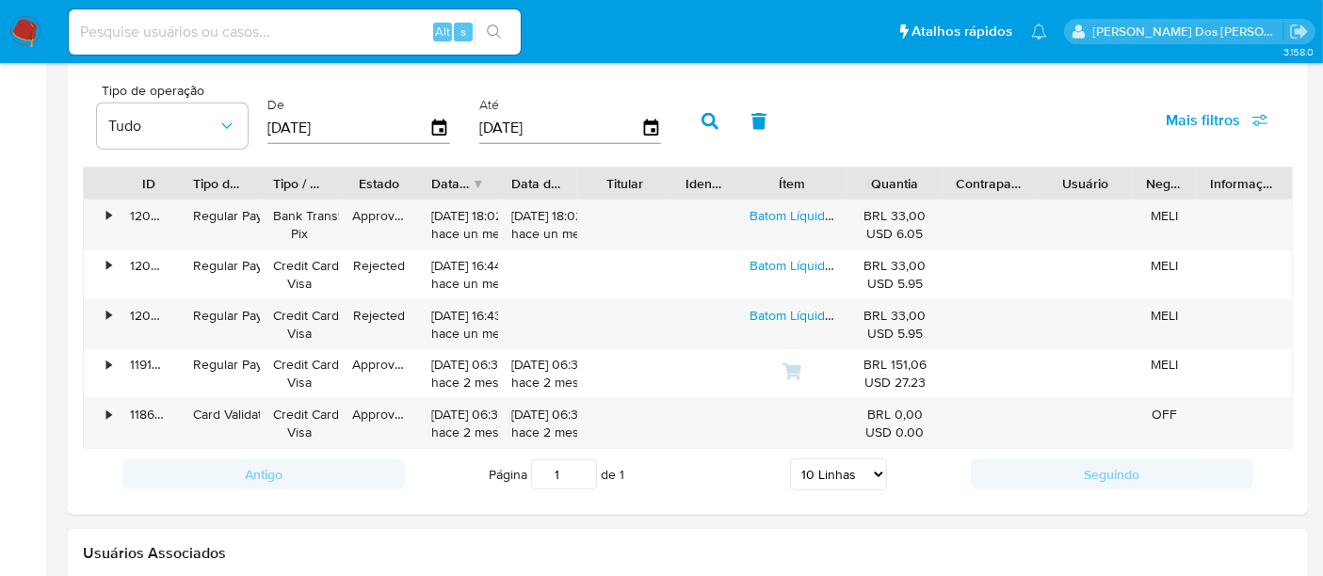
click at [702, 117] on icon "button" at bounding box center [710, 121] width 17 height 17
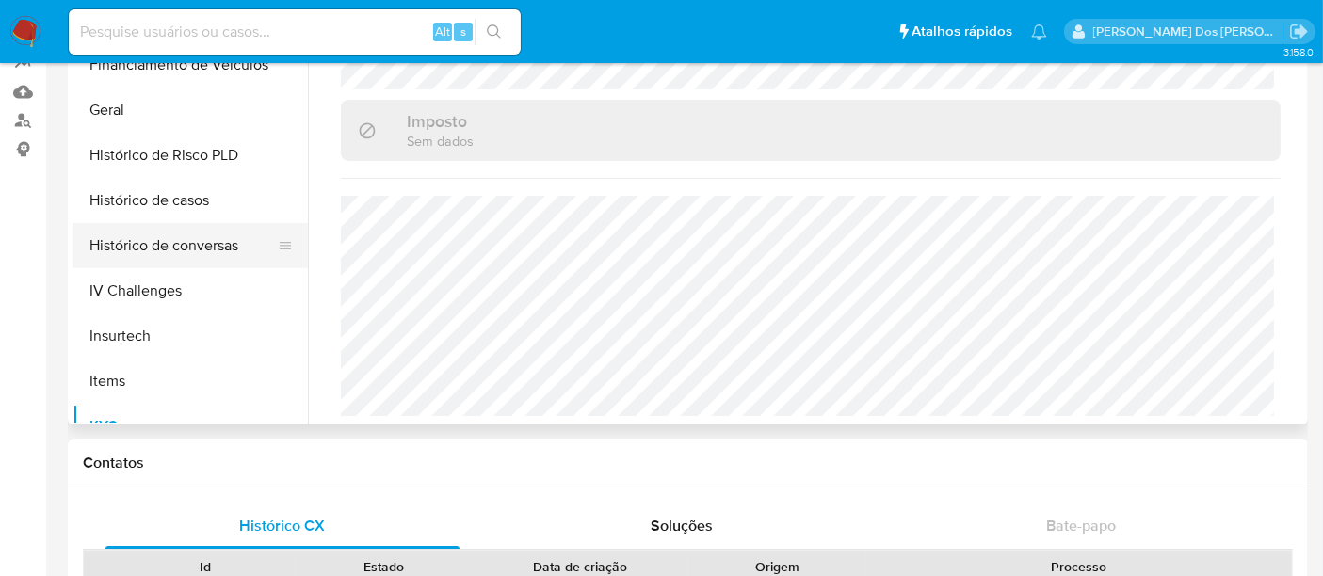
scroll to position [467, 0]
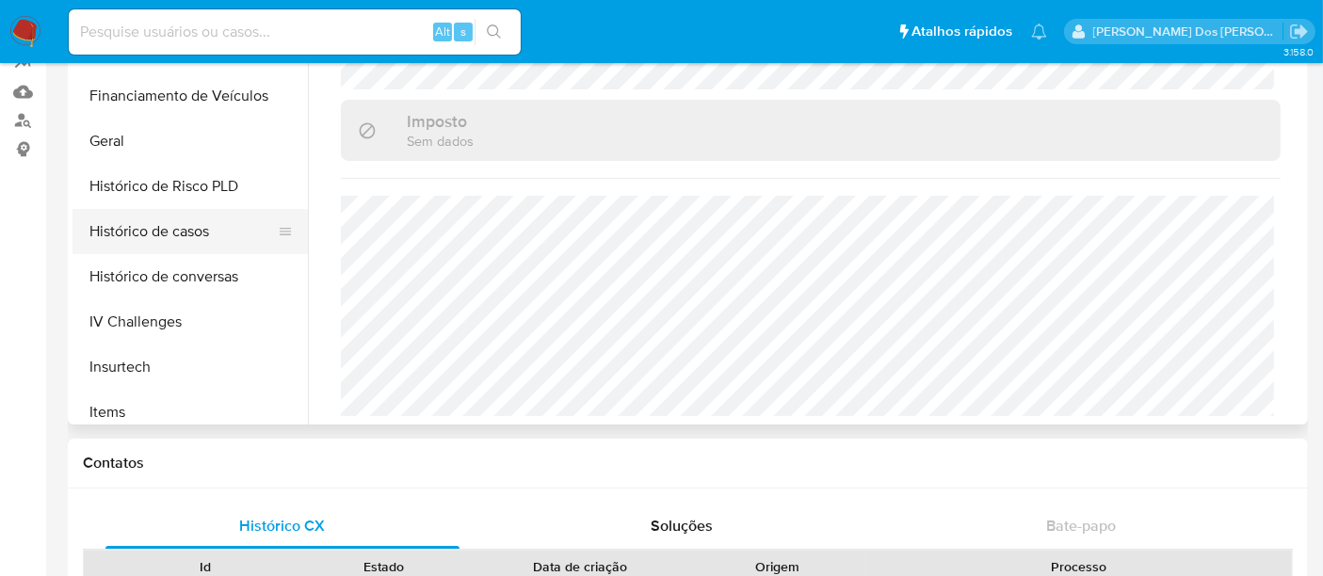
click at [174, 243] on button "Histórico de casos" at bounding box center [183, 231] width 220 height 45
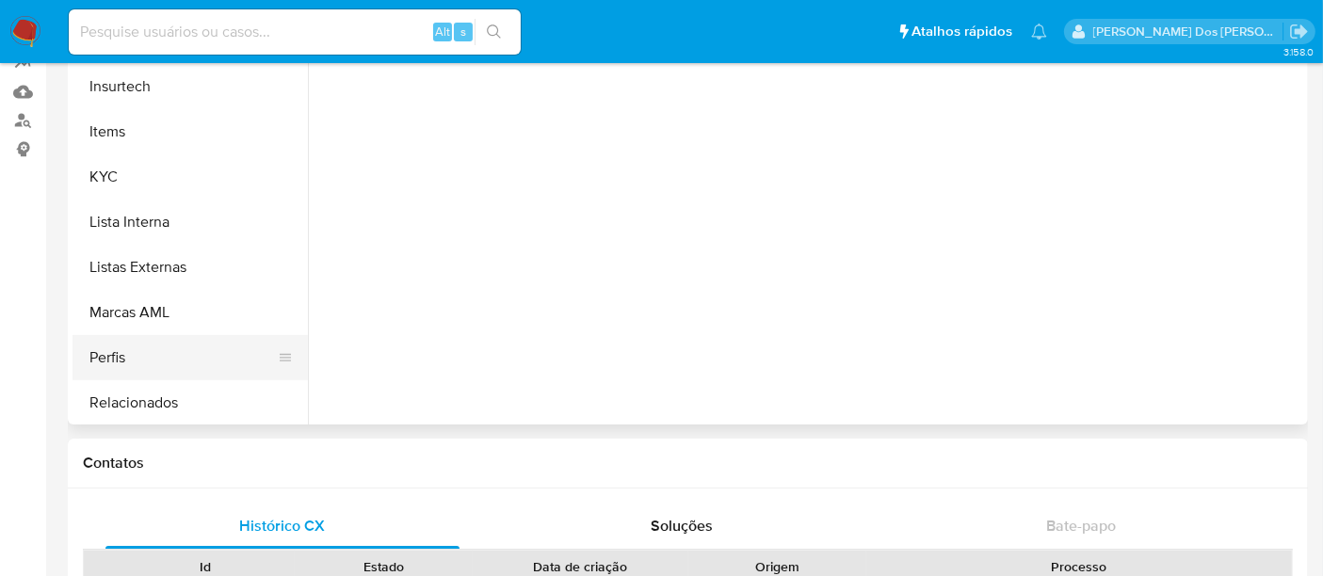
scroll to position [781, 0]
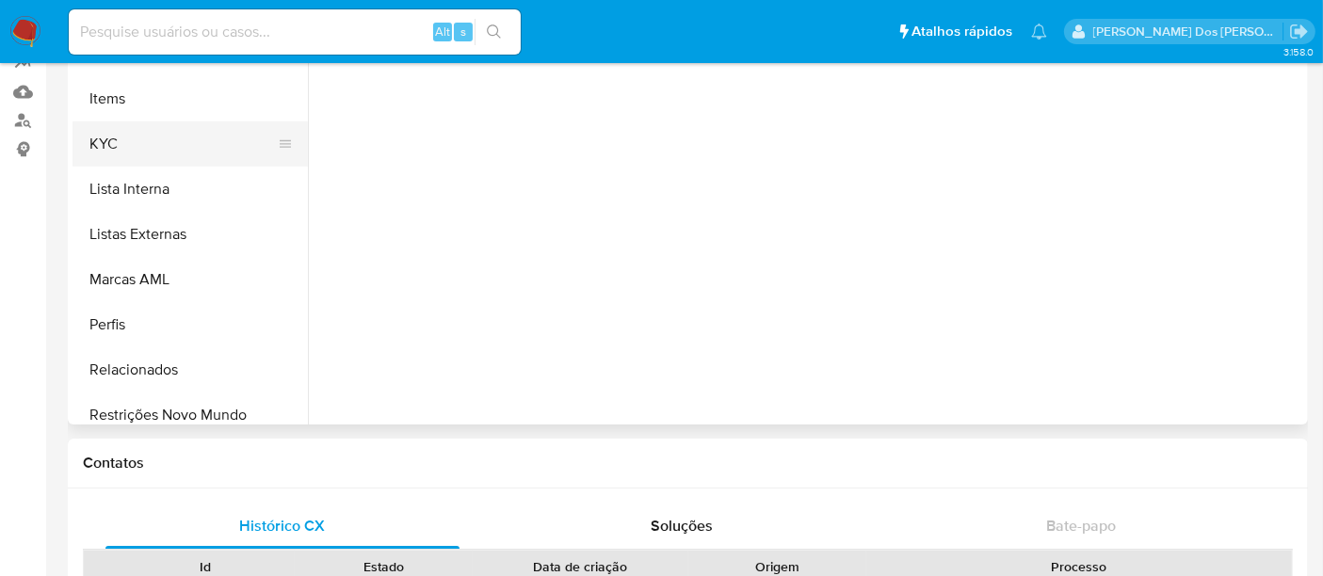
click at [122, 147] on button "KYC" at bounding box center [183, 144] width 220 height 45
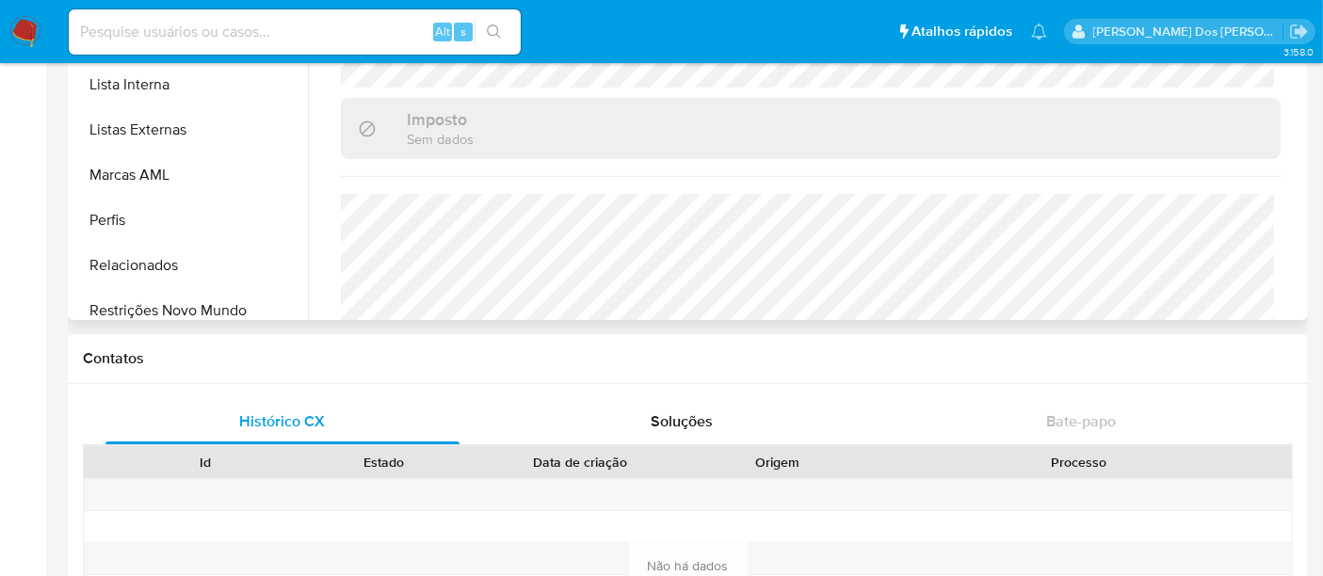
scroll to position [836, 0]
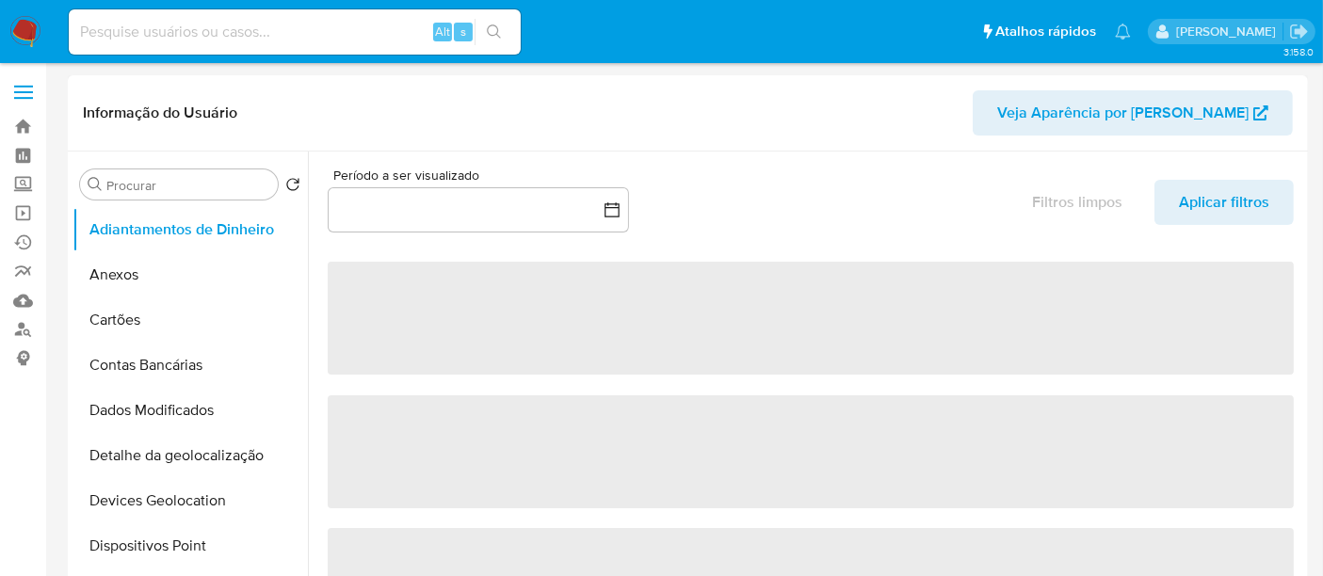
select select "10"
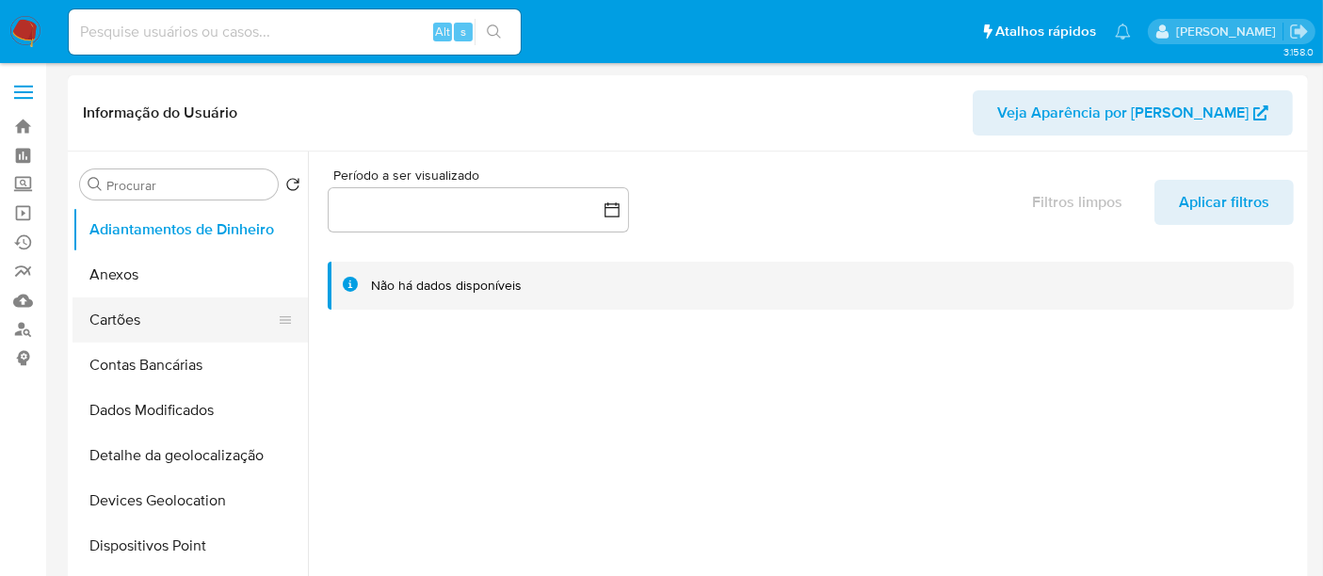
scroll to position [105, 0]
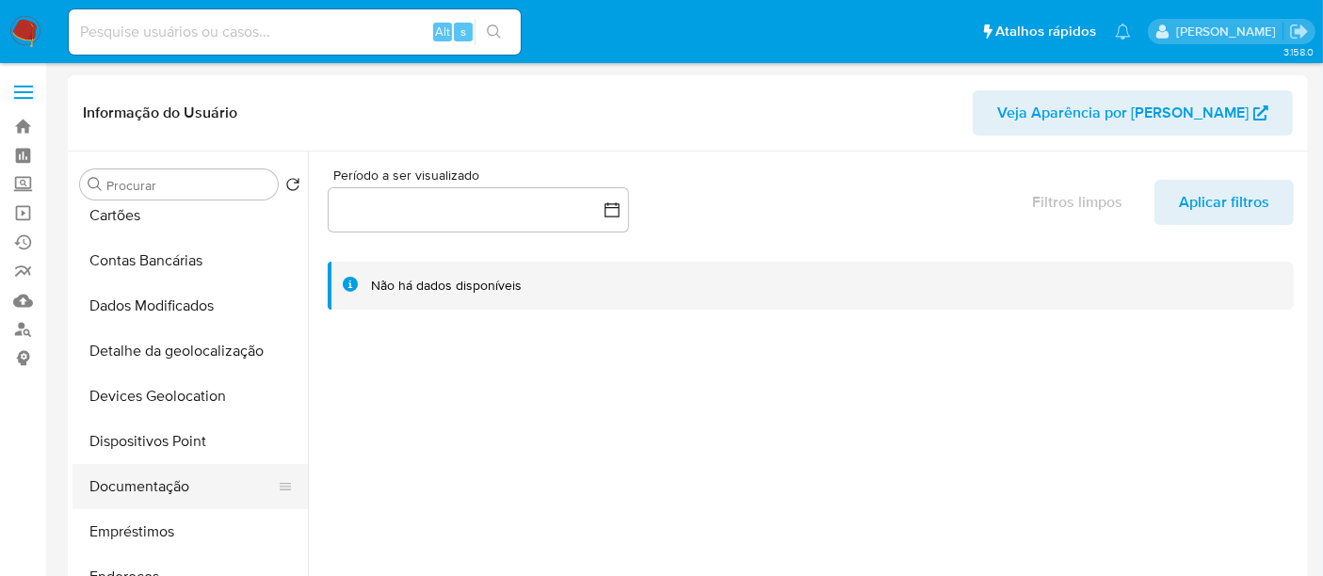
click at [148, 491] on button "Documentação" at bounding box center [183, 486] width 220 height 45
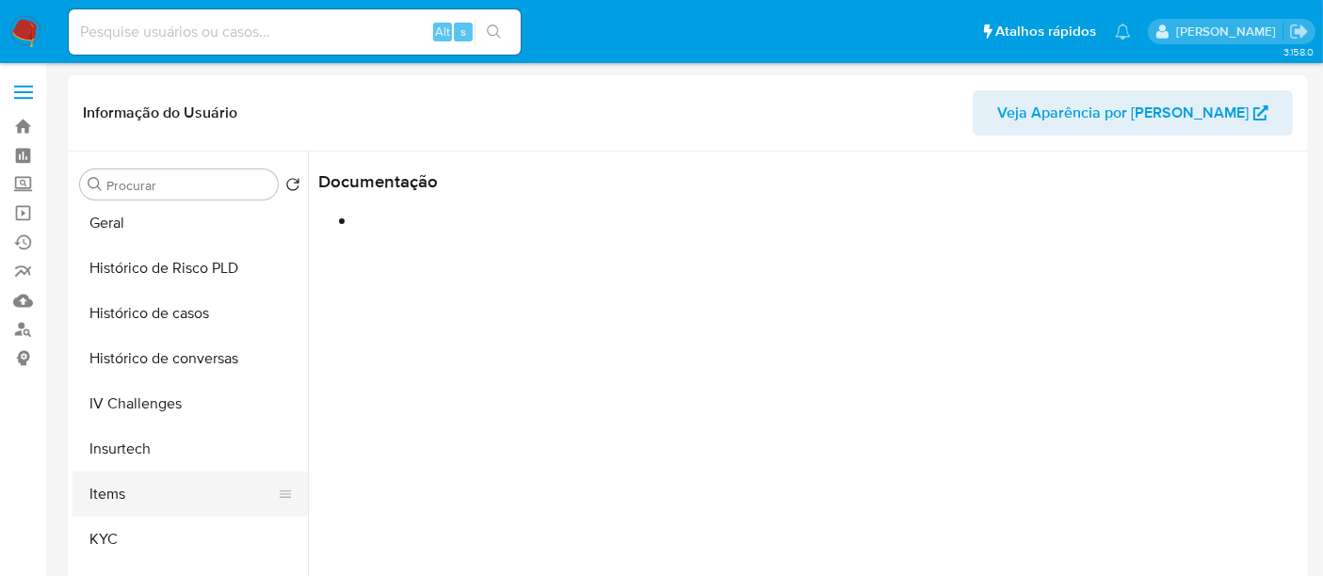
scroll to position [627, 0]
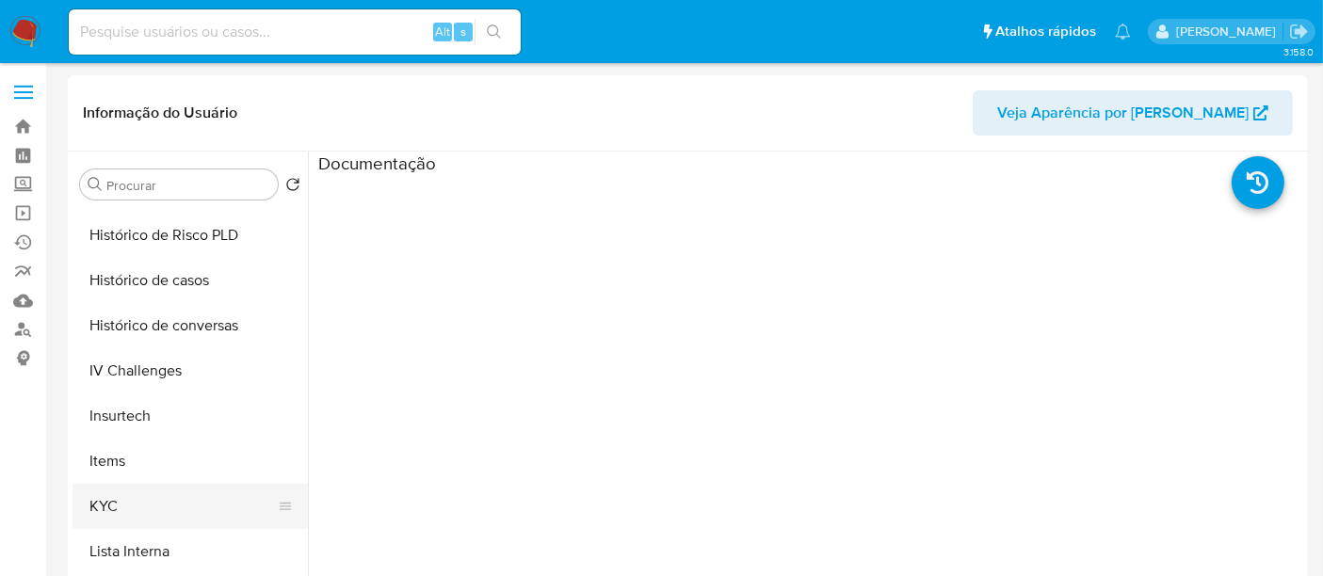
click at [100, 500] on button "KYC" at bounding box center [183, 506] width 220 height 45
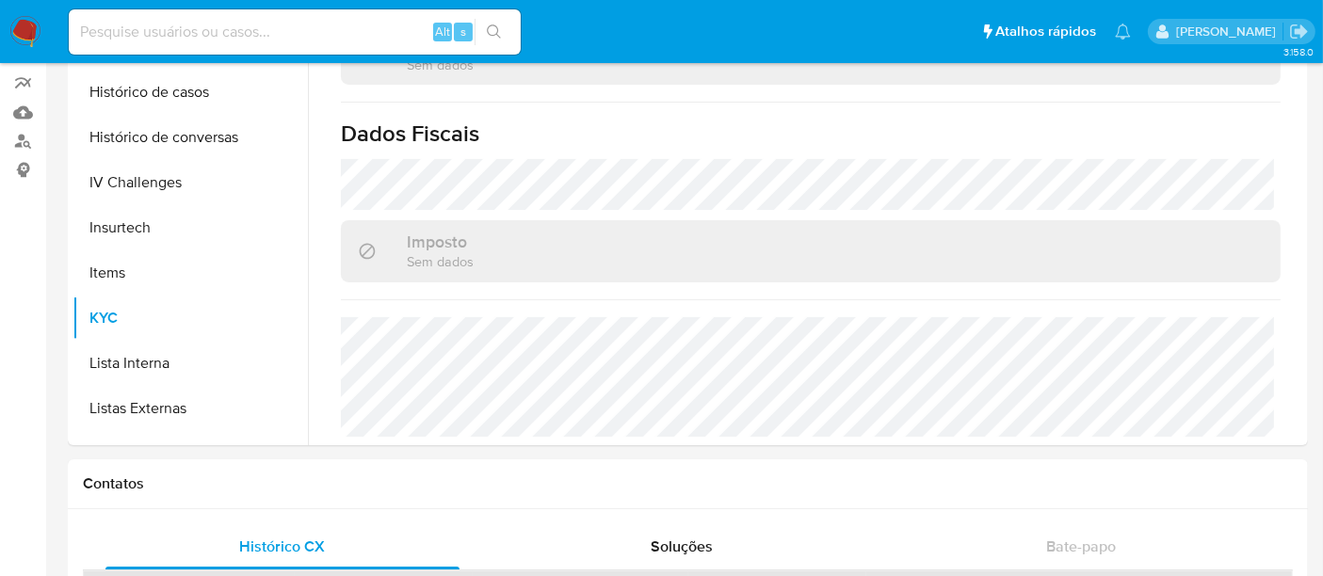
scroll to position [209, 0]
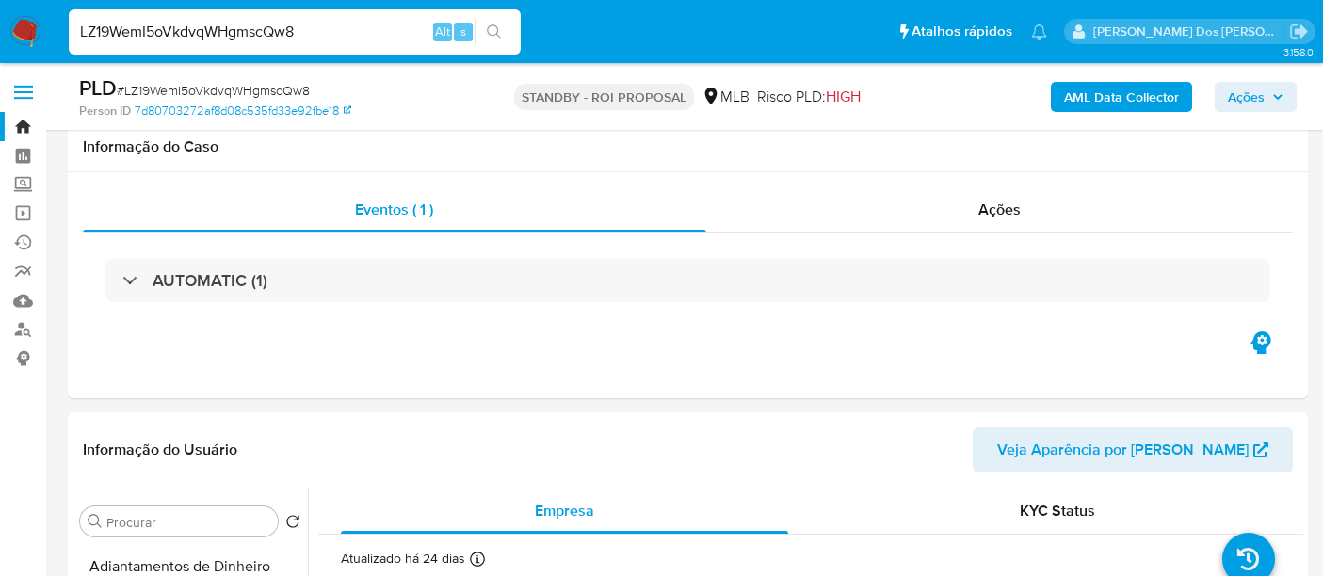
select select "10"
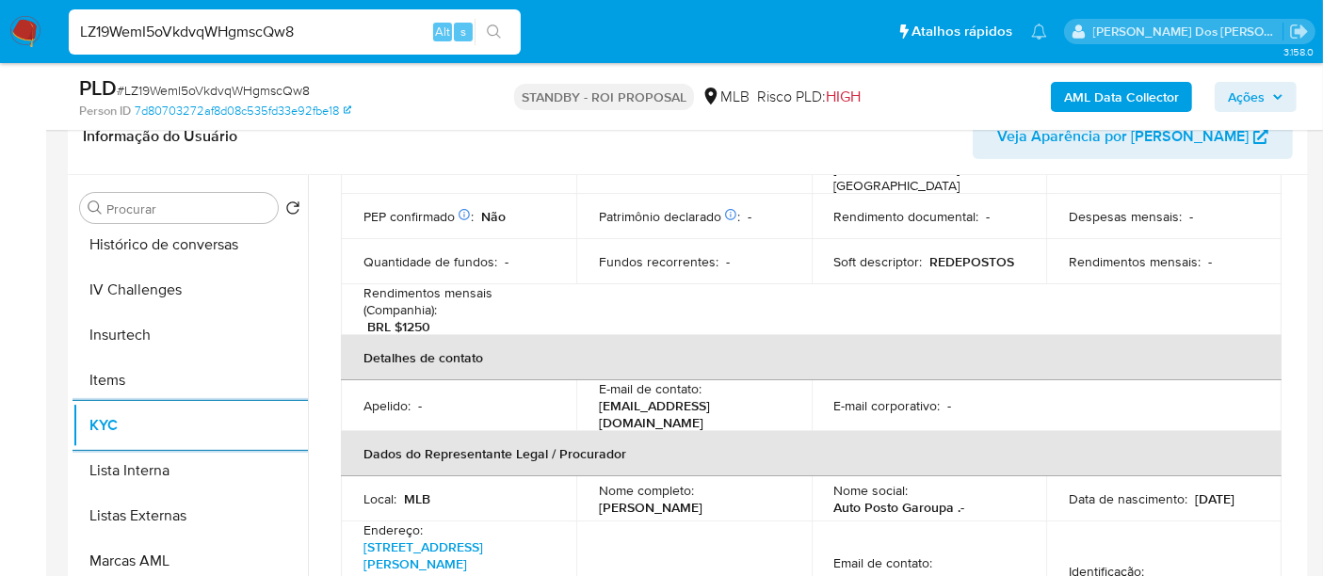
scroll to position [418, 0]
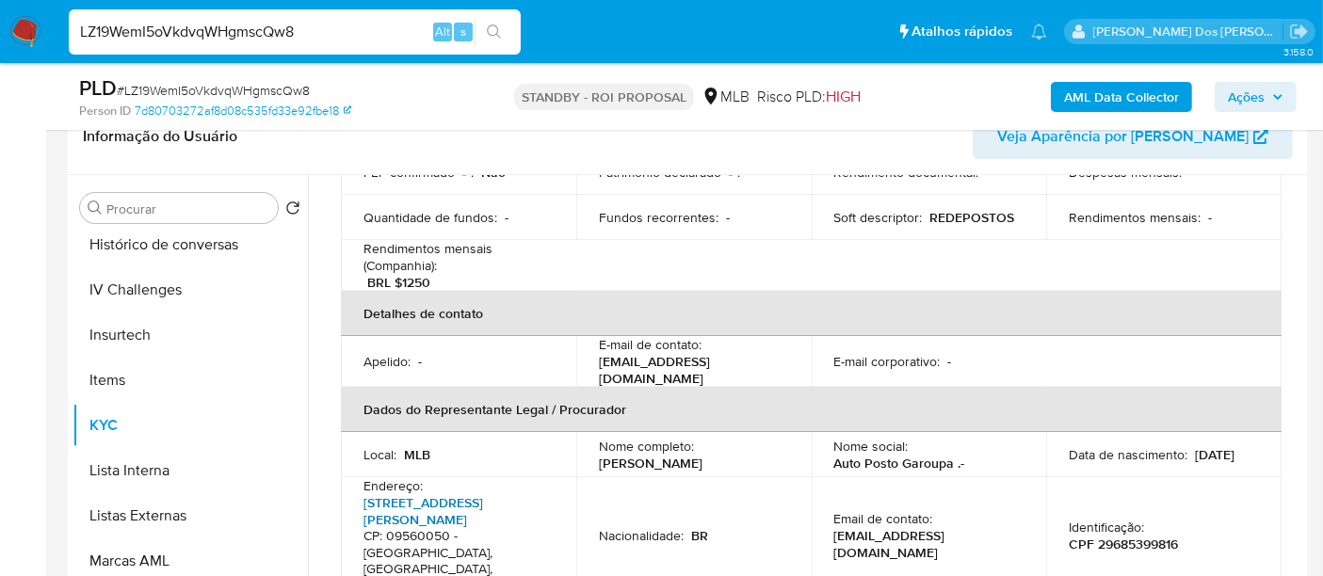
click at [427, 494] on link "[STREET_ADDRESS][PERSON_NAME]" at bounding box center [424, 512] width 120 height 36
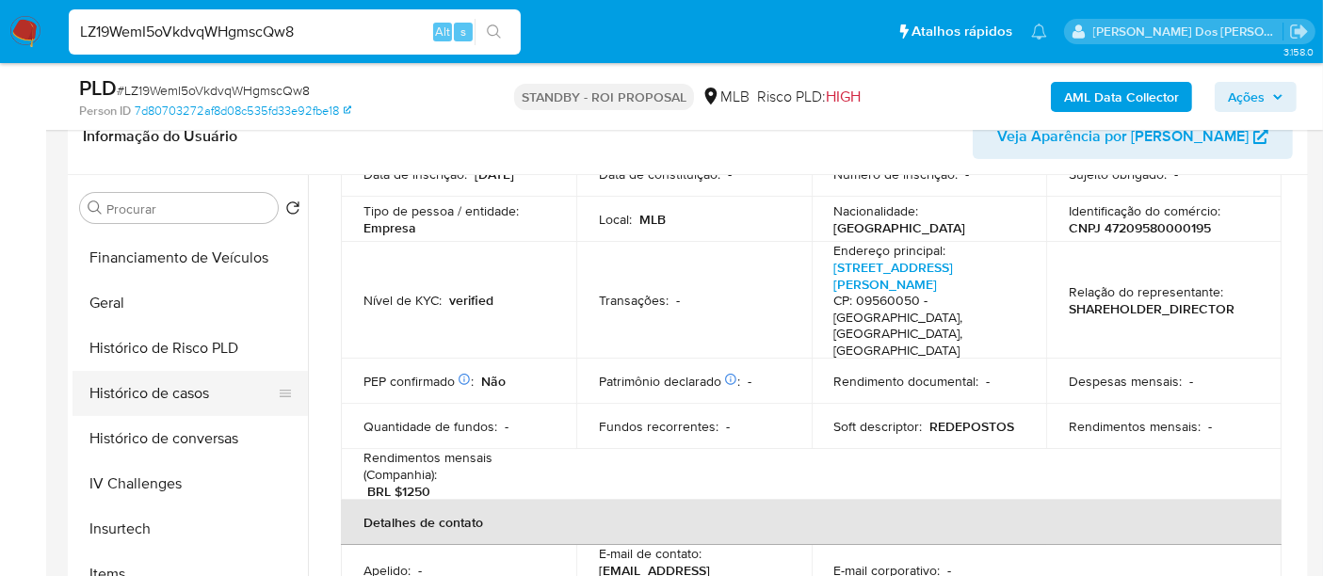
scroll to position [522, 0]
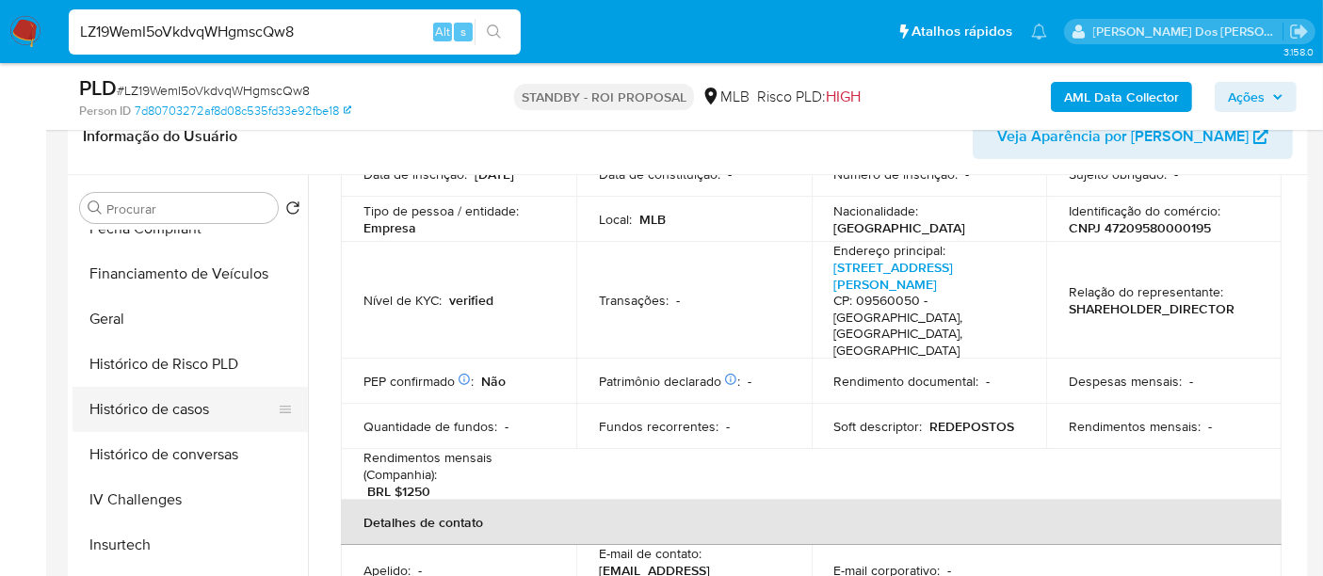
drag, startPoint x: 174, startPoint y: 405, endPoint x: 209, endPoint y: 398, distance: 35.7
click at [174, 406] on button "Histórico de casos" at bounding box center [183, 409] width 220 height 45
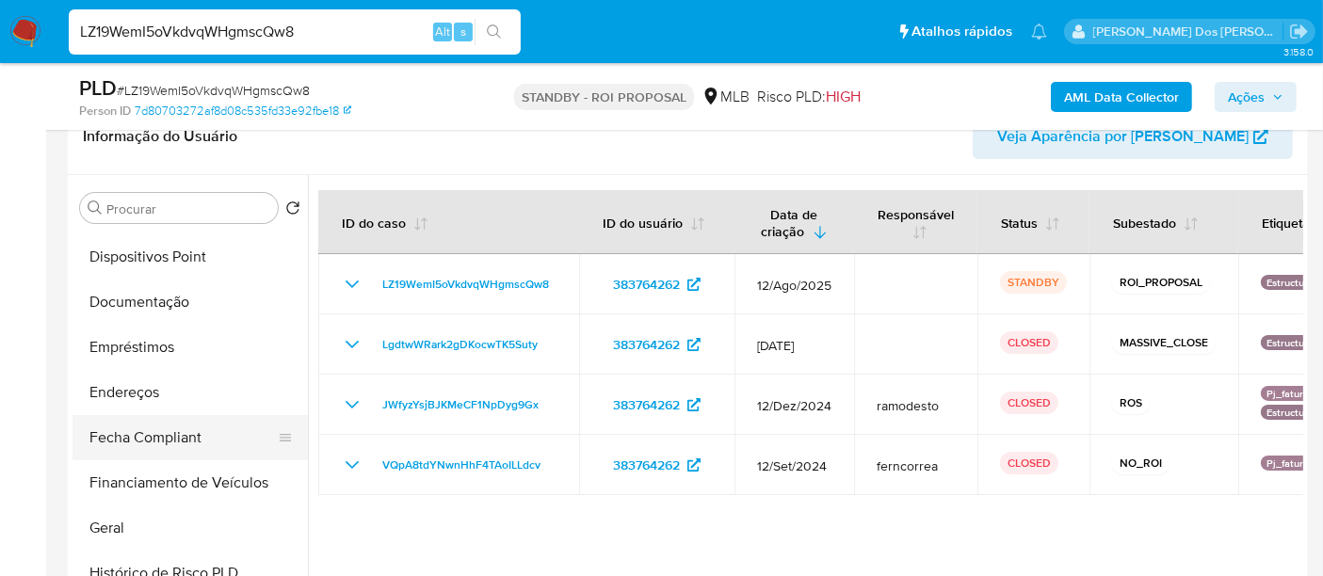
scroll to position [208, 0]
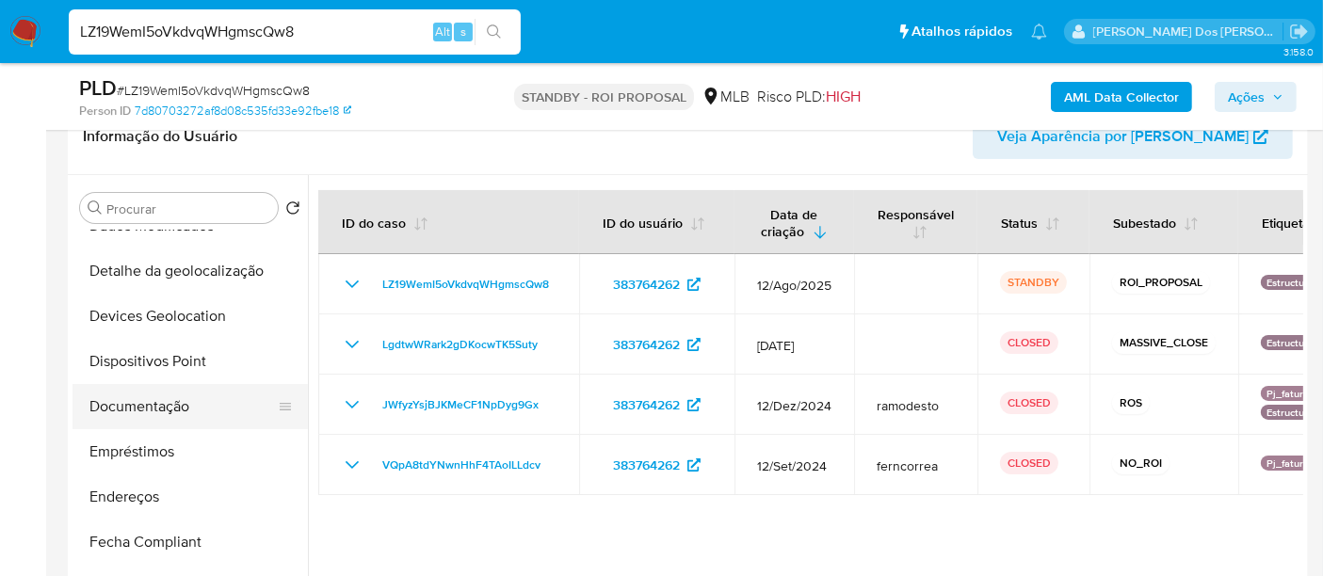
click at [182, 414] on button "Documentação" at bounding box center [183, 406] width 220 height 45
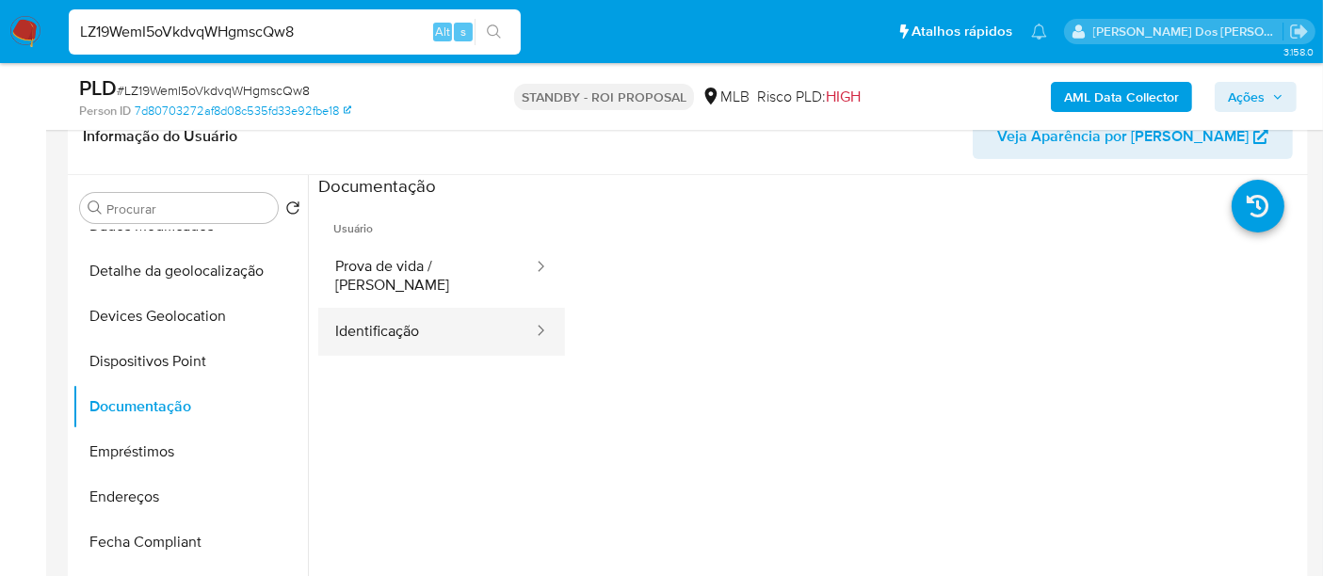
click at [400, 316] on button "Identificação" at bounding box center [426, 332] width 217 height 48
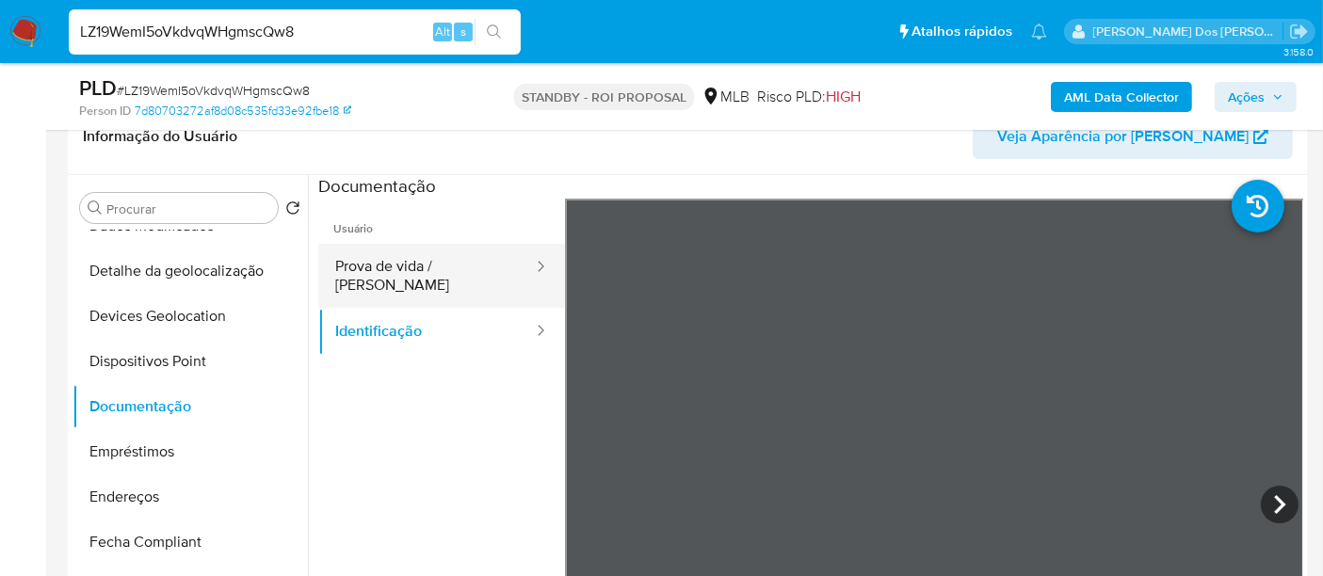
click at [463, 259] on button "Prova de vida / Selfie" at bounding box center [426, 276] width 217 height 64
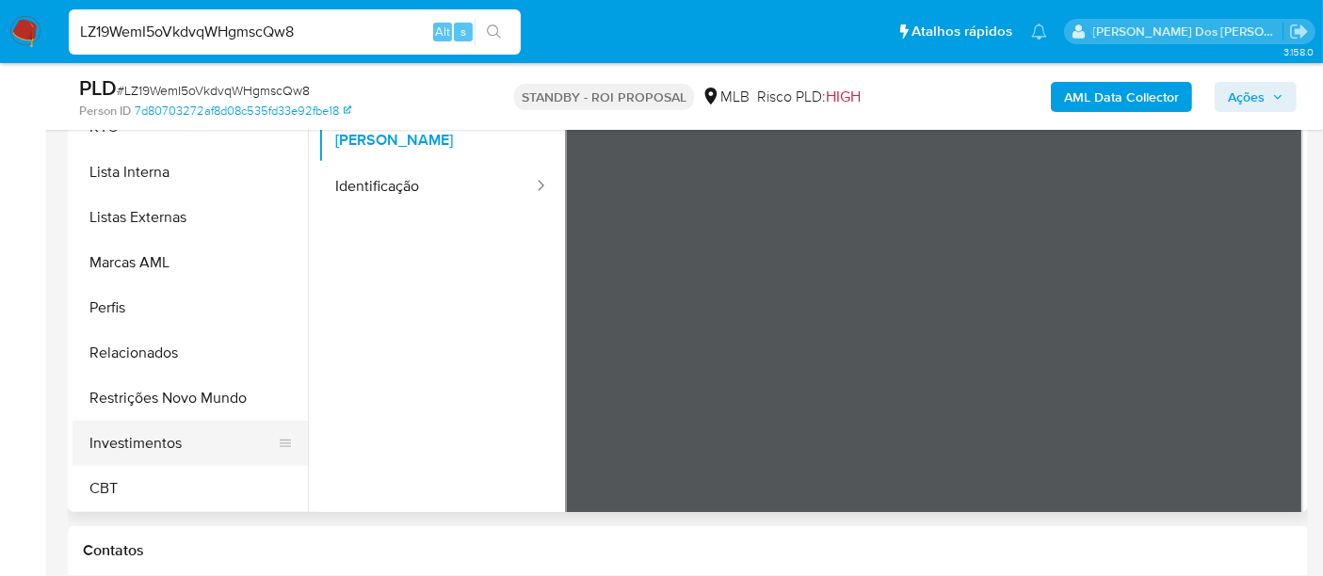
scroll to position [523, 0]
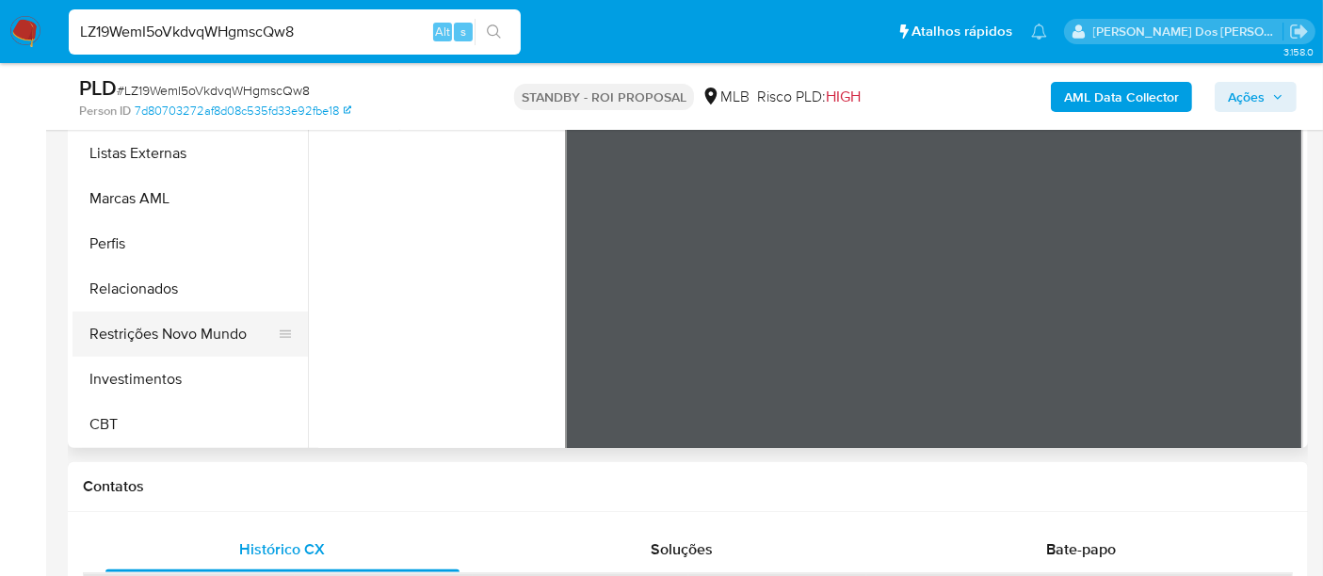
click at [174, 328] on button "Restrições Novo Mundo" at bounding box center [183, 334] width 220 height 45
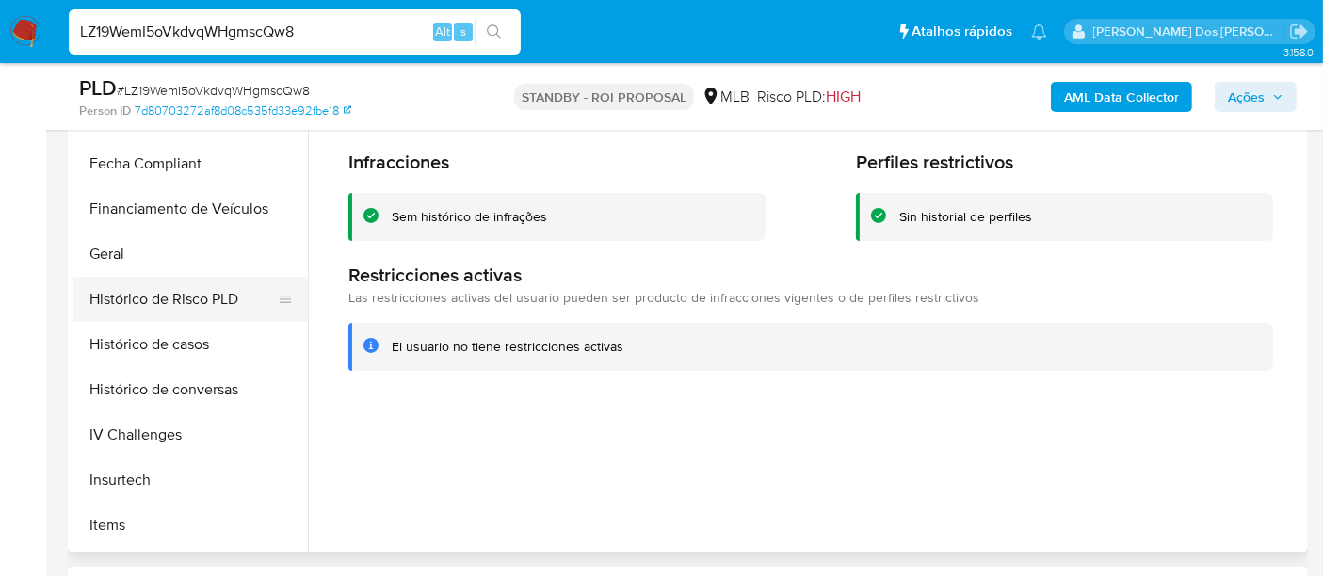
scroll to position [467, 0]
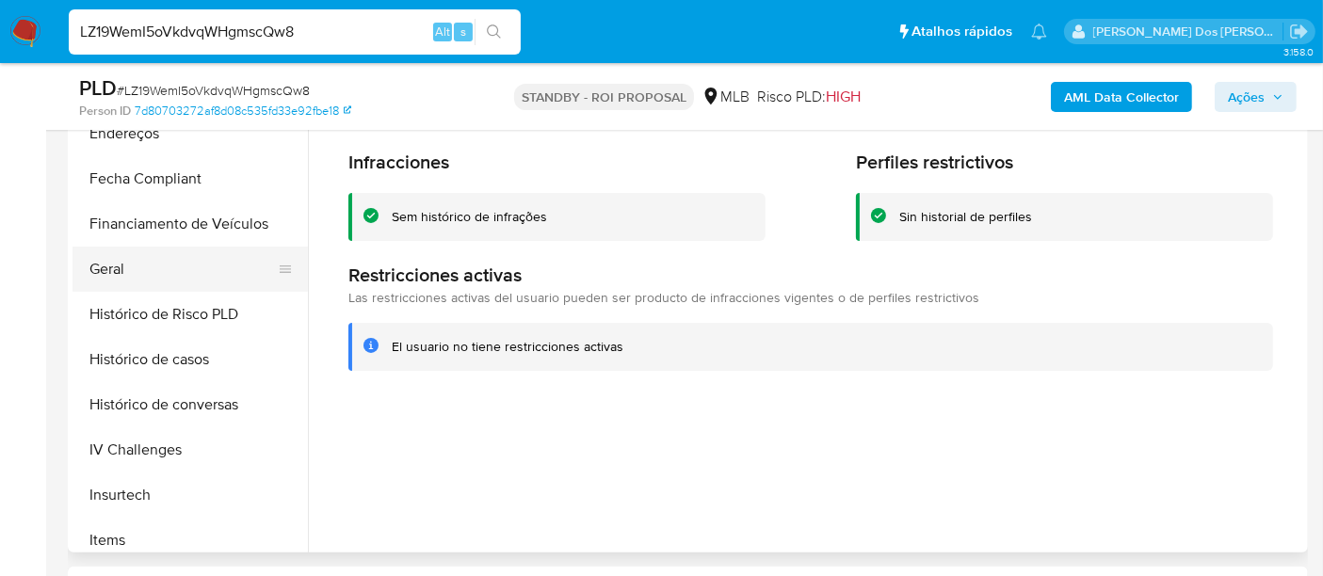
click at [132, 272] on button "Geral" at bounding box center [183, 269] width 220 height 45
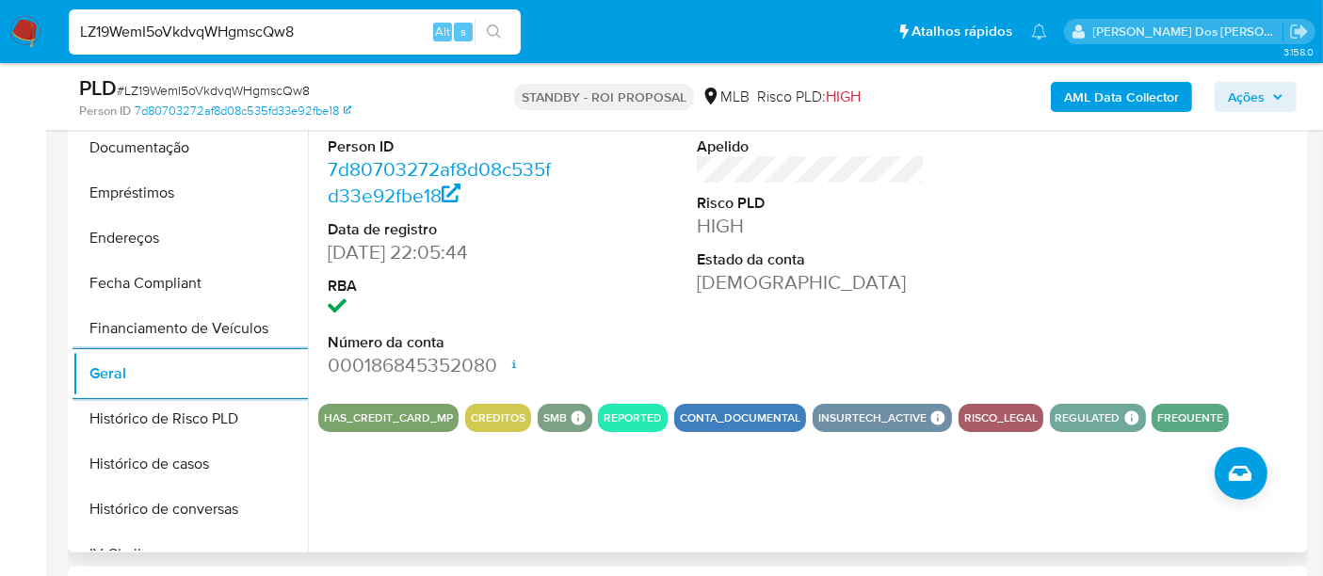
scroll to position [258, 0]
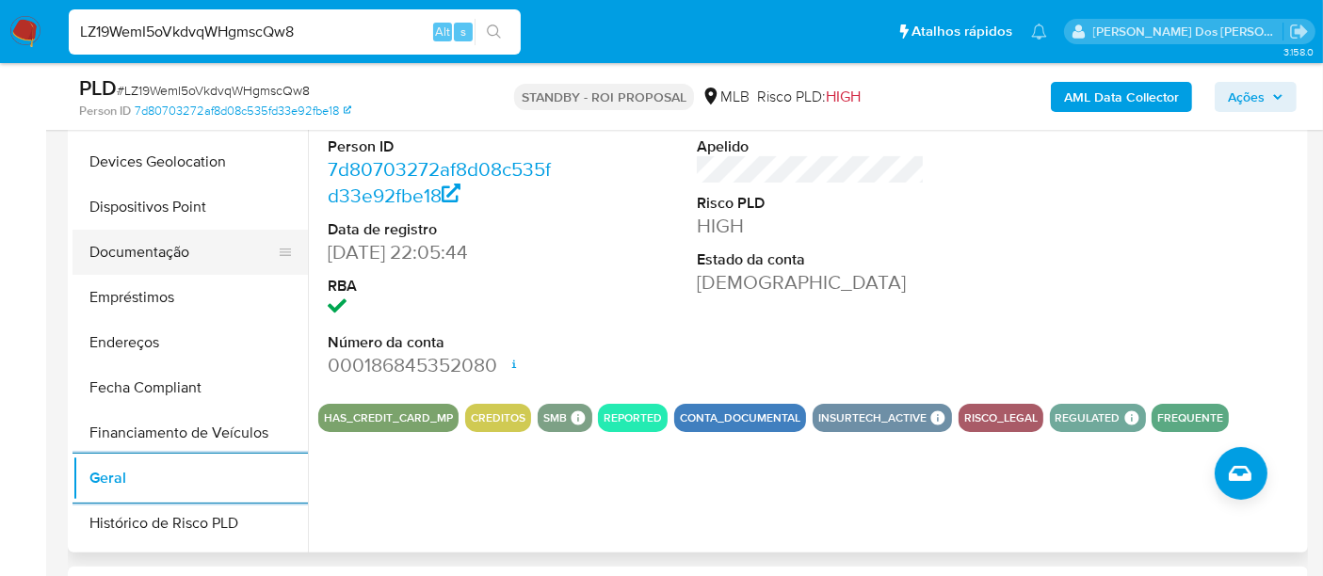
click at [148, 250] on button "Documentação" at bounding box center [183, 252] width 220 height 45
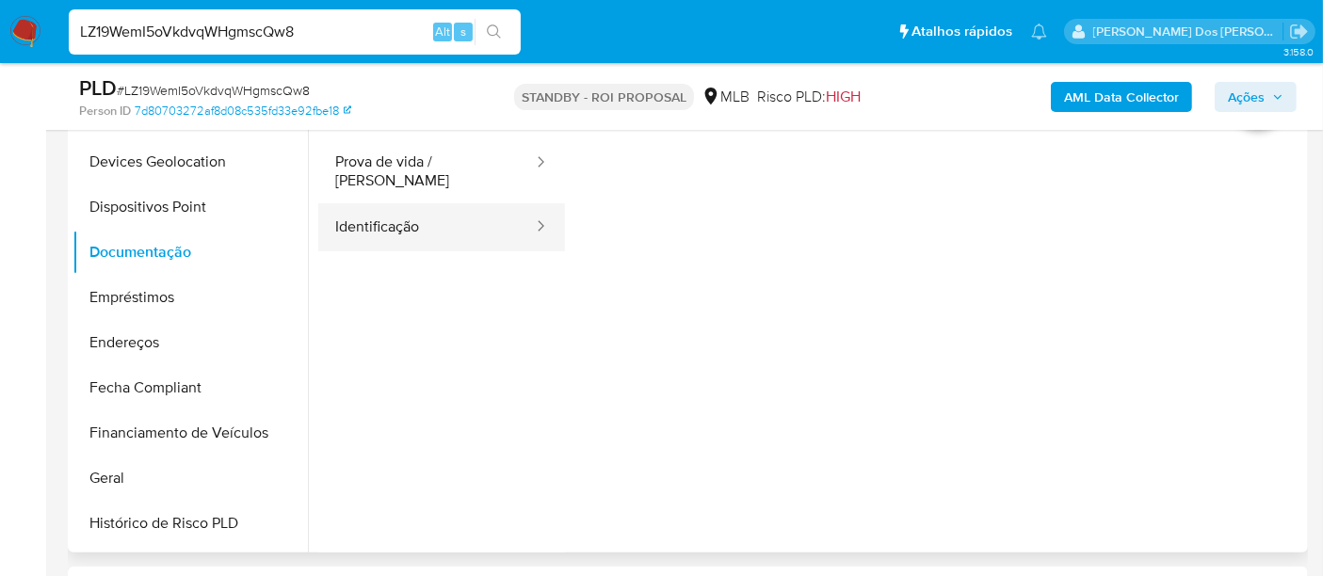
click at [376, 219] on button "Identificação" at bounding box center [426, 227] width 217 height 48
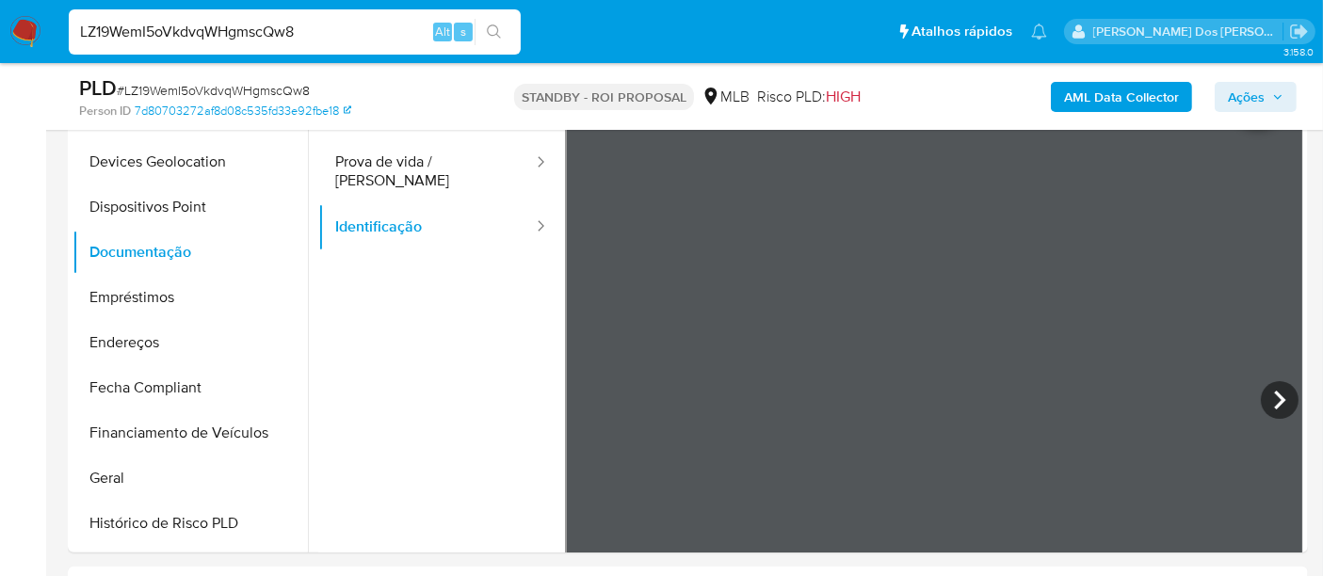
click at [251, 41] on input "LZ19WemI5oVkdvqWHgmscQw8" at bounding box center [295, 32] width 452 height 24
type input "renatolopesfilho1011@gmail.com"
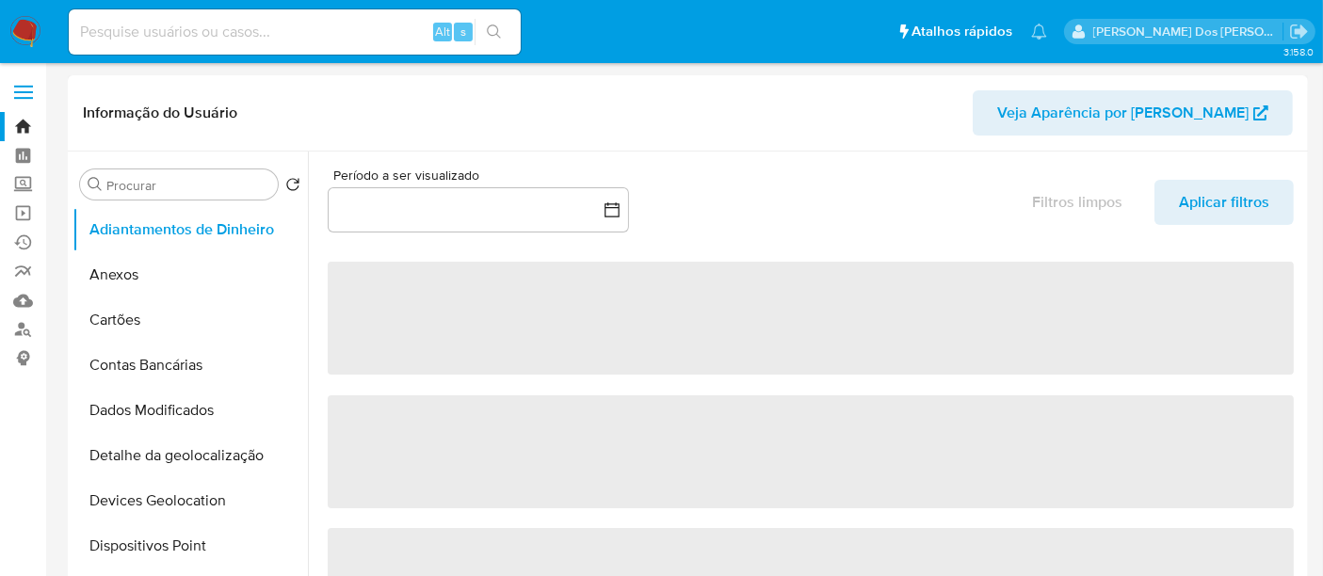
select select "10"
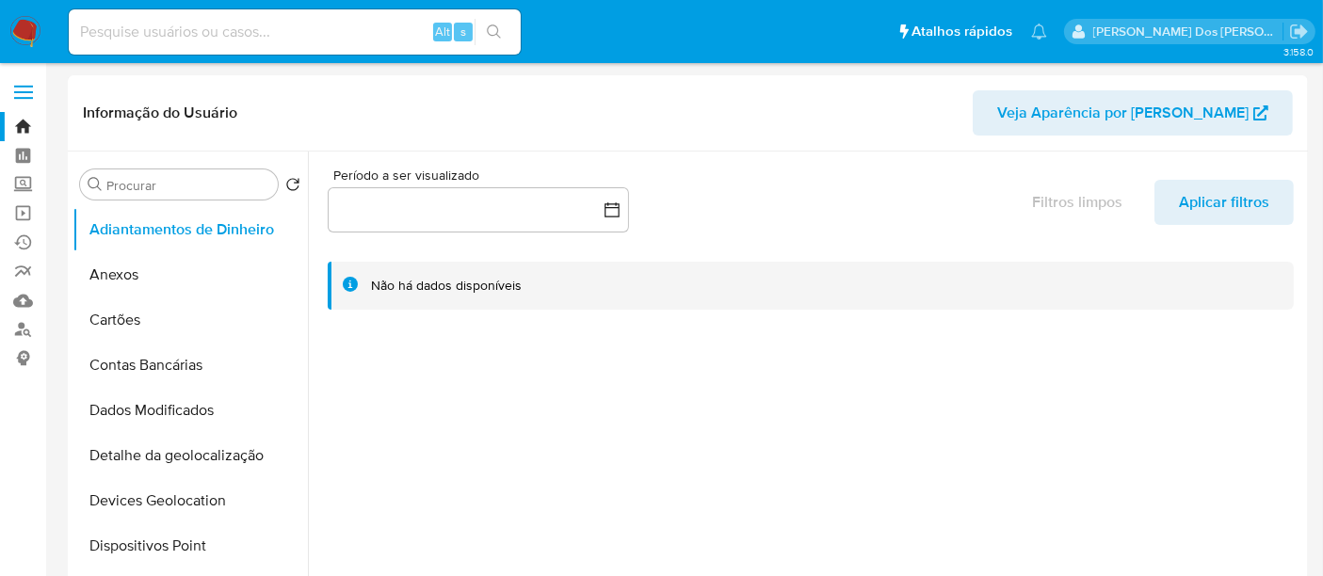
click at [234, 36] on input at bounding box center [295, 32] width 452 height 24
paste input "7zxm2HNyO482ya9glb01QEAA"
type input "7zxm2HNyO482ya9glb01QEAA"
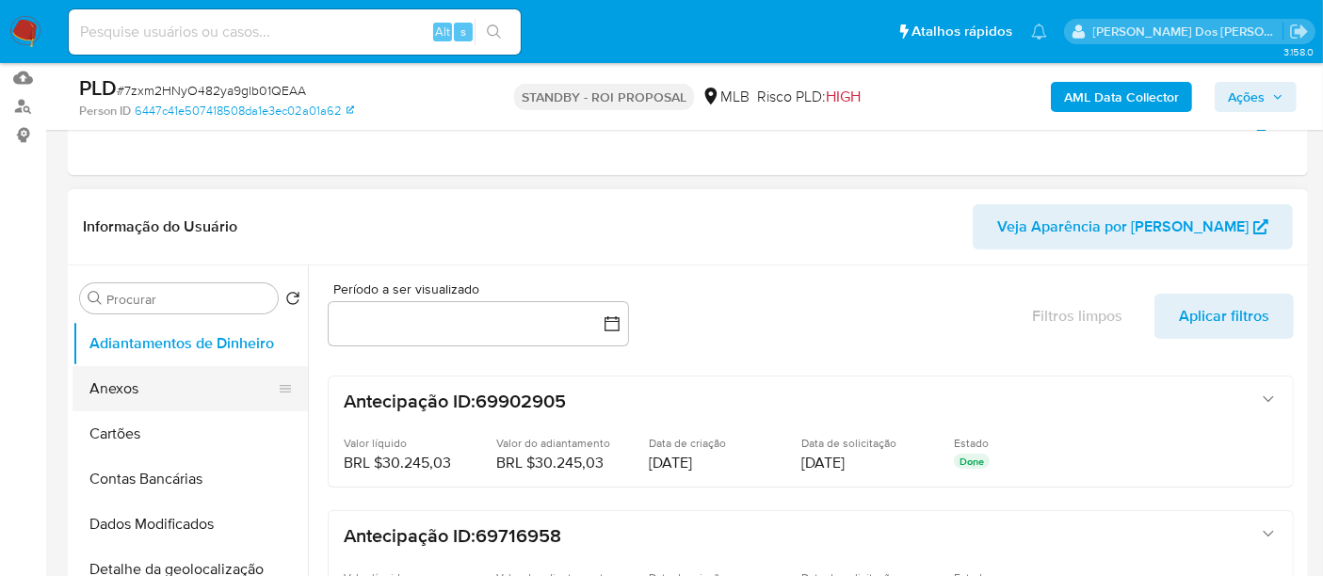
scroll to position [314, 0]
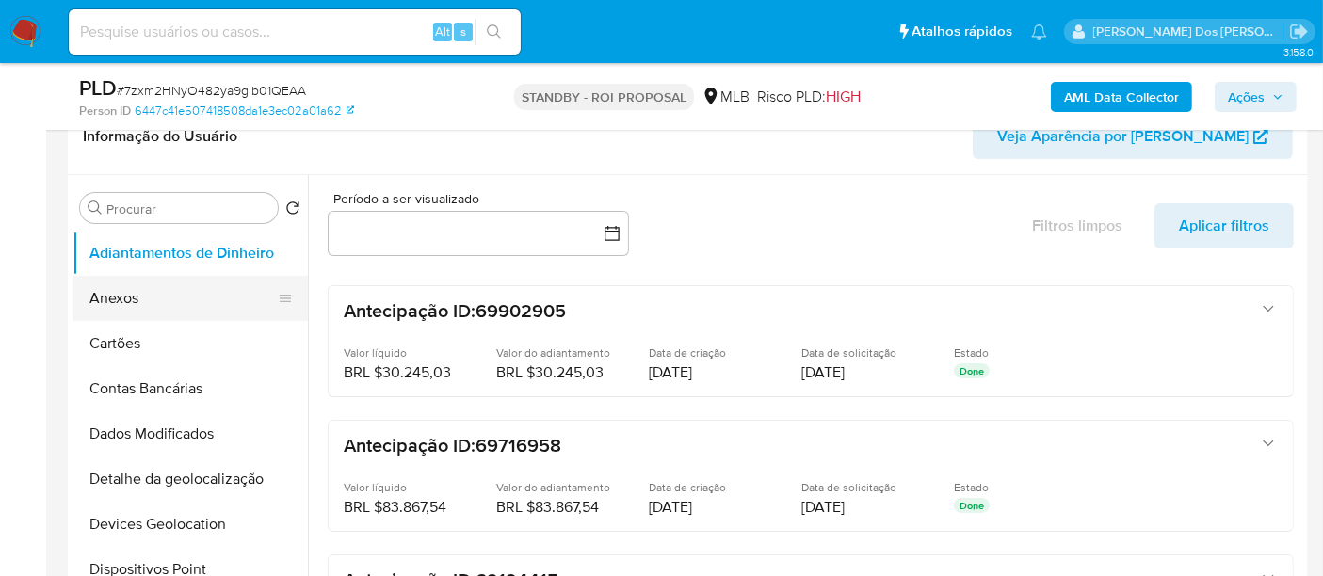
select select "10"
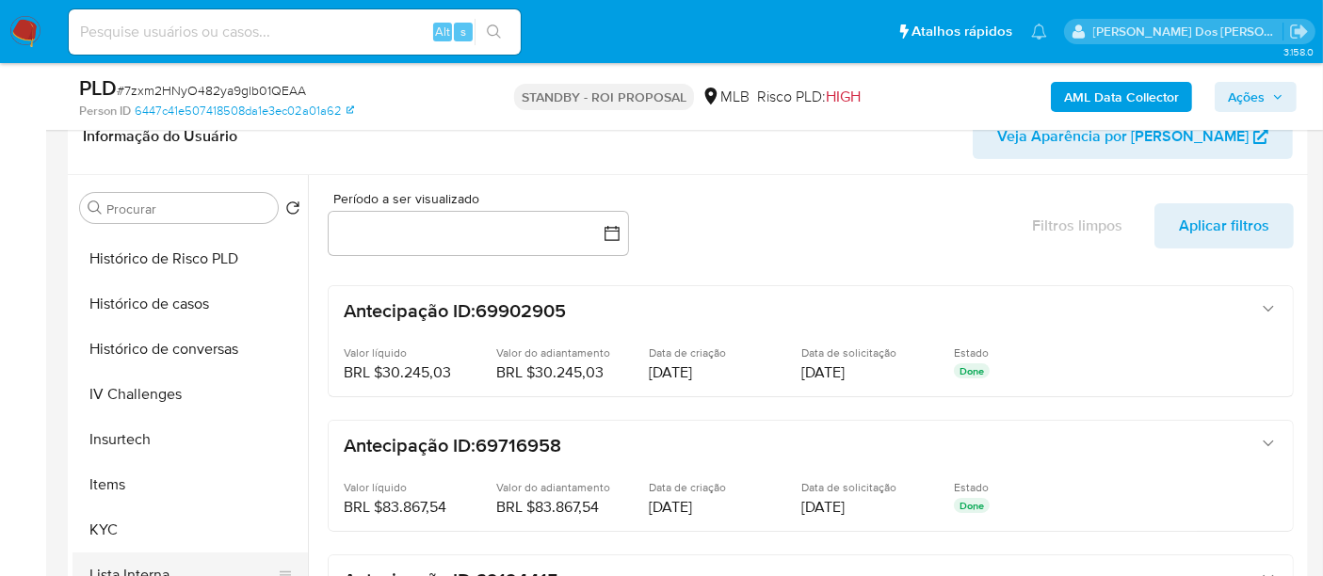
scroll to position [836, 0]
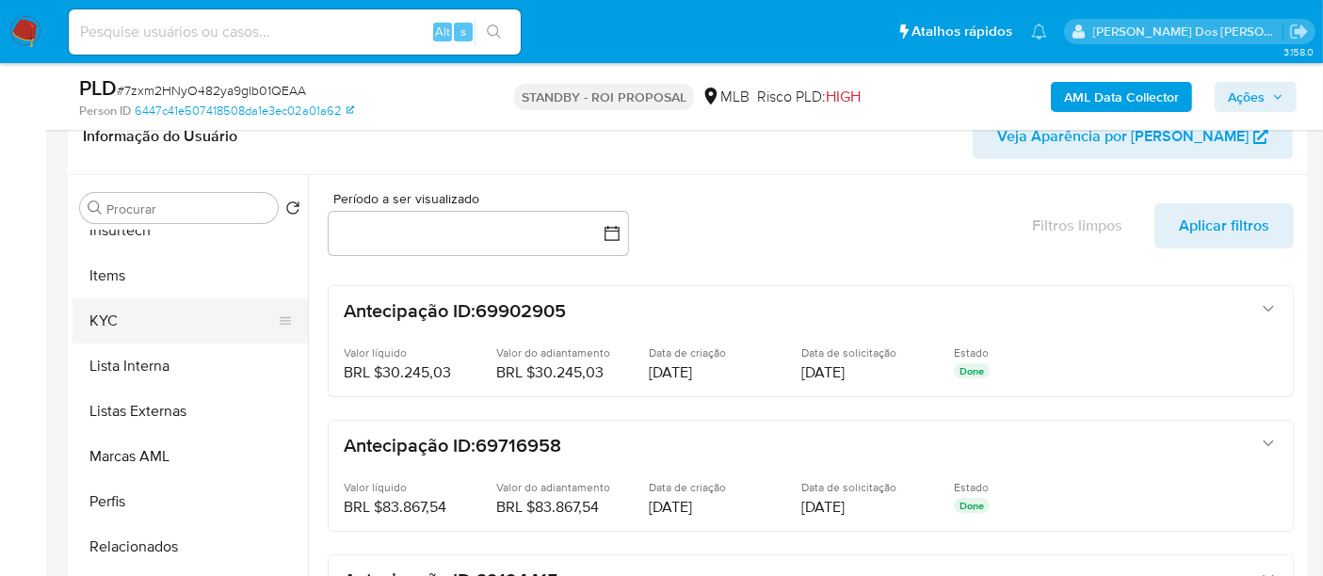
click at [107, 324] on button "KYC" at bounding box center [183, 321] width 220 height 45
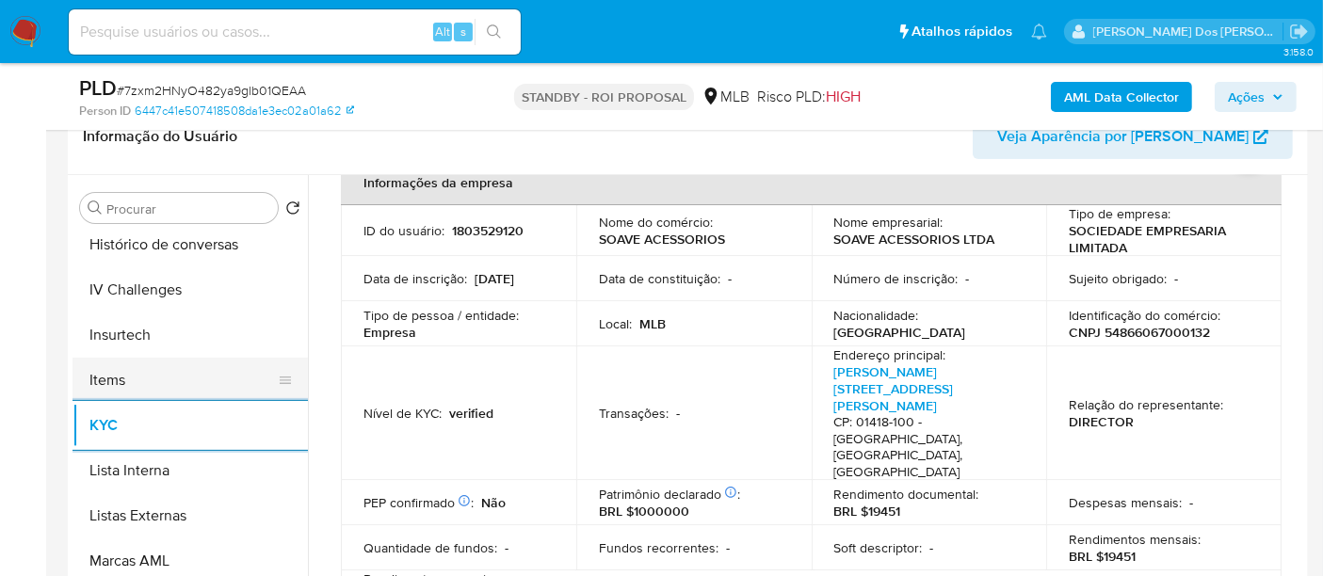
scroll to position [627, 0]
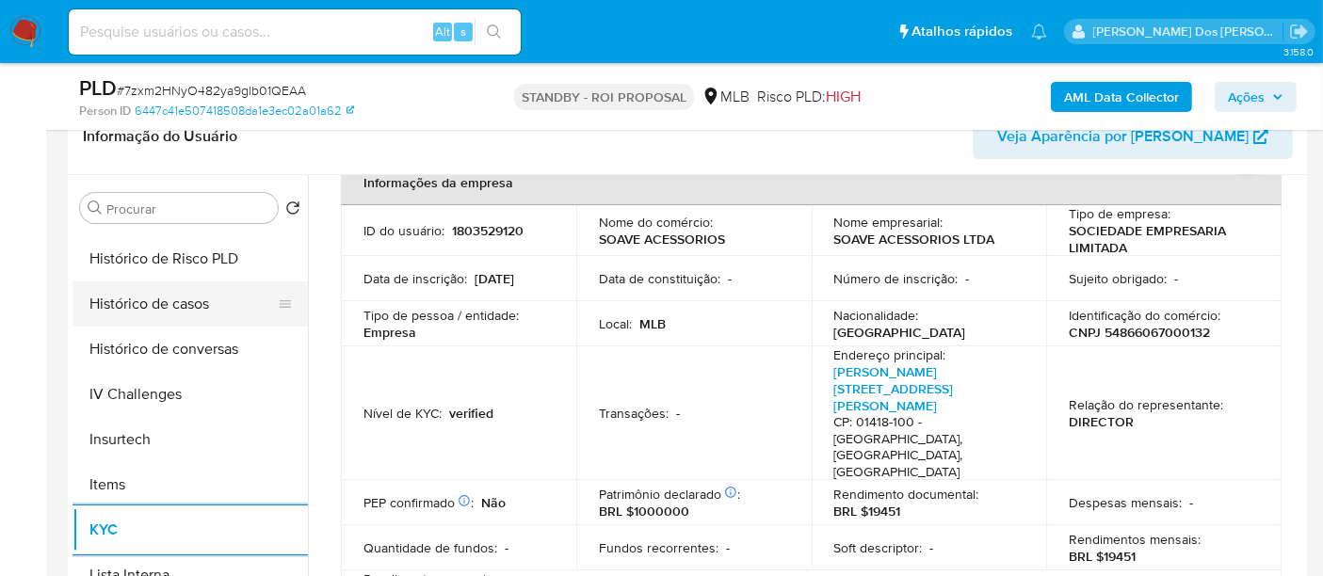
click at [186, 313] on button "Histórico de casos" at bounding box center [183, 304] width 220 height 45
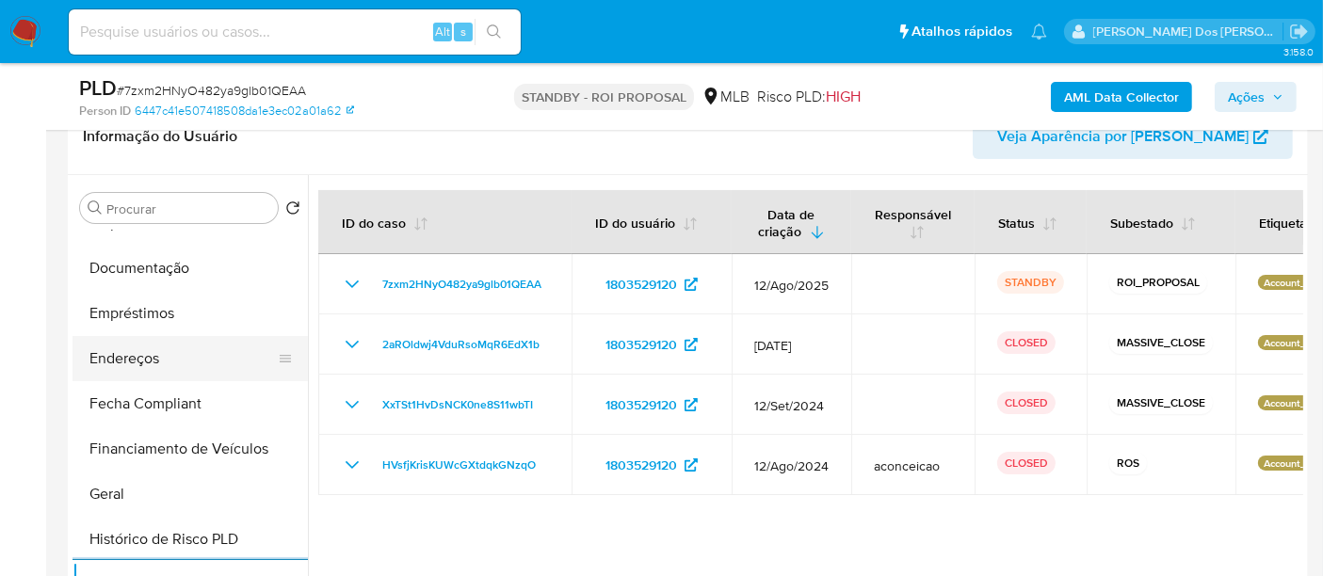
scroll to position [314, 0]
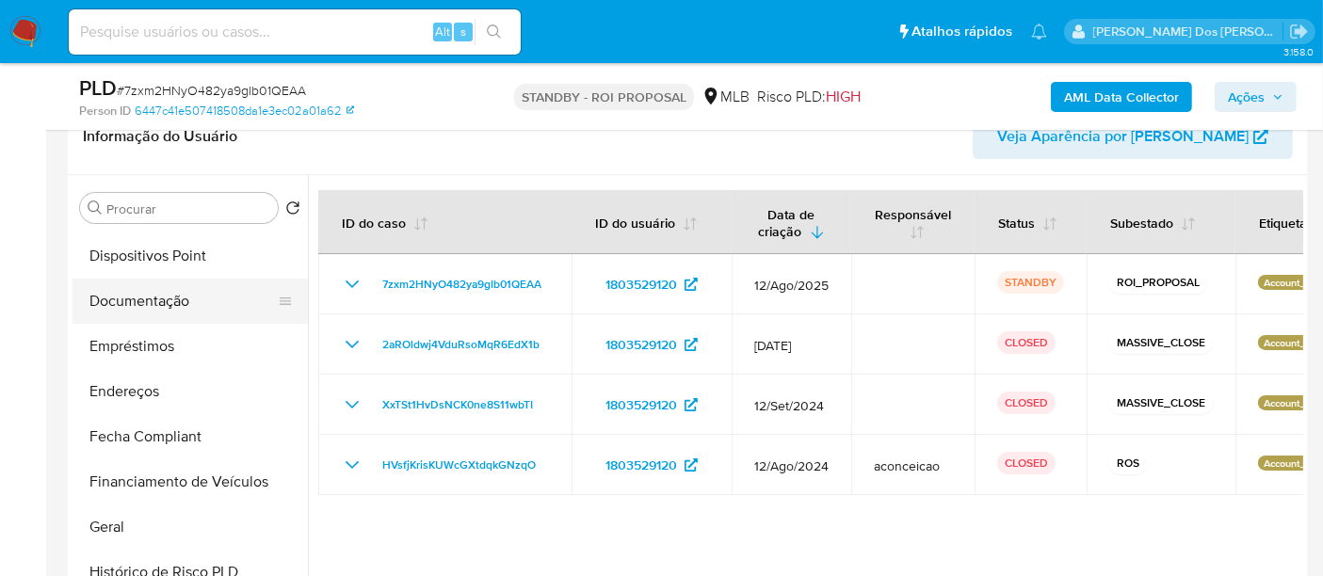
click at [137, 303] on button "Documentação" at bounding box center [183, 301] width 220 height 45
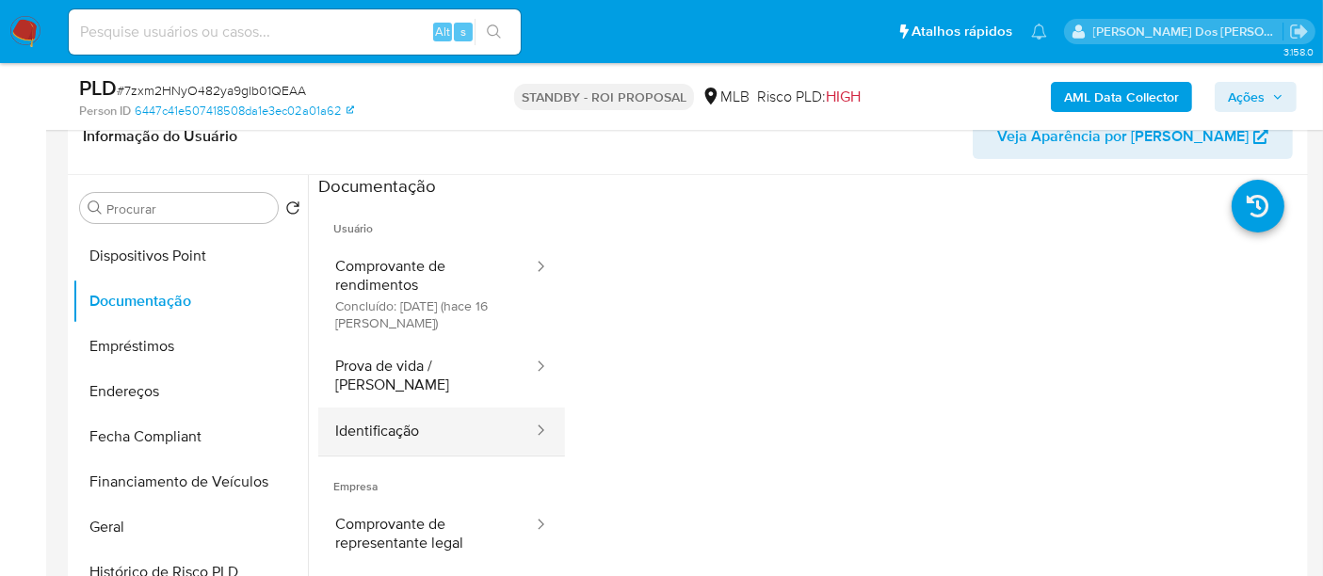
drag, startPoint x: 363, startPoint y: 412, endPoint x: 403, endPoint y: 392, distance: 45.1
click at [363, 413] on button "Identificação" at bounding box center [426, 432] width 217 height 48
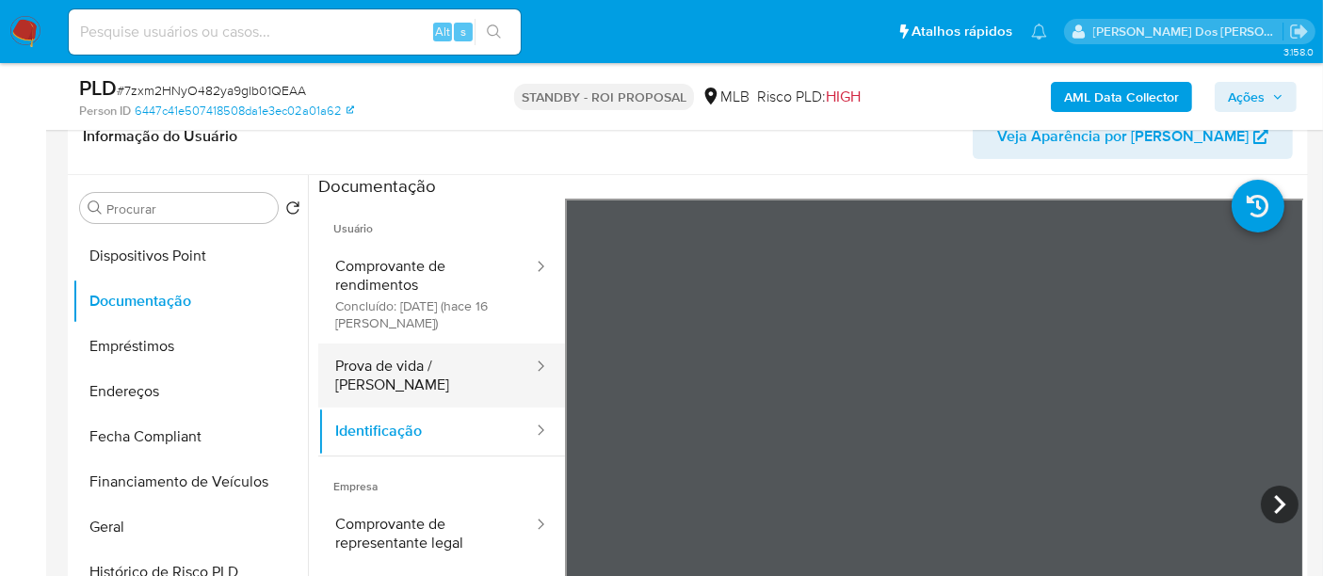
drag, startPoint x: 460, startPoint y: 372, endPoint x: 495, endPoint y: 369, distance: 35.0
click at [461, 372] on button "Prova de vida / [PERSON_NAME]" at bounding box center [426, 376] width 217 height 64
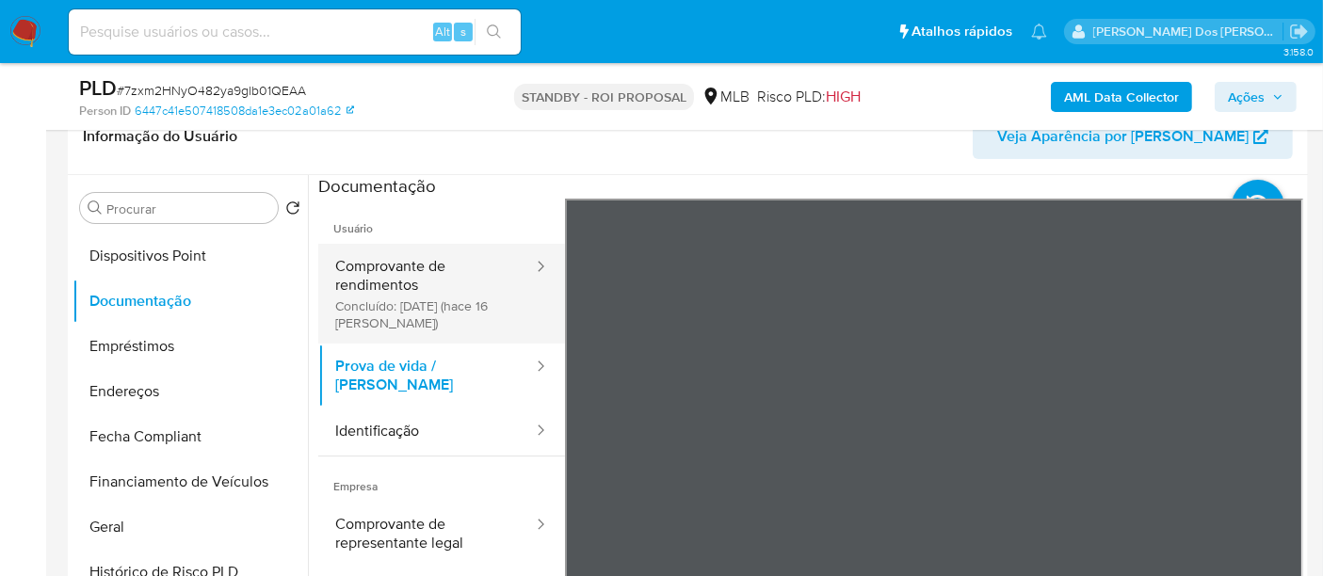
click at [425, 298] on button "Comprovante de rendimentos Concluído: 27/08/2025 (hace 16 días)" at bounding box center [426, 294] width 217 height 100
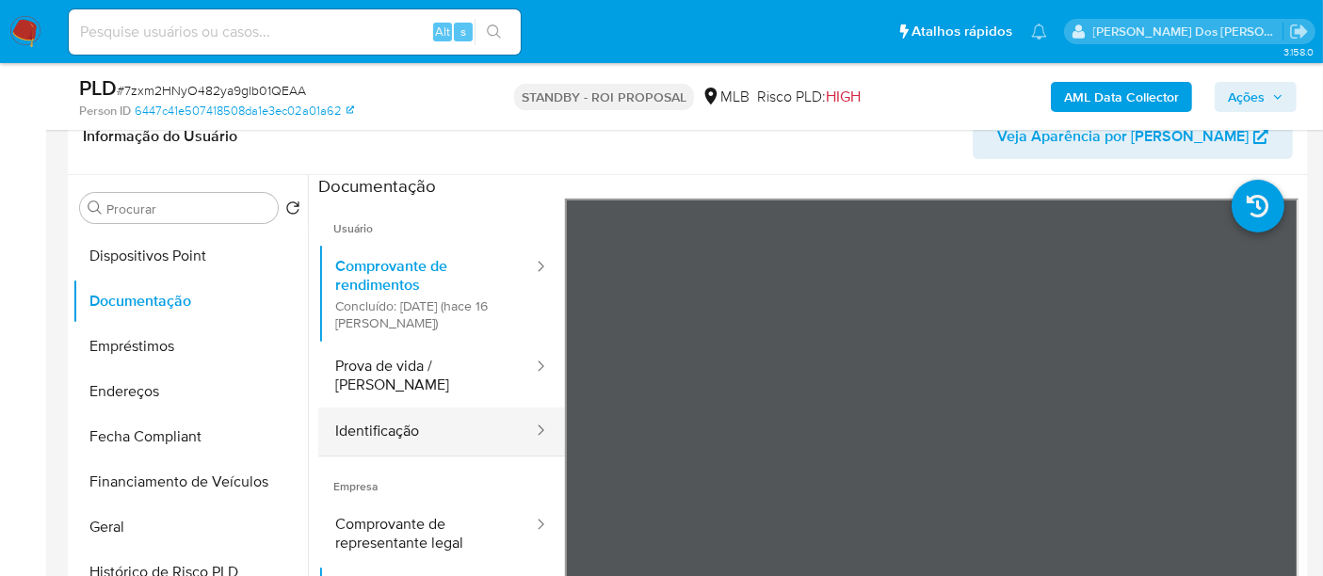
scroll to position [164, 0]
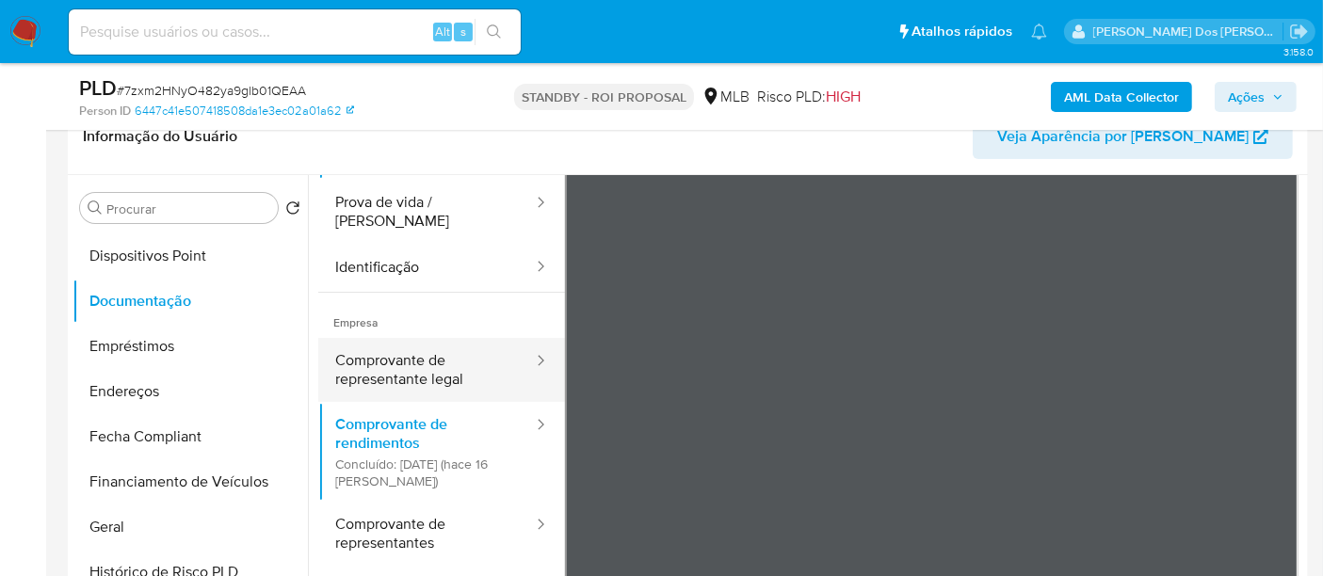
click at [427, 352] on button "Comprovante de representante legal" at bounding box center [426, 370] width 217 height 64
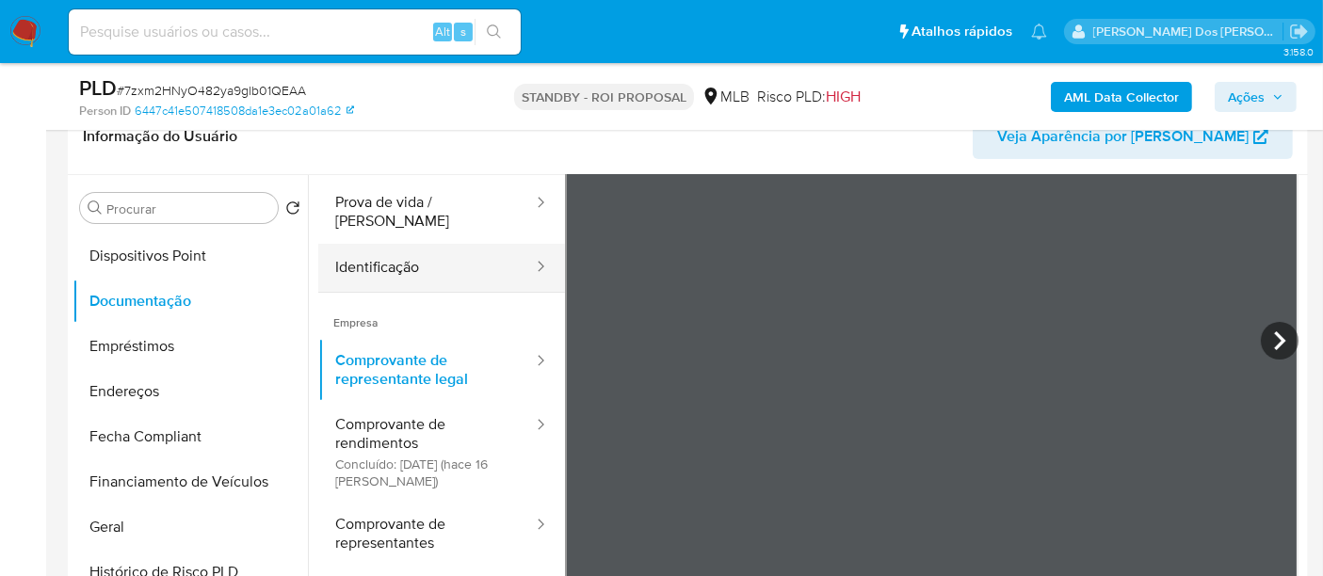
click at [407, 244] on button "Identificação" at bounding box center [426, 268] width 217 height 48
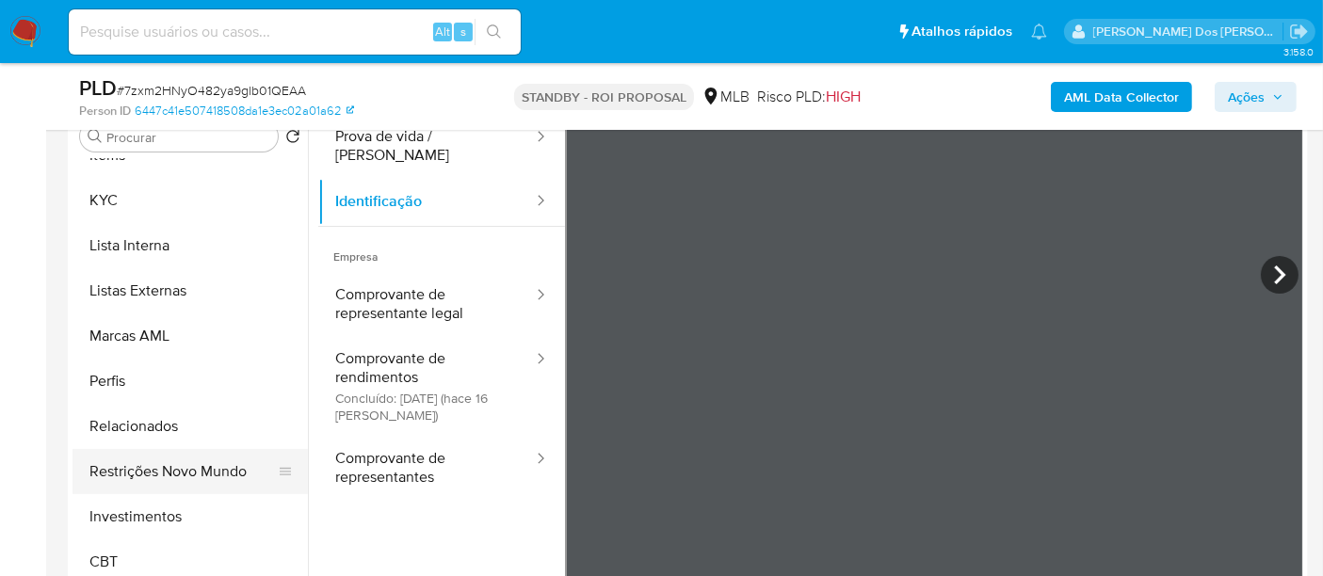
scroll to position [418, 0]
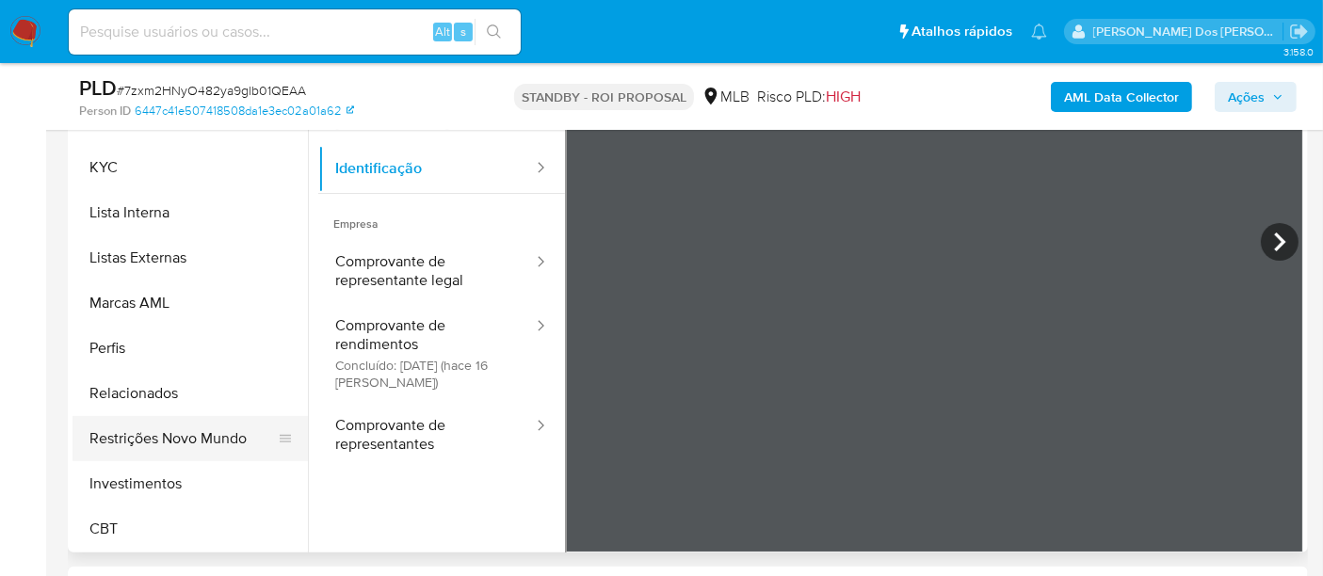
click at [202, 437] on button "Restrições Novo Mundo" at bounding box center [183, 438] width 220 height 45
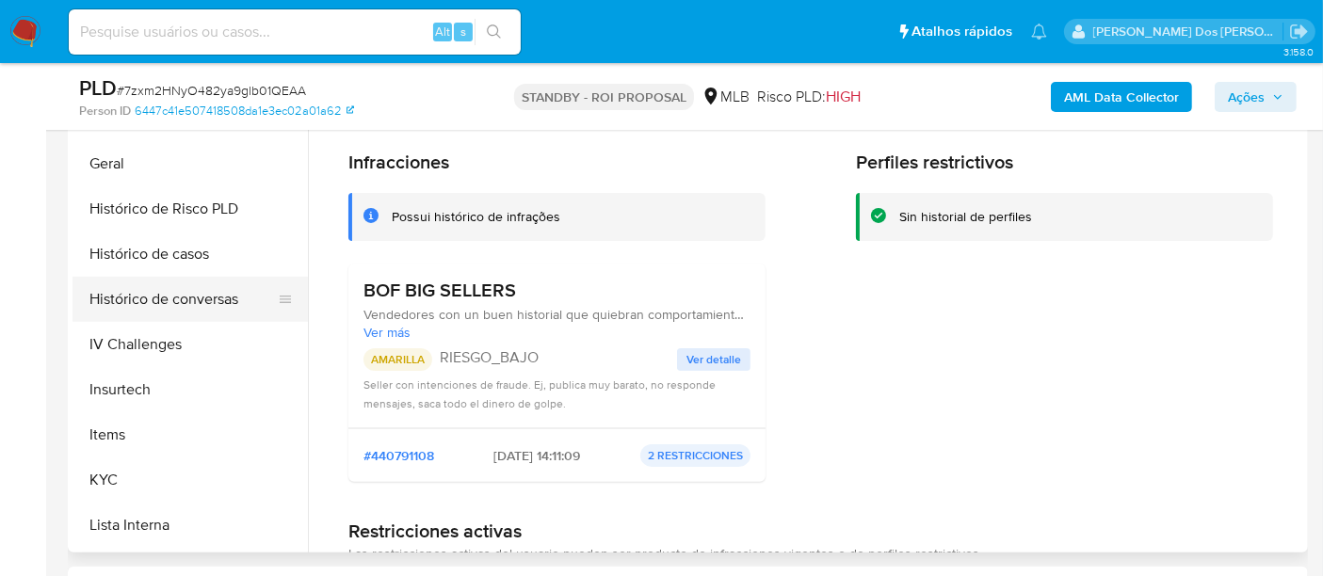
scroll to position [572, 0]
click at [107, 175] on button "Geral" at bounding box center [183, 164] width 220 height 45
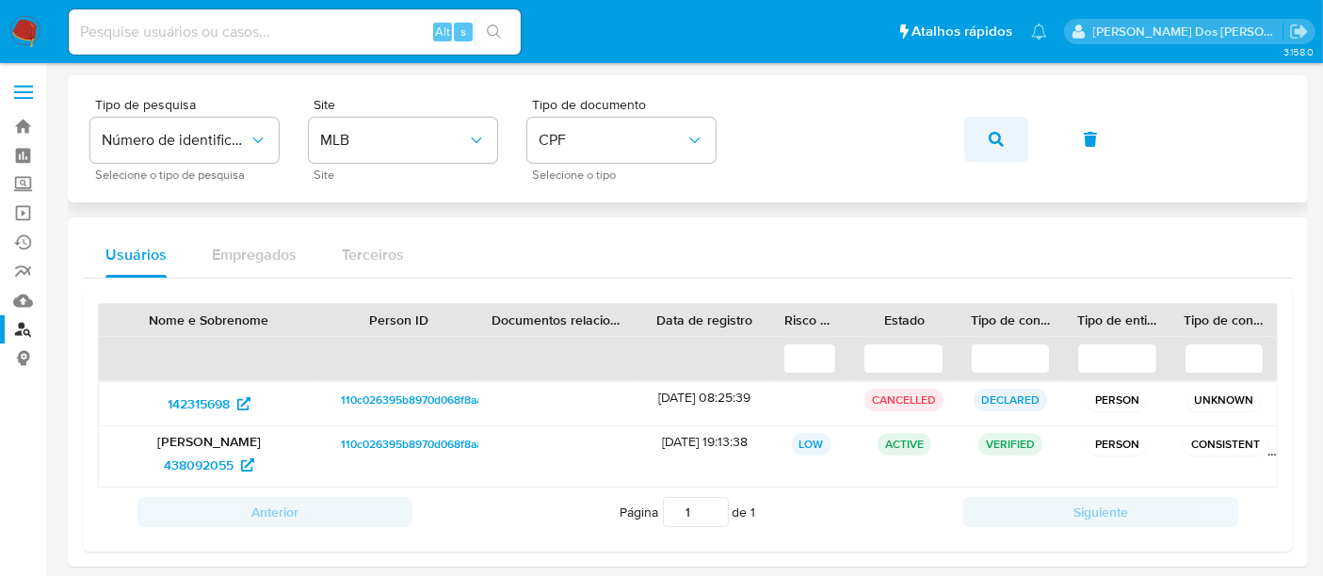
click at [993, 136] on icon "button" at bounding box center [996, 139] width 15 height 15
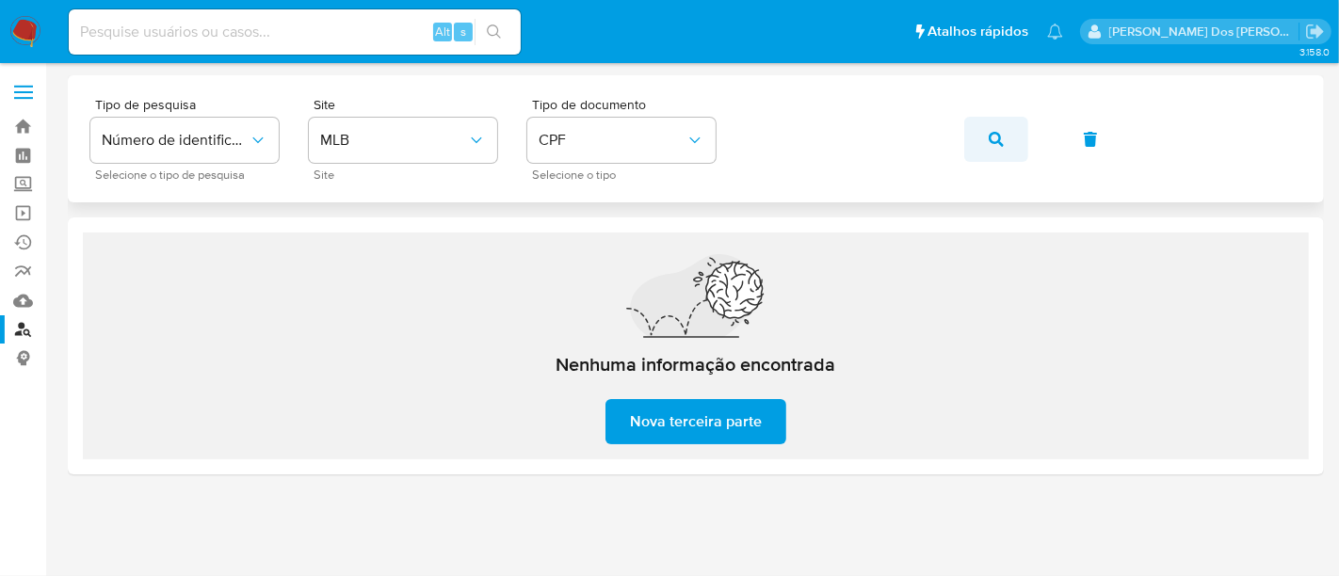
click at [990, 138] on icon "button" at bounding box center [996, 139] width 15 height 15
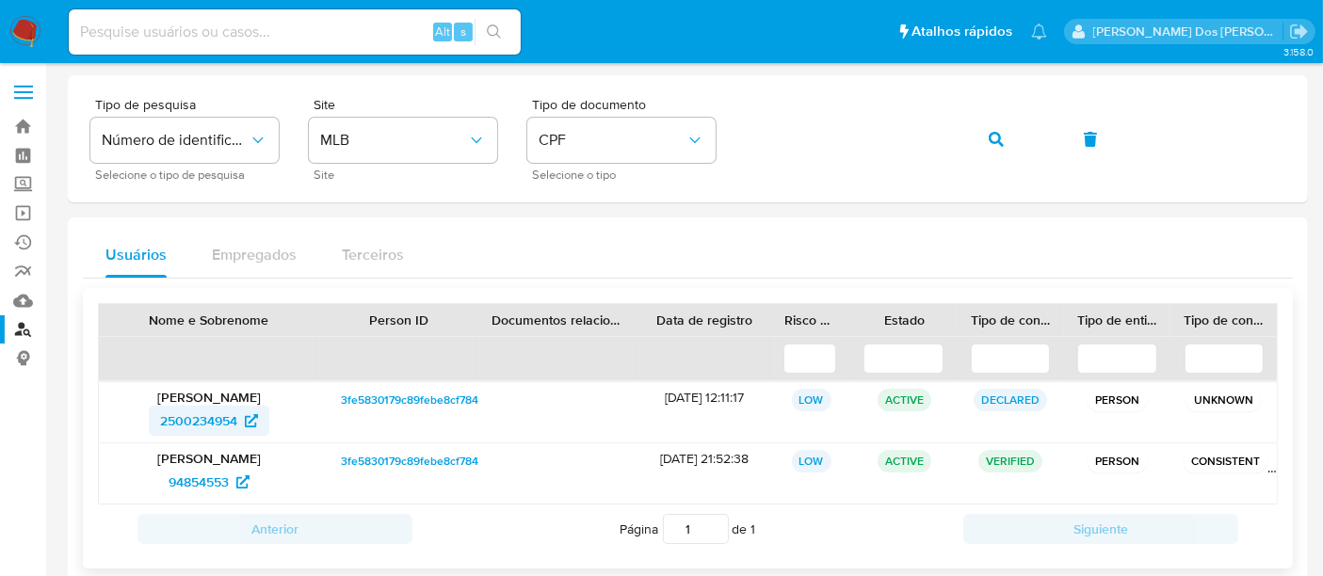
click at [212, 422] on span "2500234954" at bounding box center [198, 421] width 77 height 30
click at [197, 482] on span "94854553" at bounding box center [199, 482] width 60 height 30
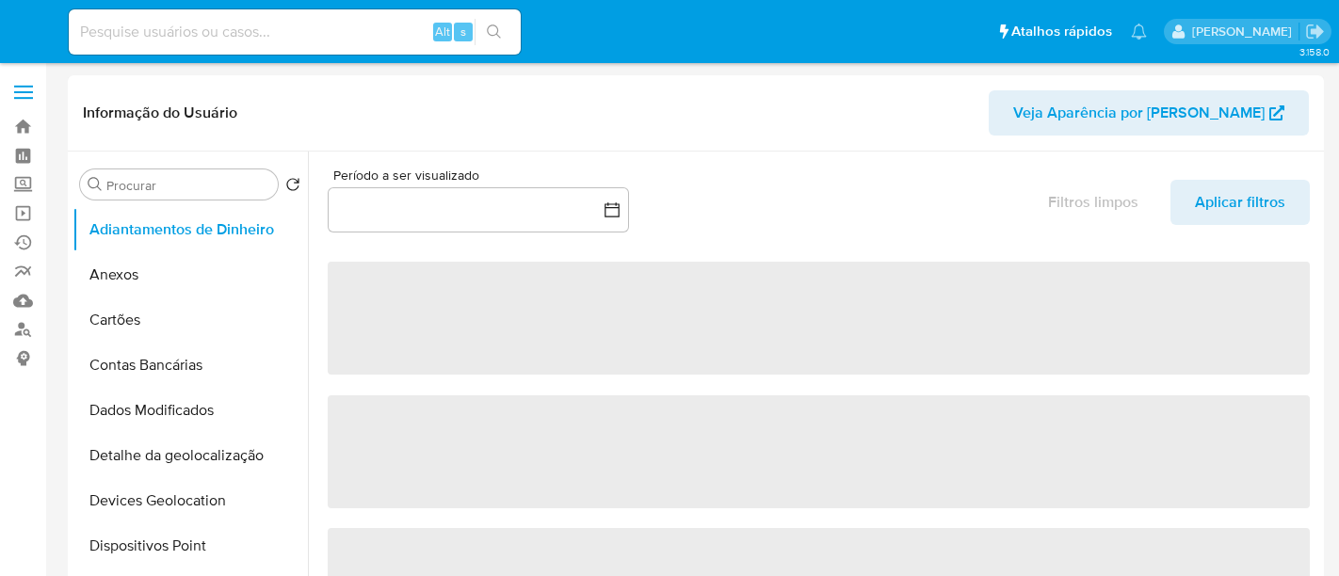
select select "10"
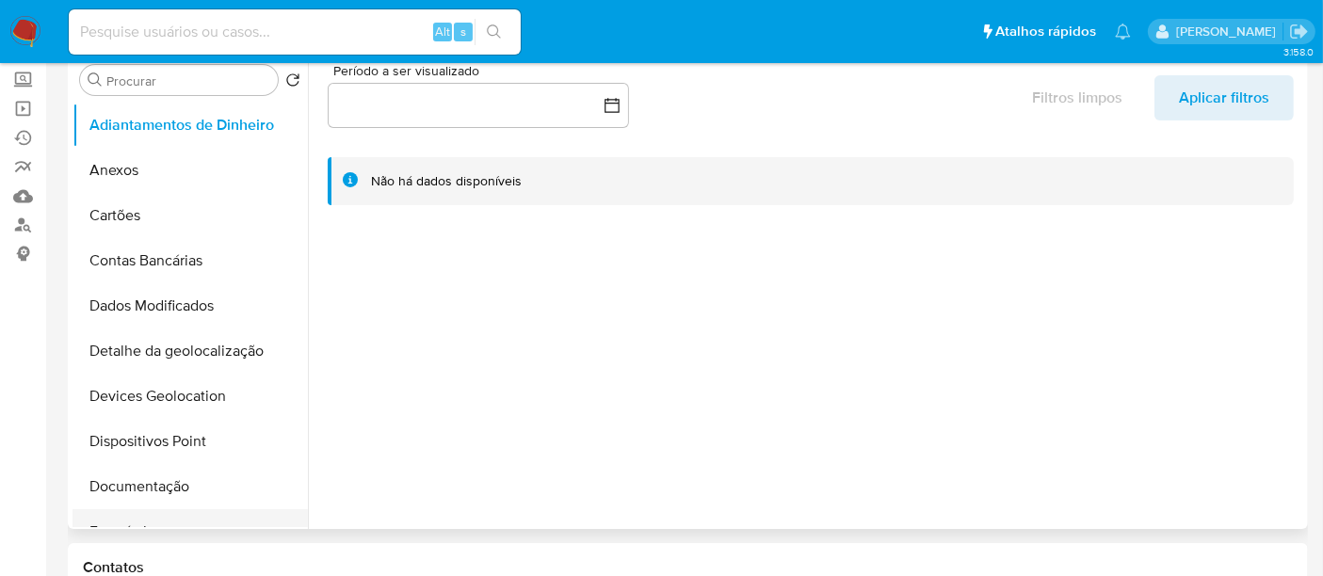
scroll to position [105, 0]
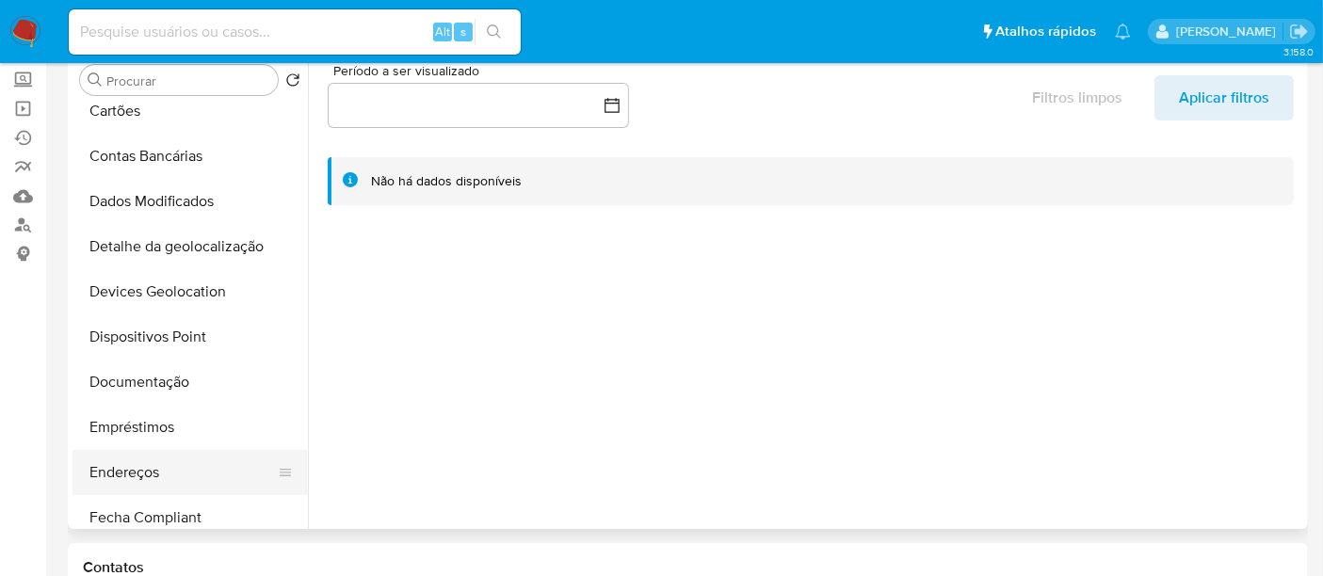
click at [124, 462] on button "Endereços" at bounding box center [183, 472] width 220 height 45
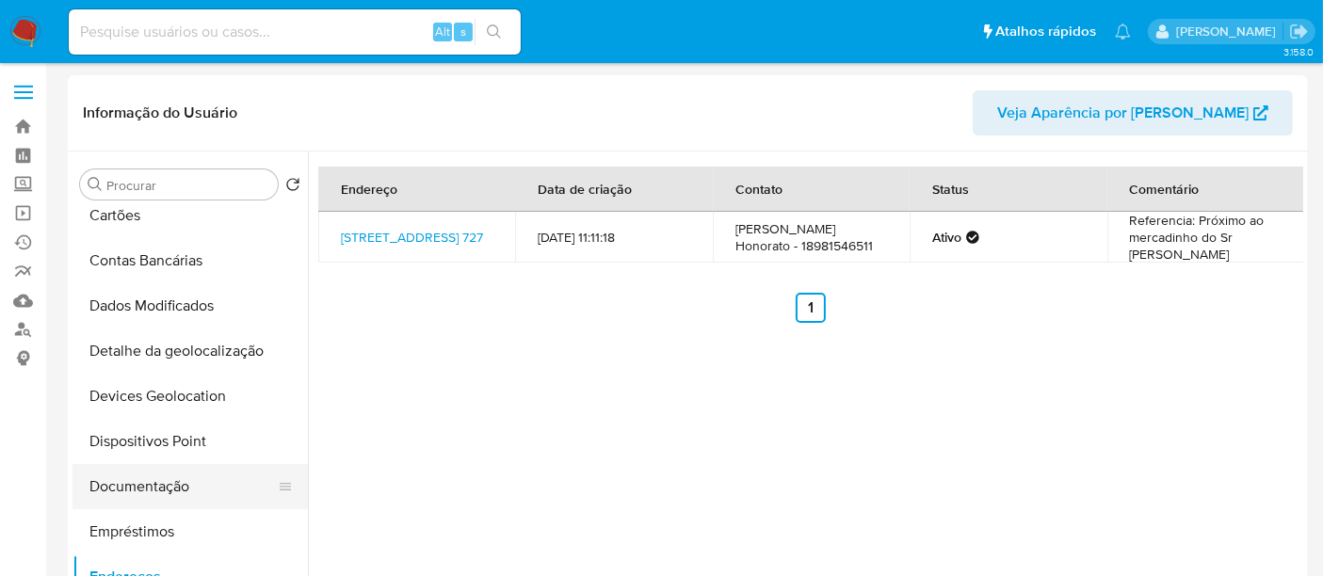
click at [153, 479] on button "Documentação" at bounding box center [183, 486] width 220 height 45
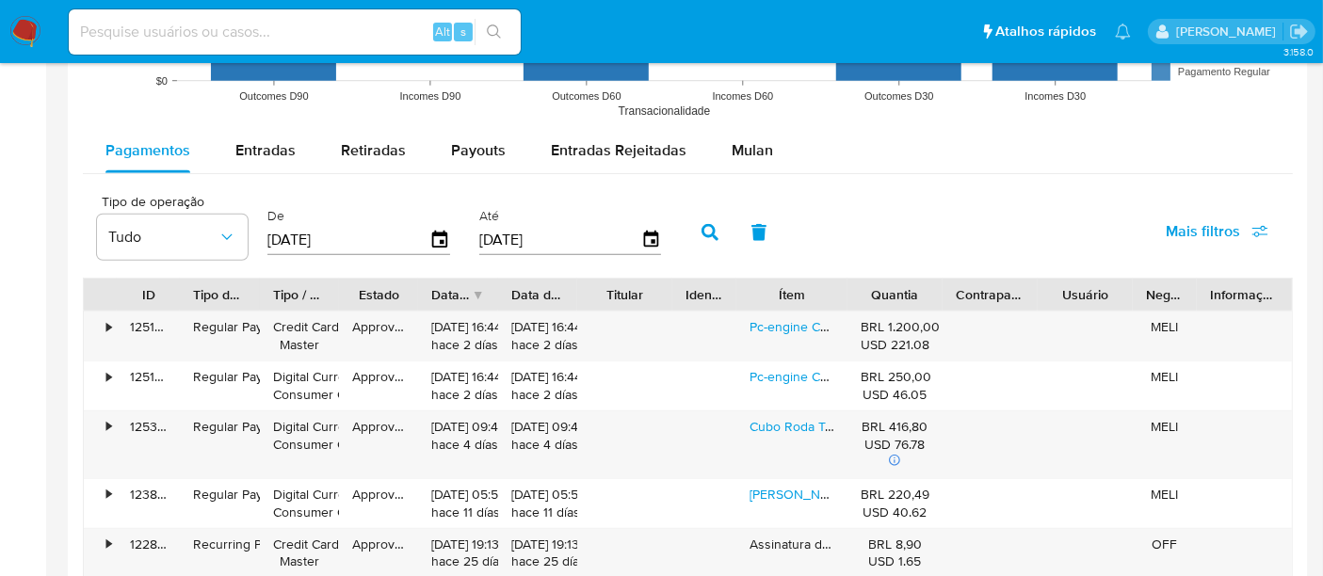
scroll to position [1569, 0]
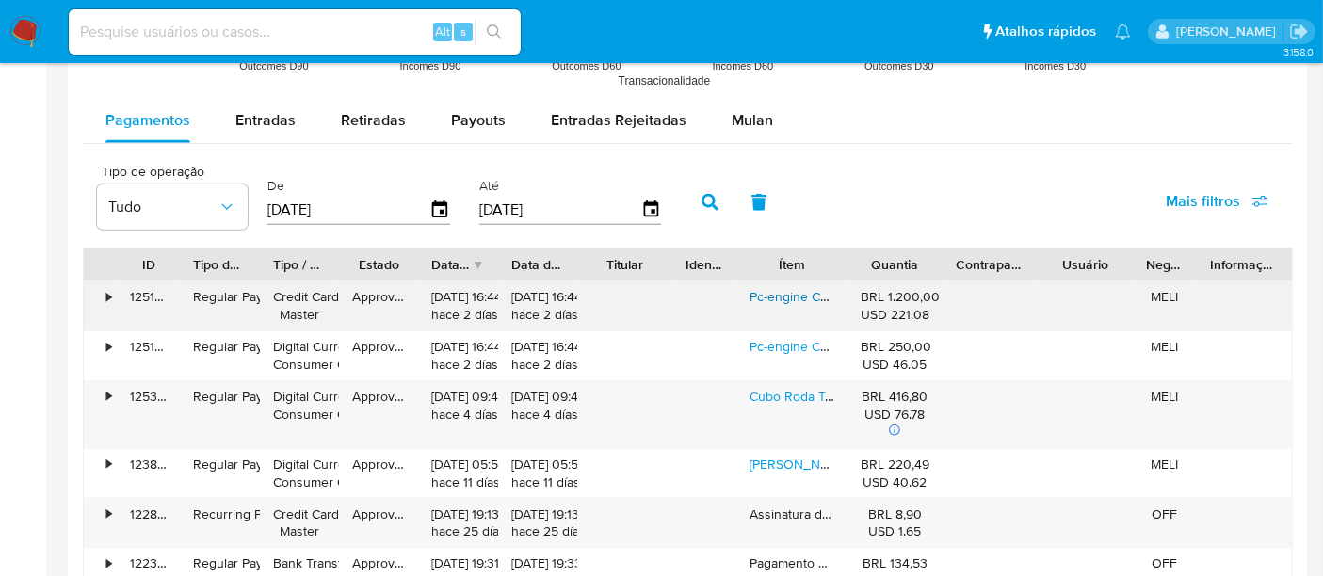
click at [783, 294] on link "Pc-engine Completo + Everdrive + Video Booster Branco" at bounding box center [915, 296] width 331 height 19
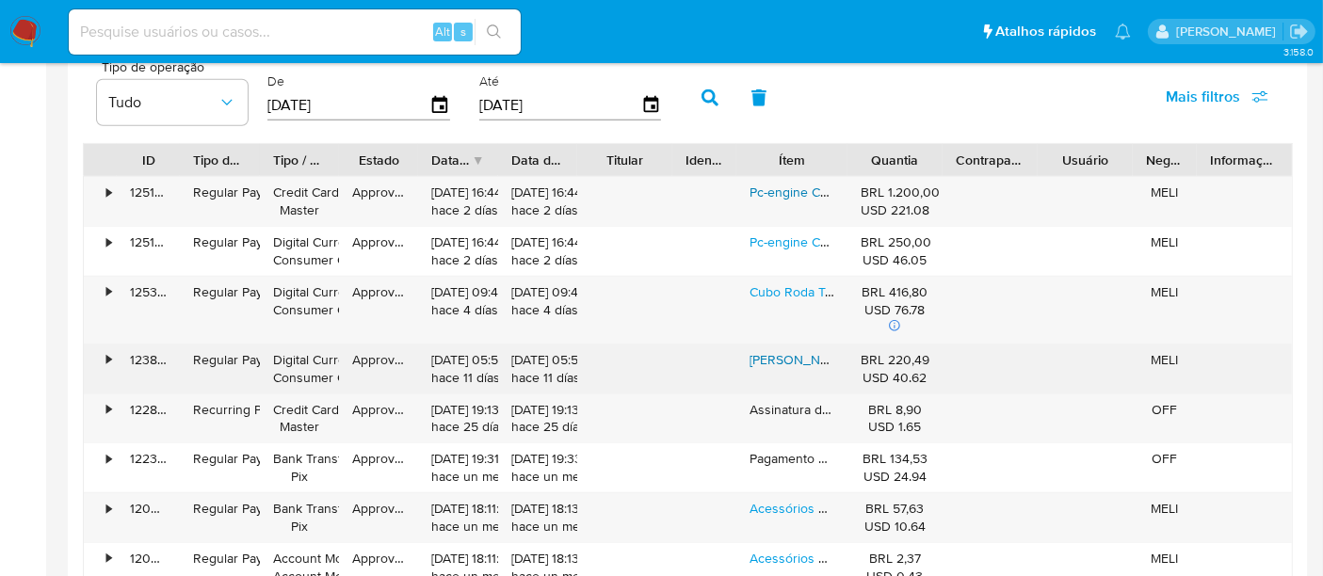
scroll to position [1884, 0]
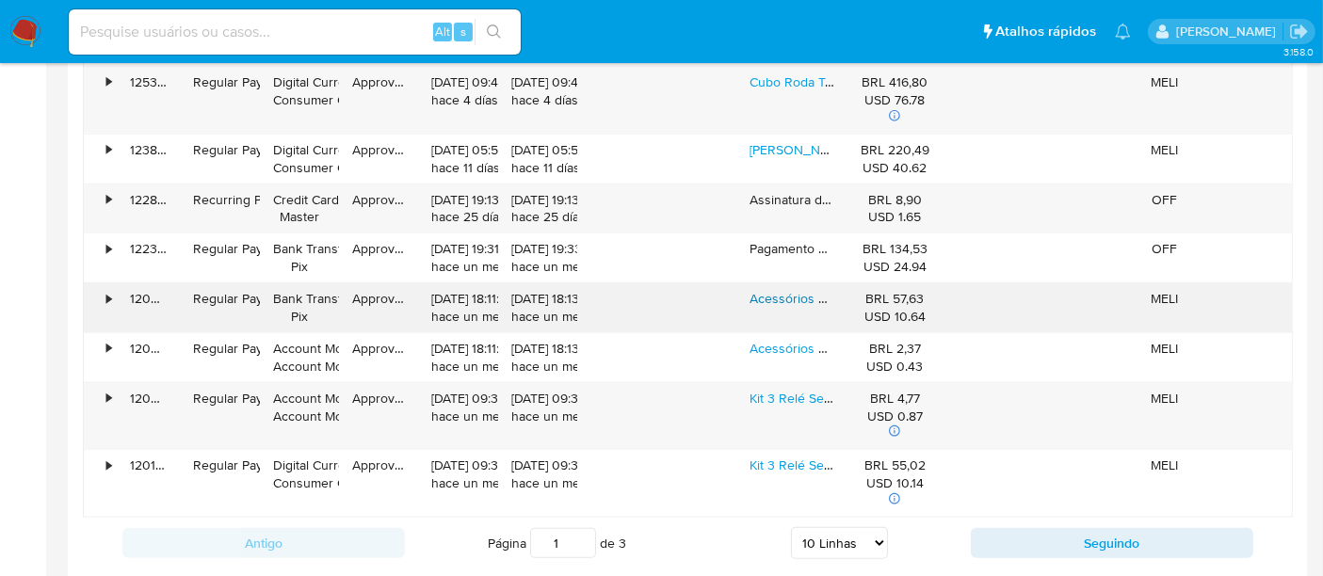
click at [777, 295] on link "Acessórios Para Games" at bounding box center [819, 298] width 138 height 19
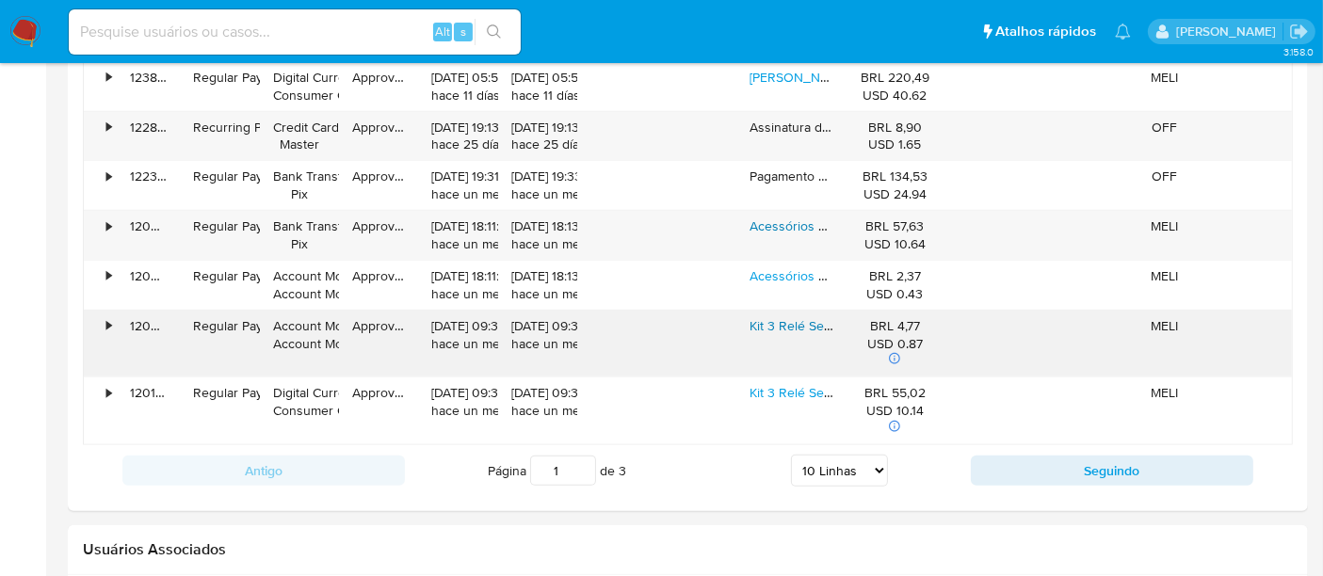
scroll to position [1989, 0]
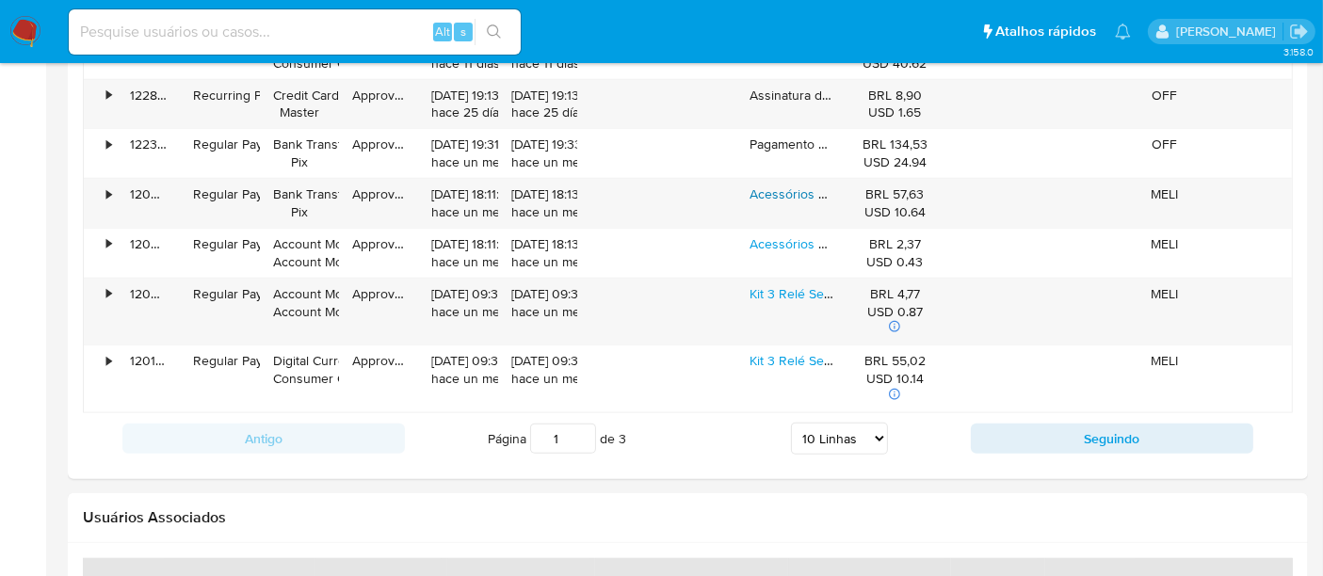
click at [878, 428] on select "5 Linhas 10 Linhas 20 Linhas 25 Linhas 50 Linhas 100 Linhas" at bounding box center [839, 439] width 97 height 32
select select "100"
click at [792, 423] on select "5 Linhas 10 Linhas 20 Linhas 25 Linhas 50 Linhas 100 Linhas" at bounding box center [839, 439] width 97 height 32
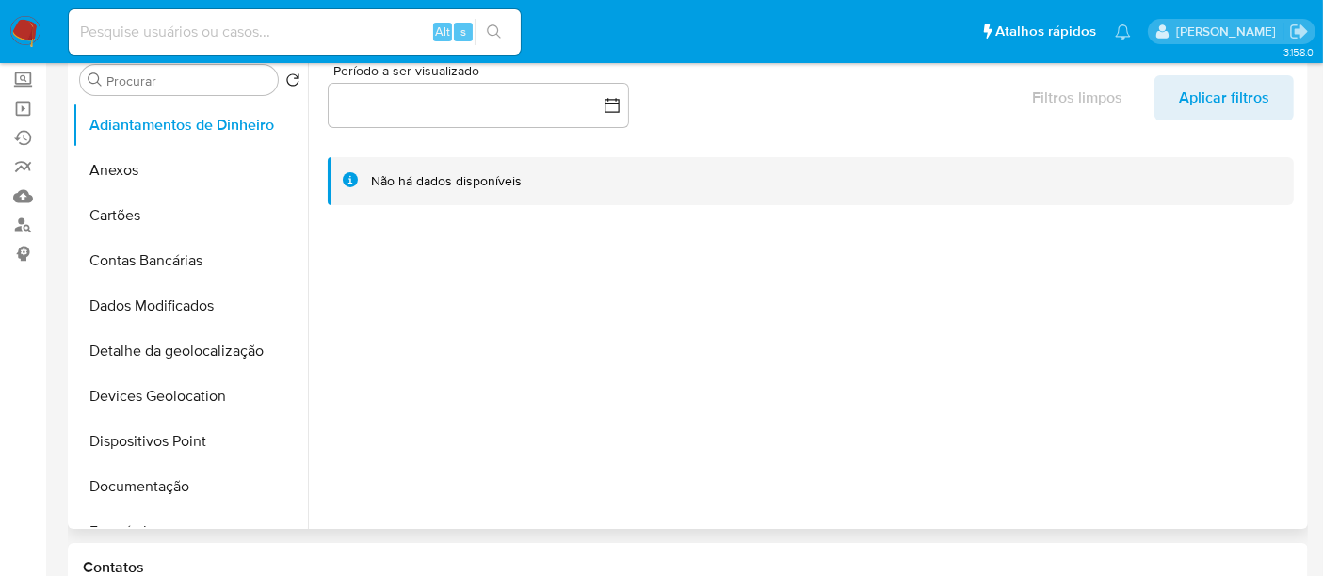
scroll to position [209, 0]
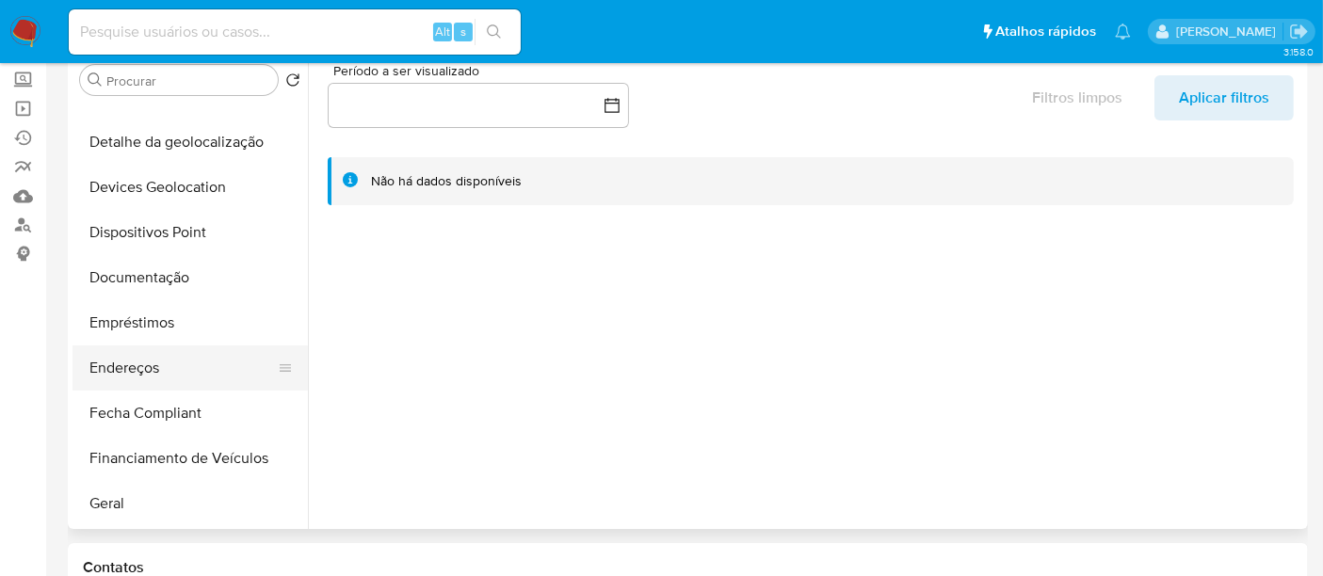
click at [142, 367] on button "Endereços" at bounding box center [183, 368] width 220 height 45
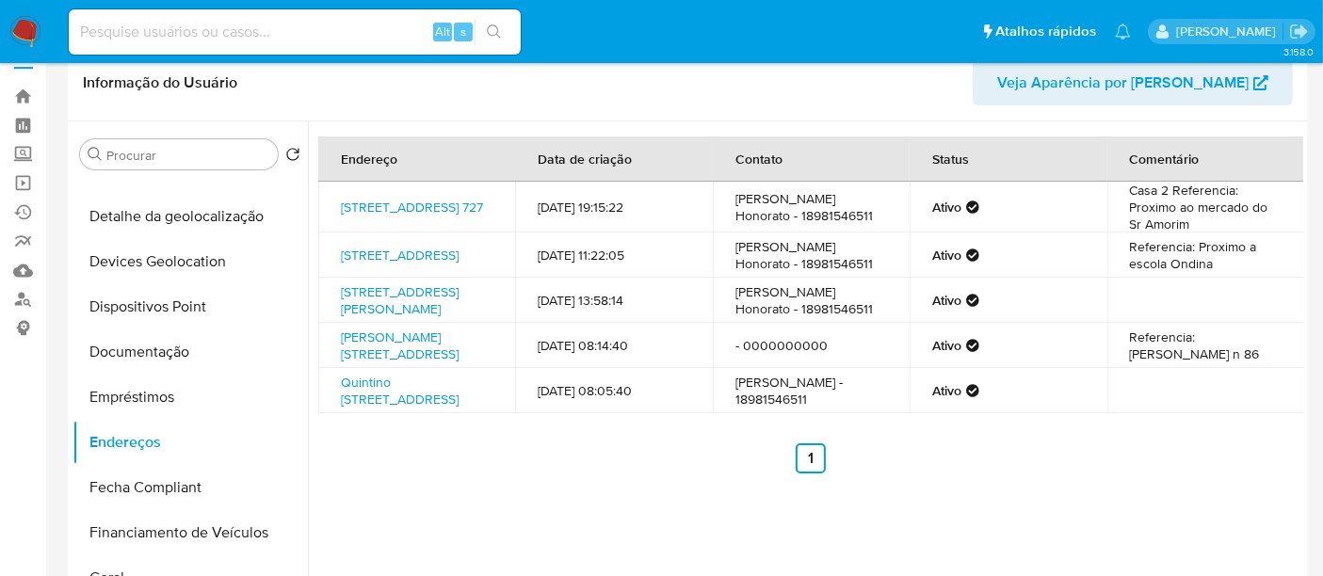
scroll to position [0, 0]
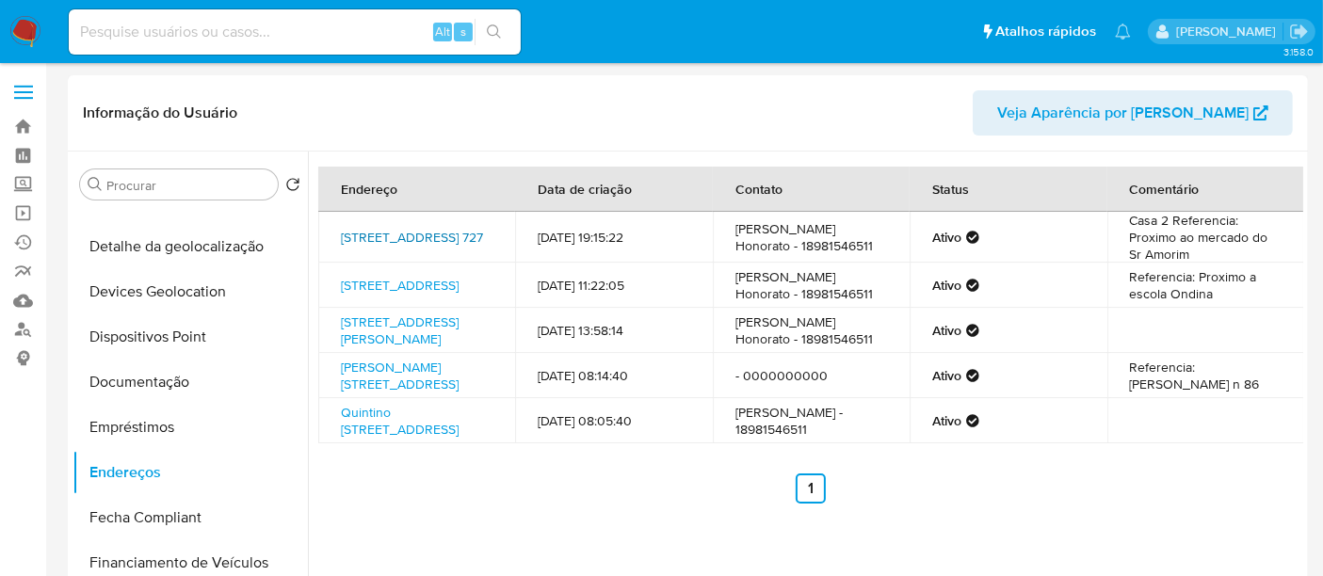
click at [385, 239] on link "[STREET_ADDRESS] 727" at bounding box center [412, 237] width 142 height 19
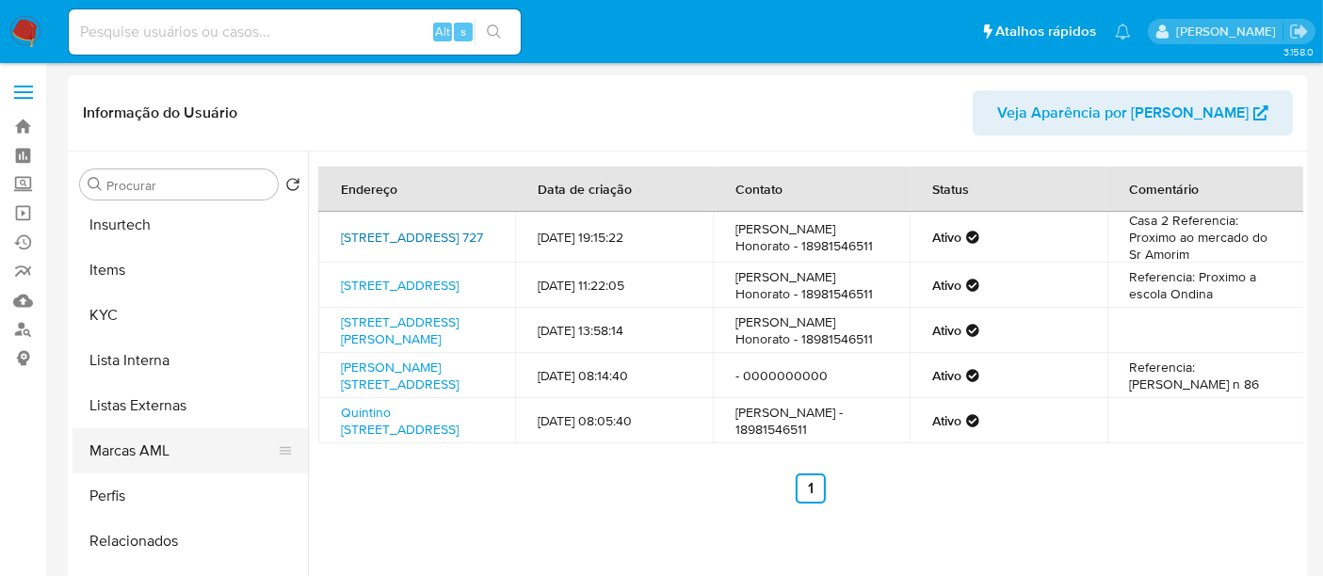
scroll to position [885, 0]
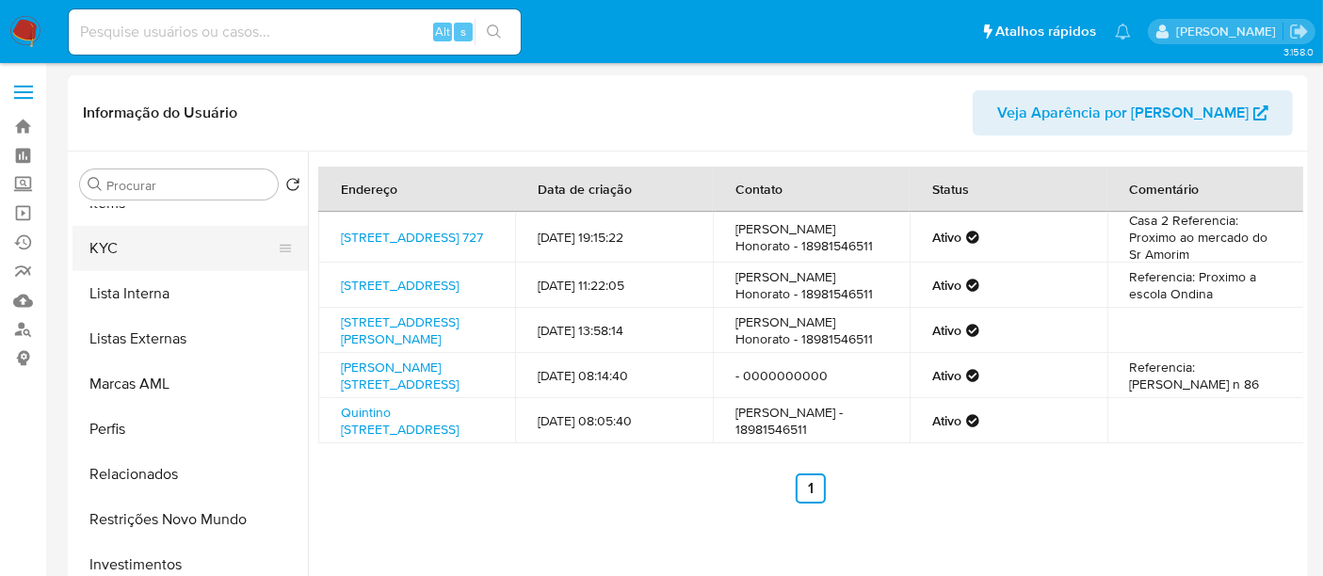
click at [110, 256] on button "KYC" at bounding box center [183, 248] width 220 height 45
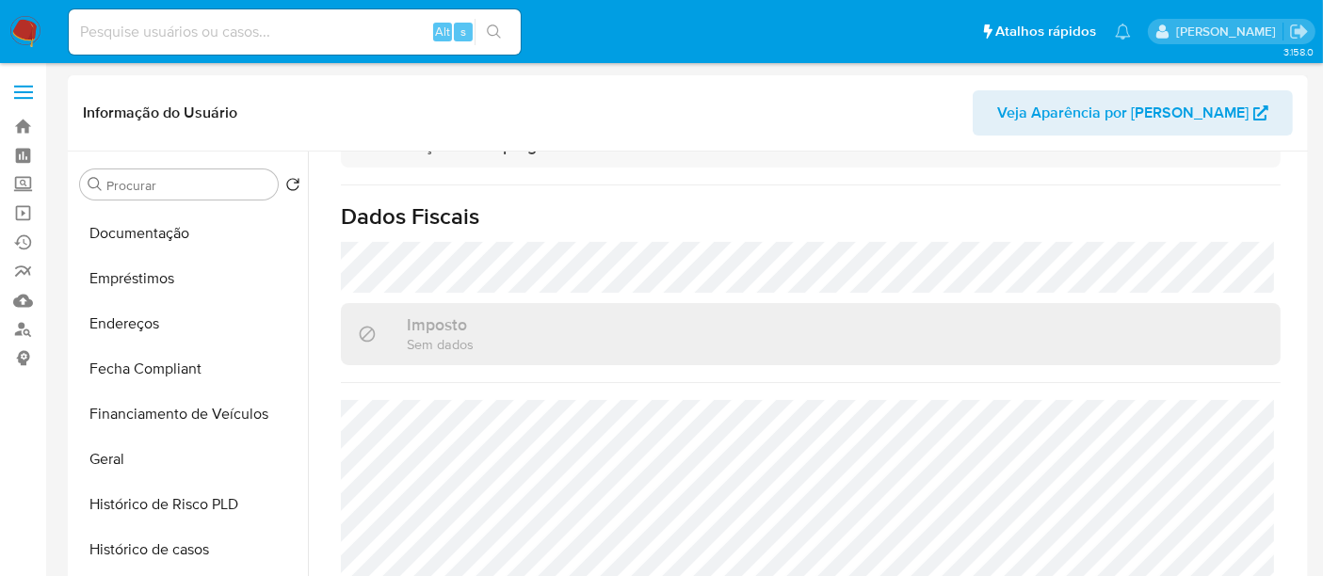
scroll to position [258, 0]
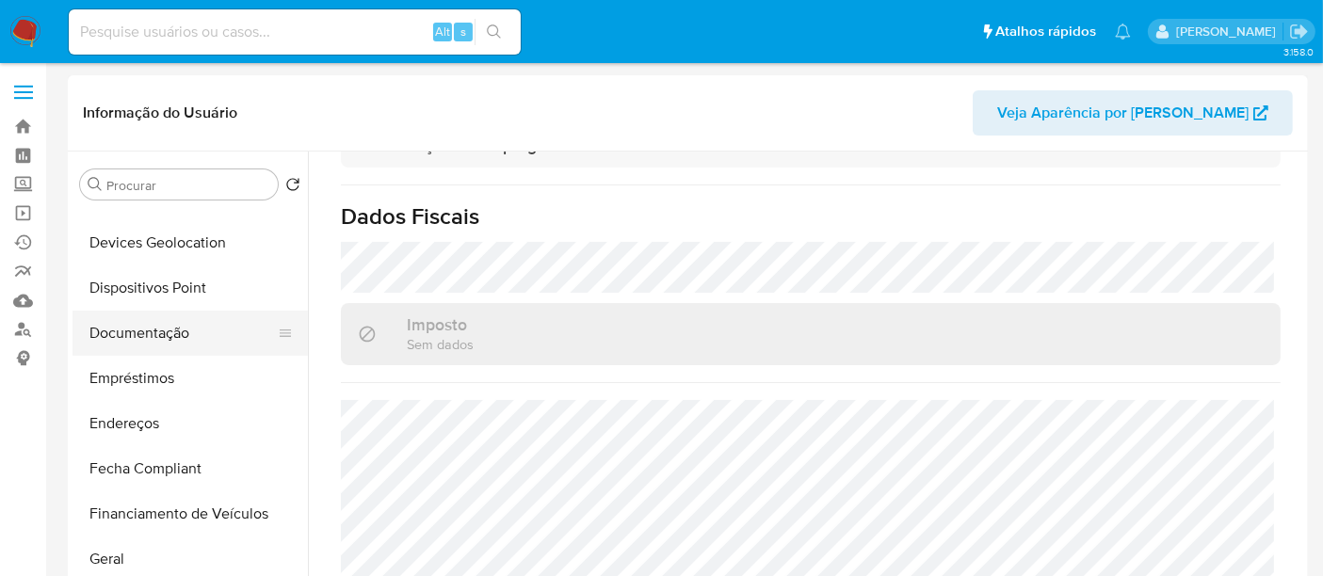
click at [170, 340] on button "Documentação" at bounding box center [183, 333] width 220 height 45
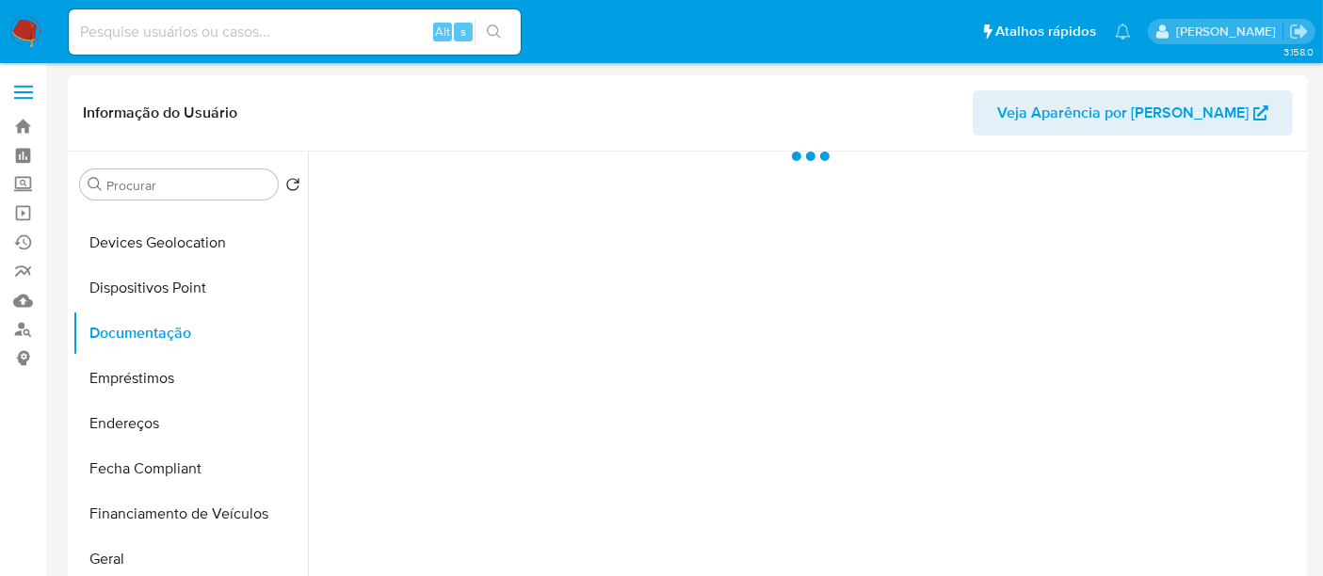
scroll to position [0, 0]
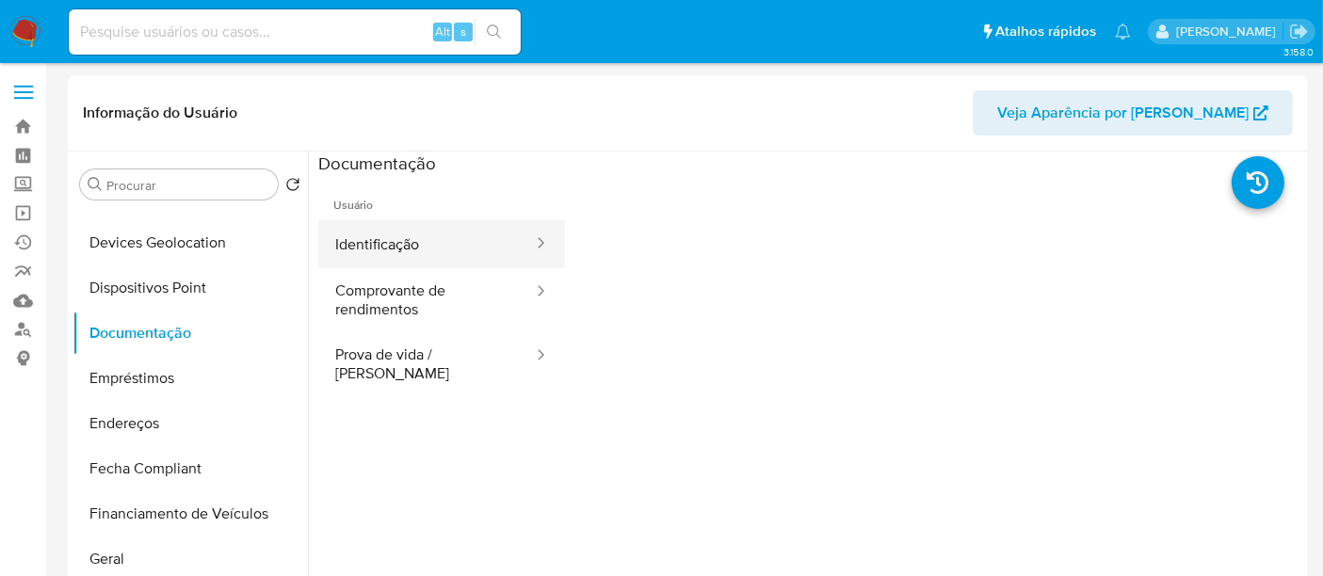
click at [377, 235] on button "Identificação" at bounding box center [426, 244] width 217 height 48
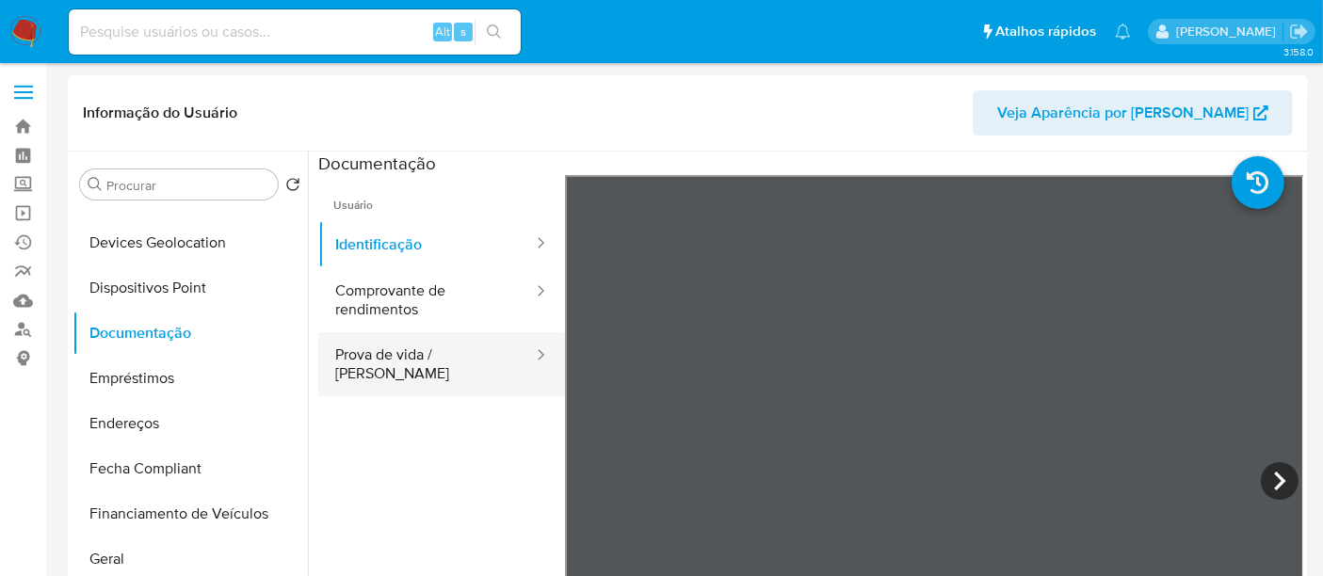
click at [425, 365] on button "Prova de vida / [PERSON_NAME]" at bounding box center [426, 365] width 217 height 64
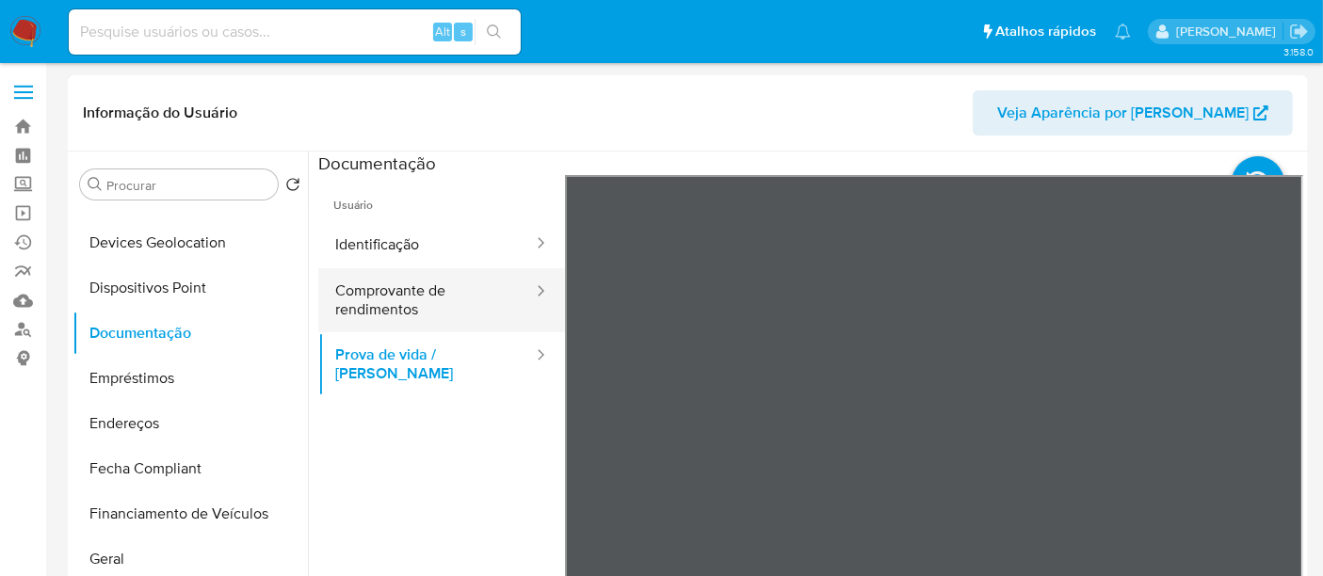
click at [414, 294] on button "Comprovante de rendimentos" at bounding box center [426, 300] width 217 height 64
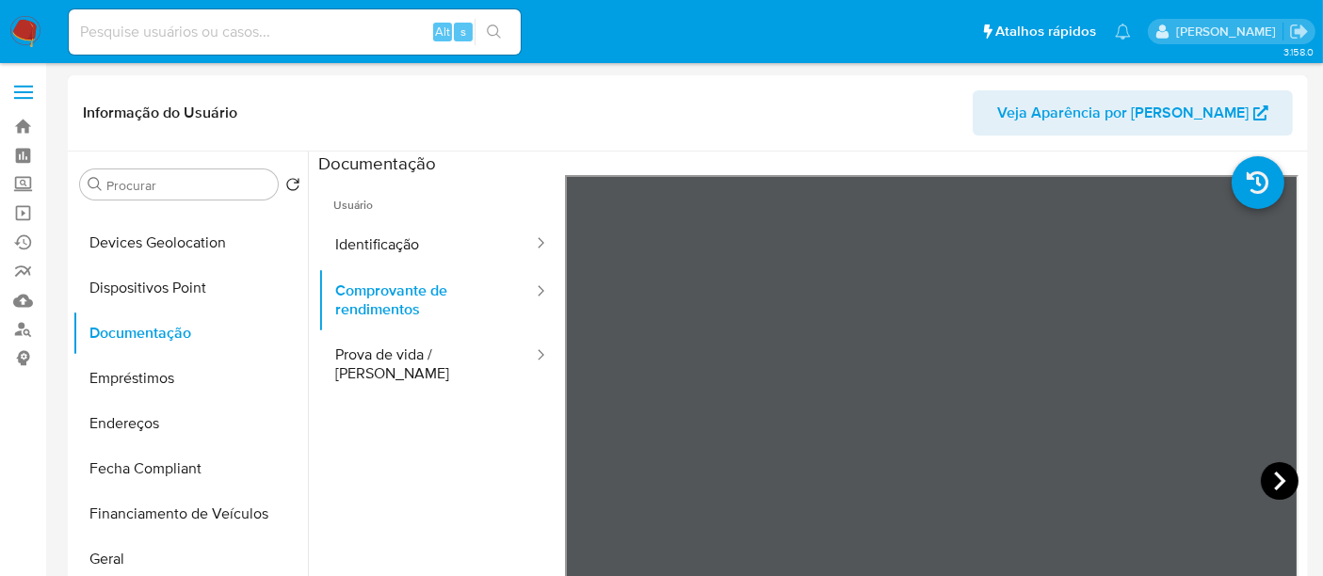
click at [1271, 491] on icon at bounding box center [1280, 482] width 38 height 38
click at [138, 428] on button "Endereços" at bounding box center [183, 423] width 220 height 45
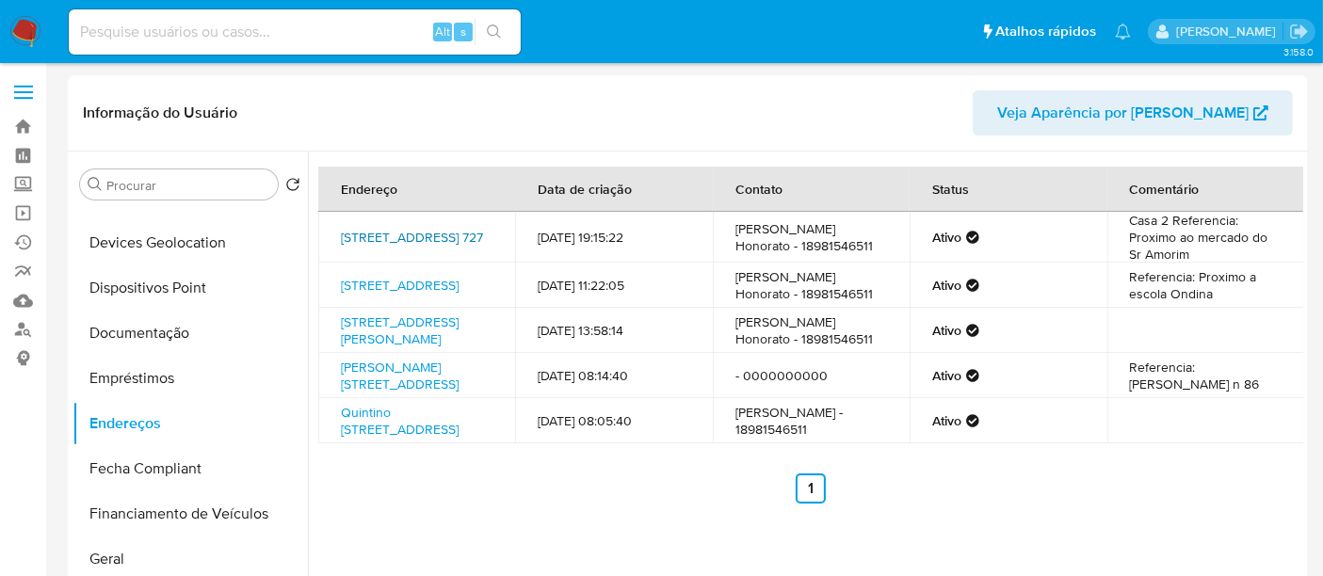
click at [411, 228] on link "[STREET_ADDRESS] 727" at bounding box center [412, 237] width 142 height 19
